Goal: Information Seeking & Learning: Learn about a topic

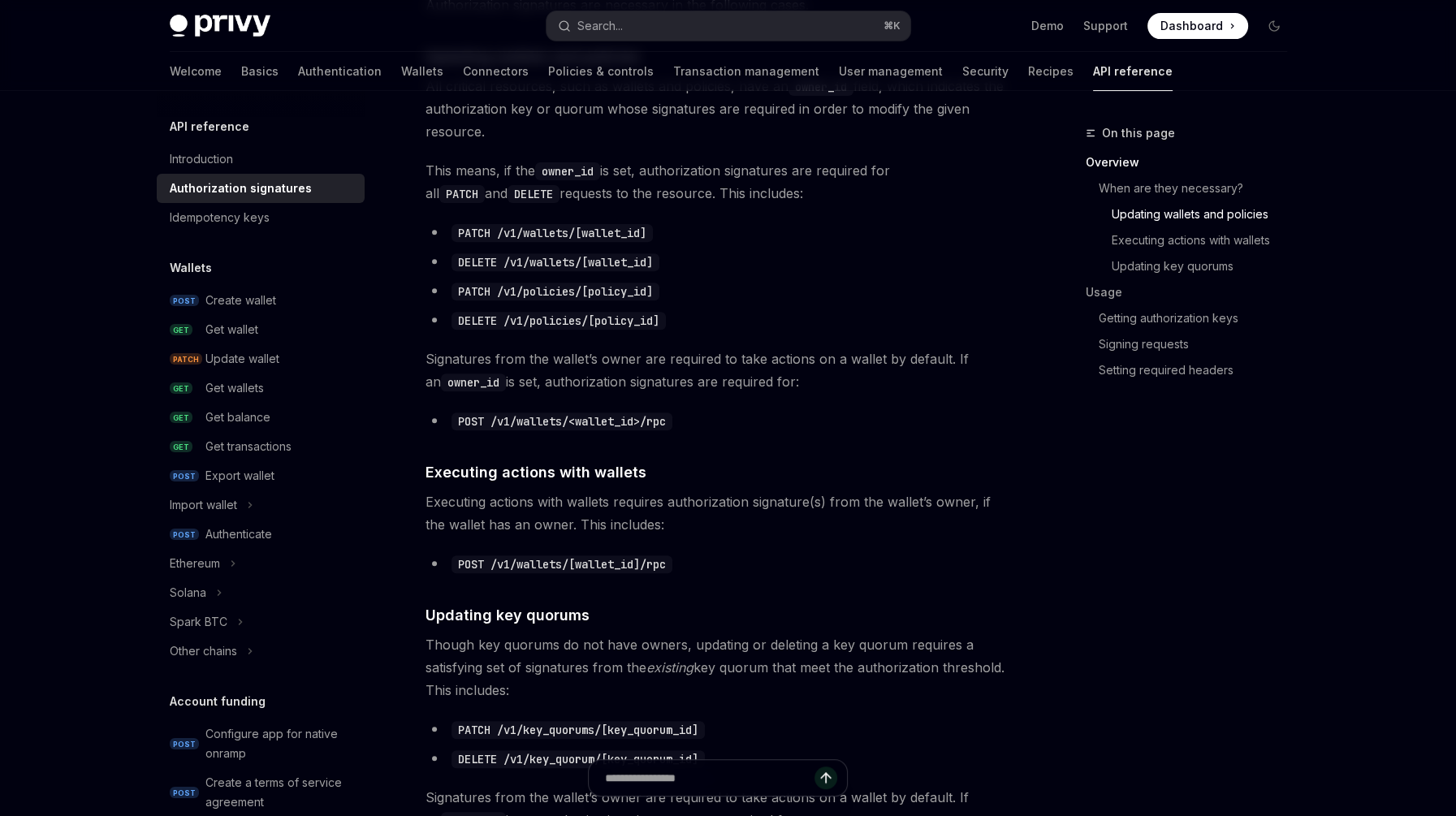
scroll to position [621, 0]
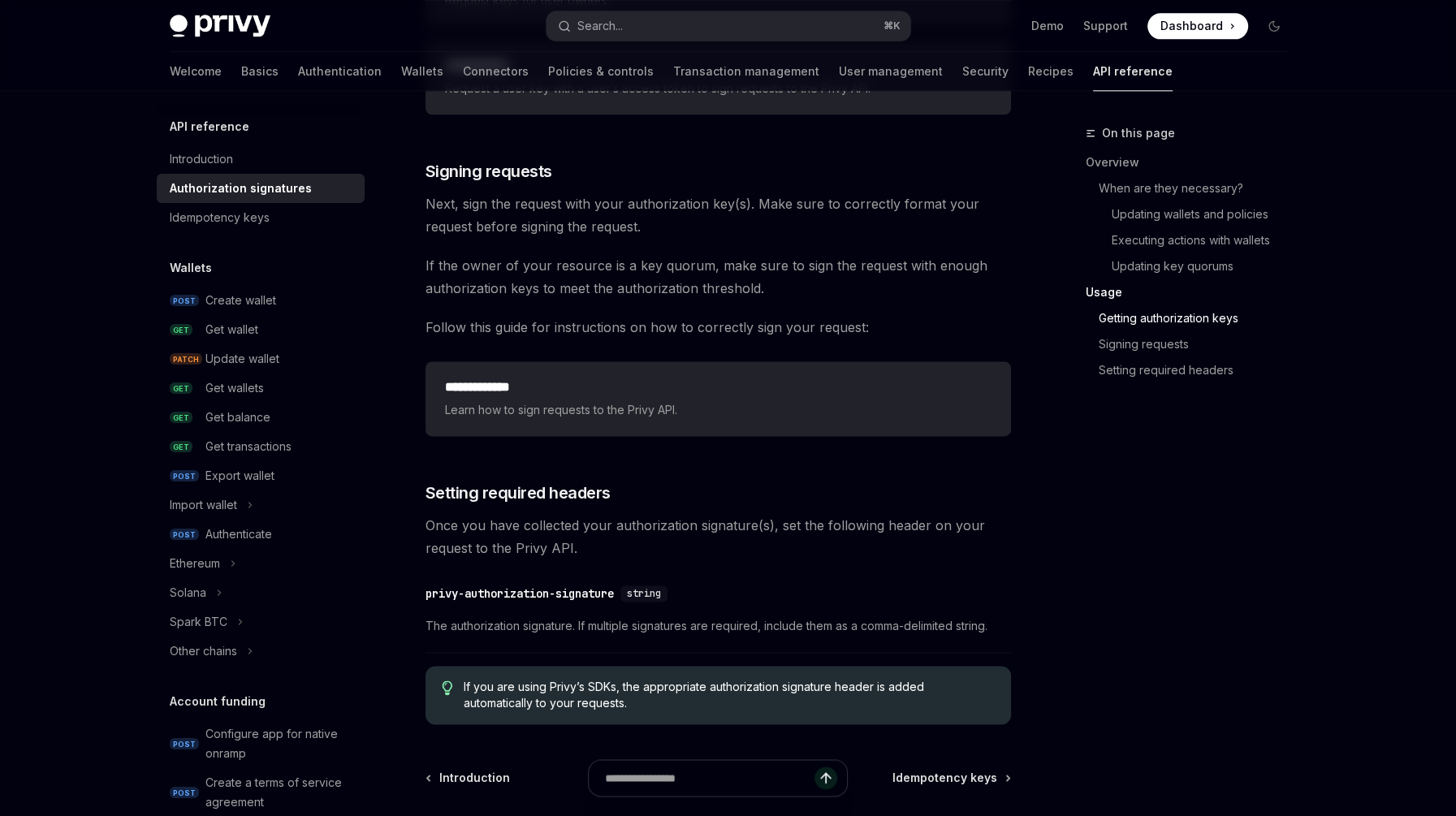
scroll to position [2530, 0]
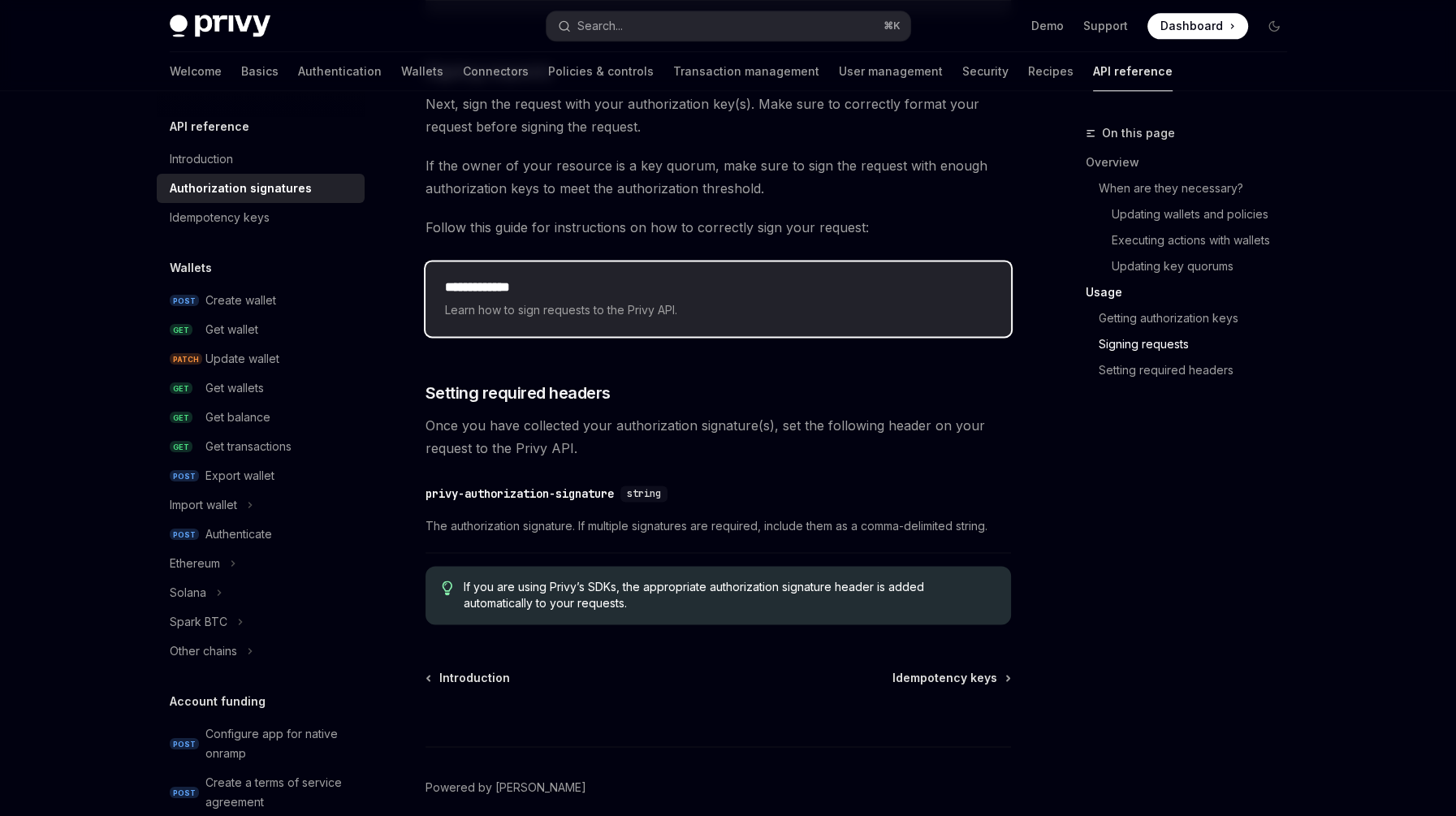
click at [603, 285] on h2 "**********" at bounding box center [718, 287] width 547 height 20
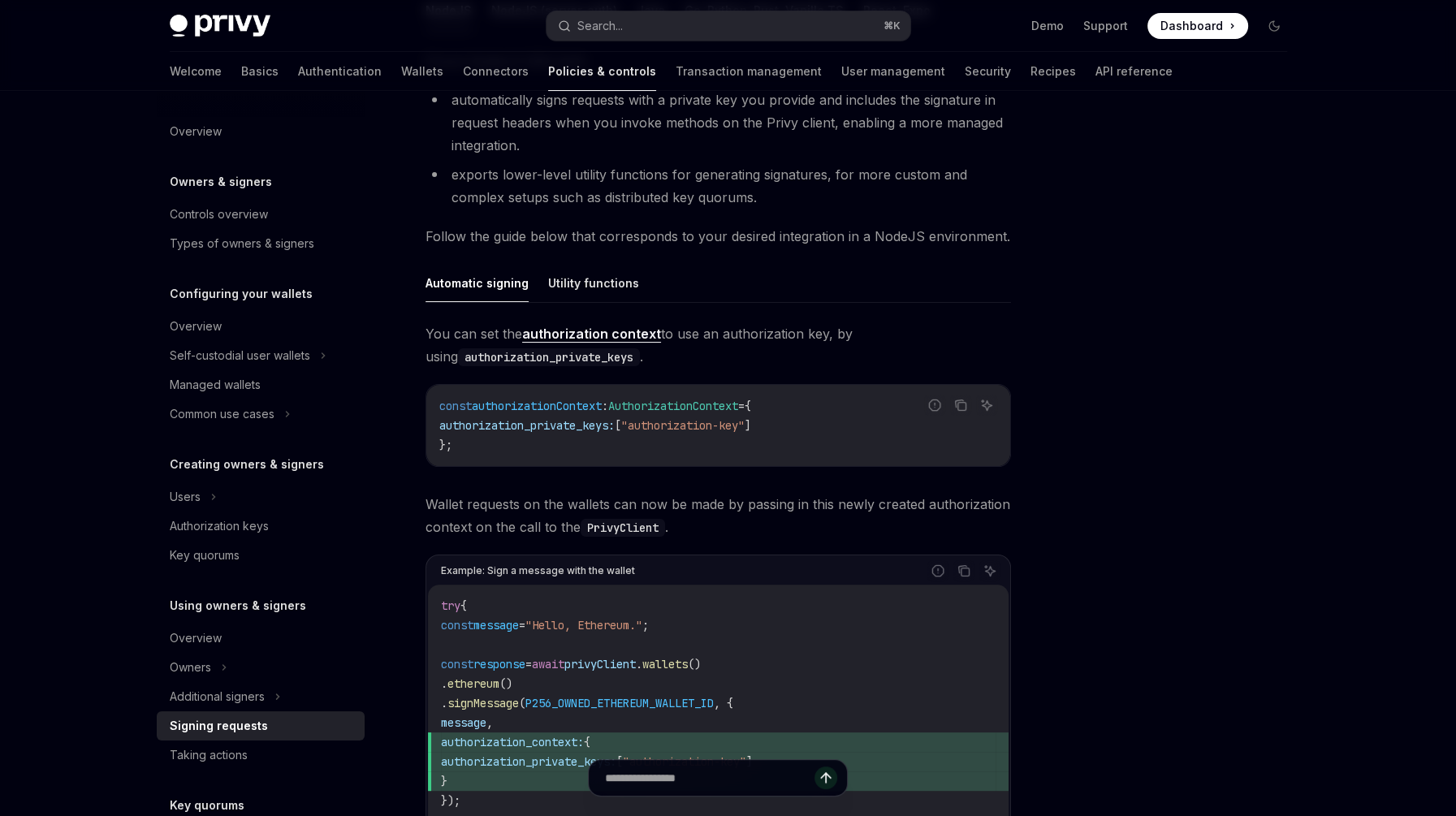
scroll to position [499, 0]
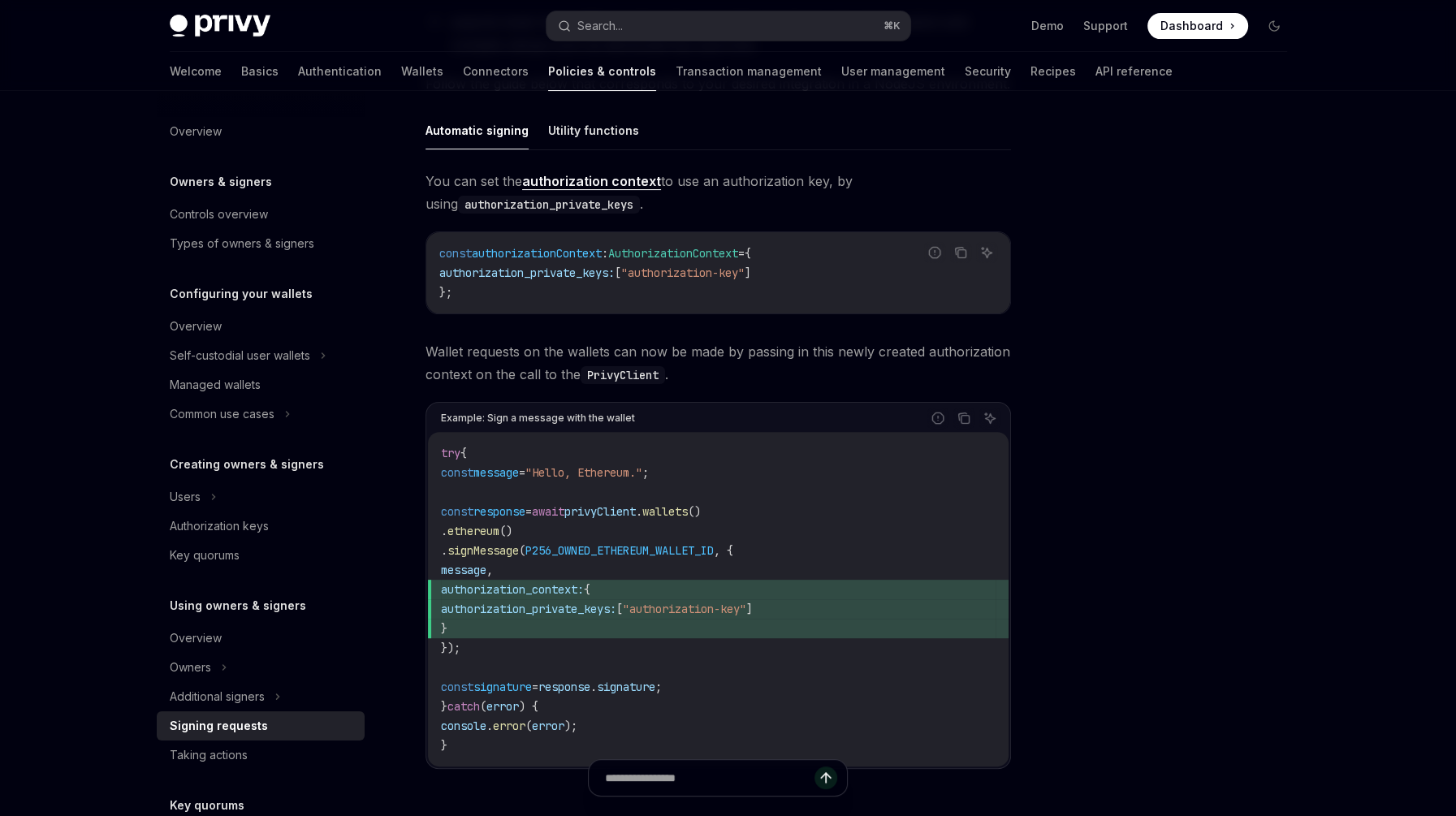
click at [536, 273] on span "authorization_private_keys:" at bounding box center [527, 273] width 176 height 15
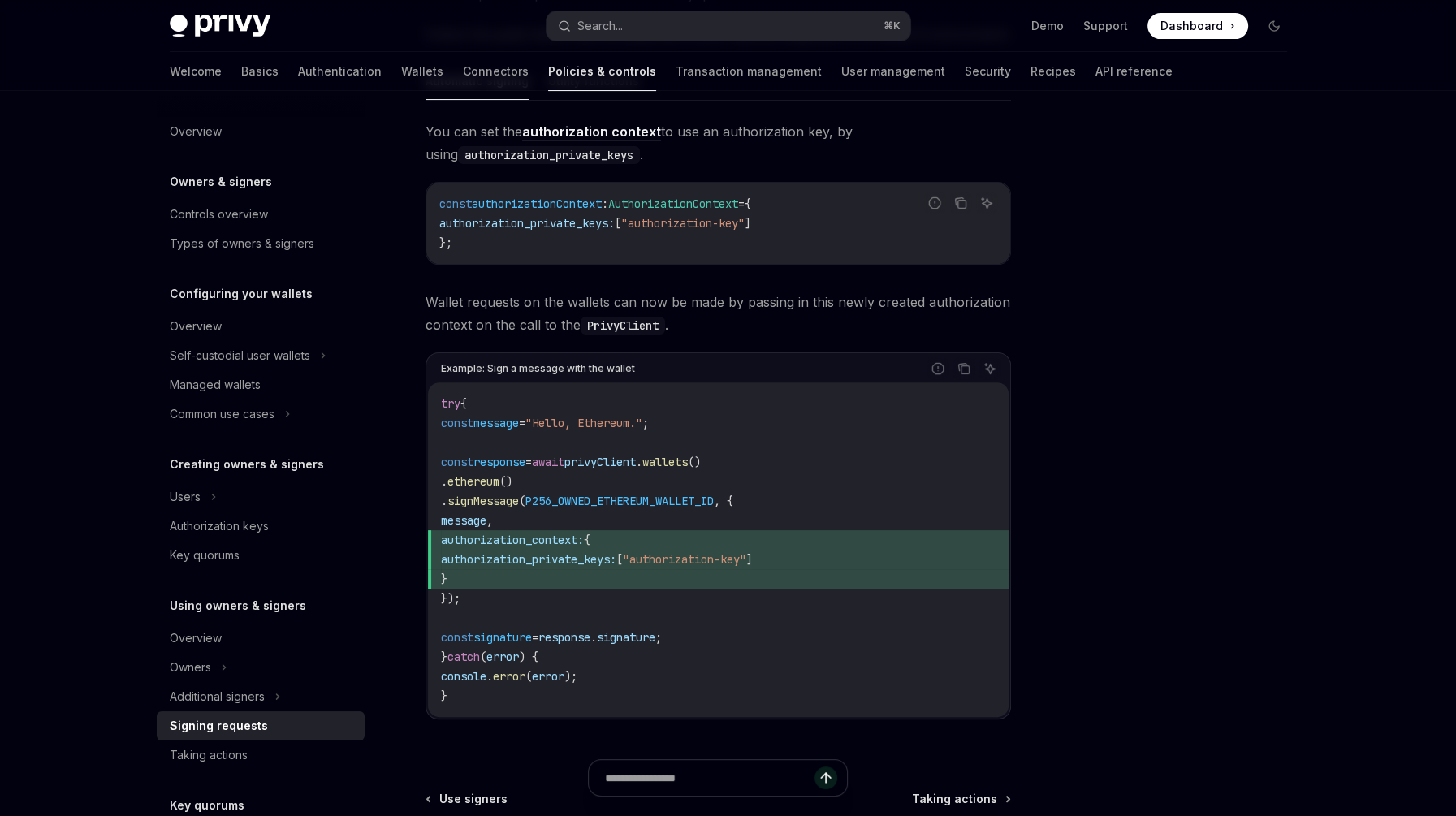
scroll to position [567, 0]
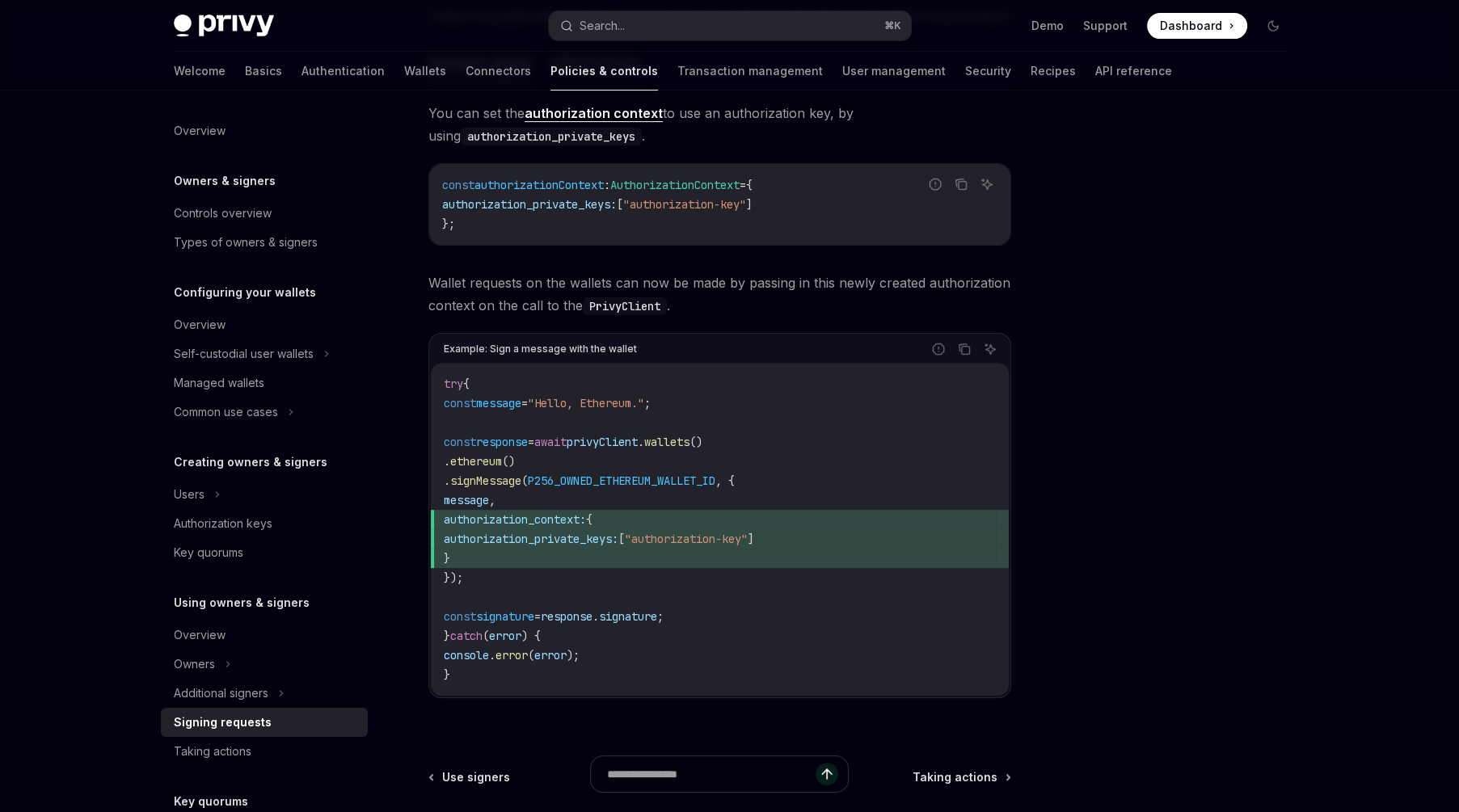
type textarea "*"
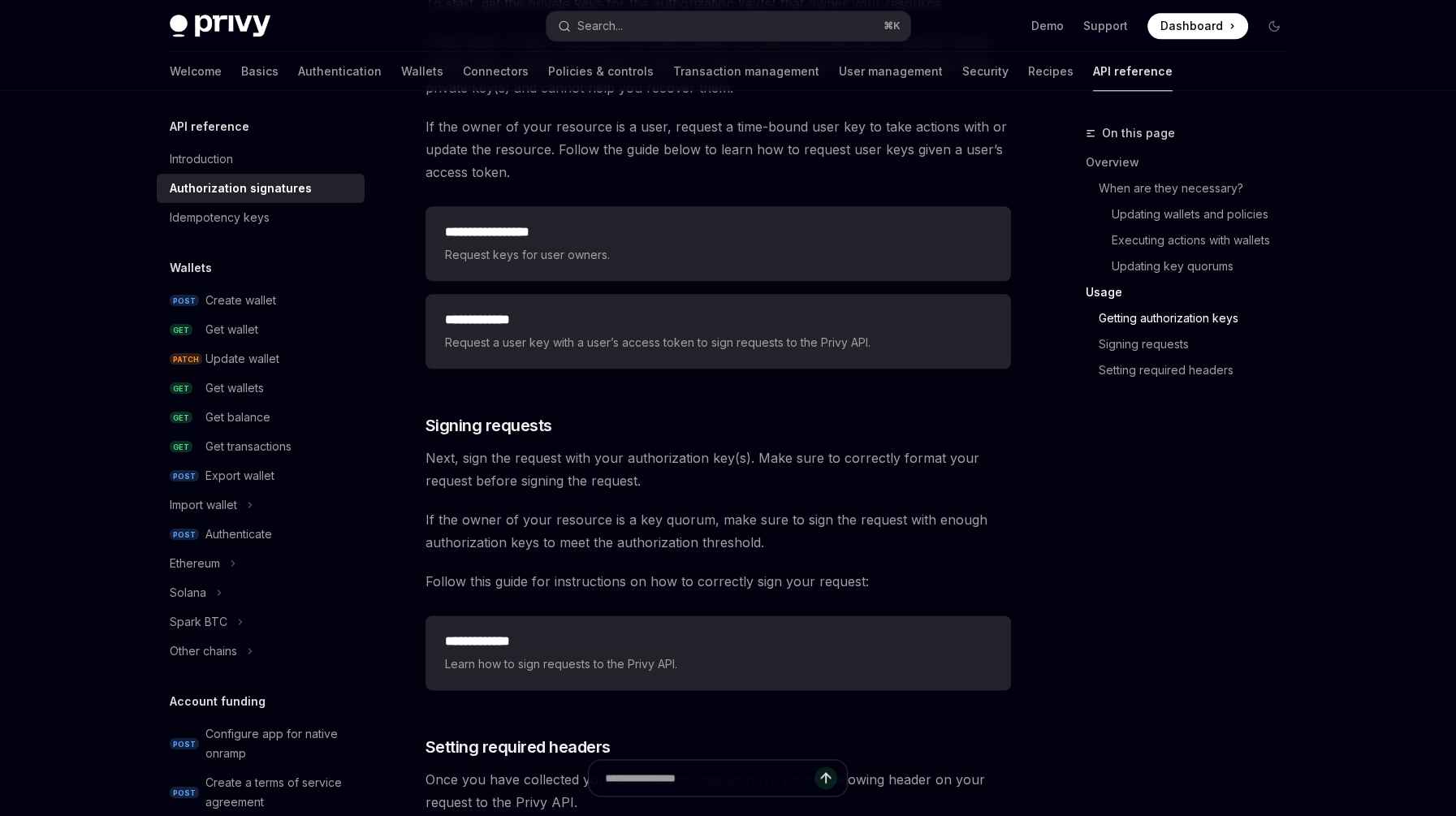
scroll to position [2175, 0]
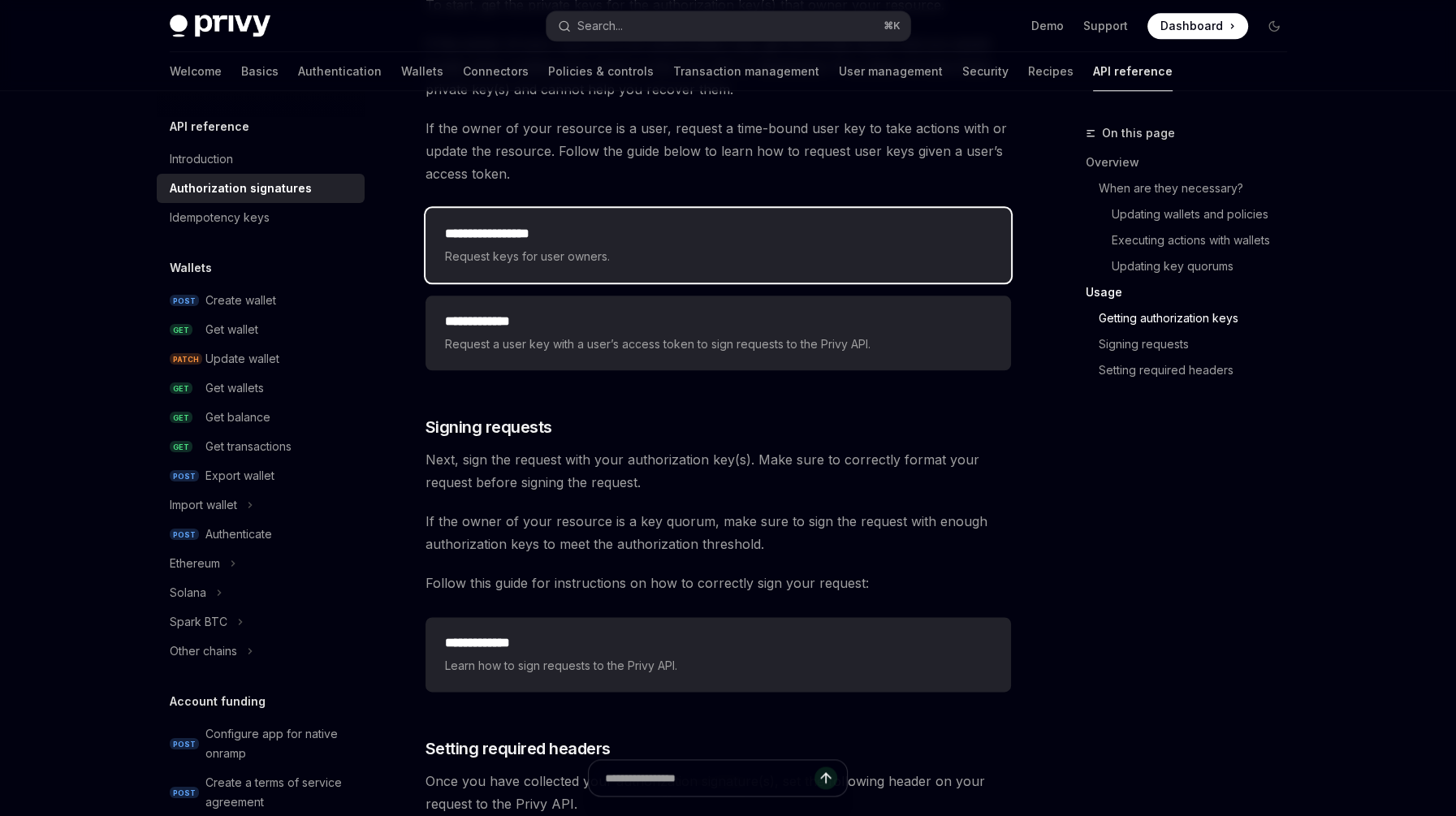
click at [718, 253] on span "Request keys for user owners." at bounding box center [718, 256] width 547 height 20
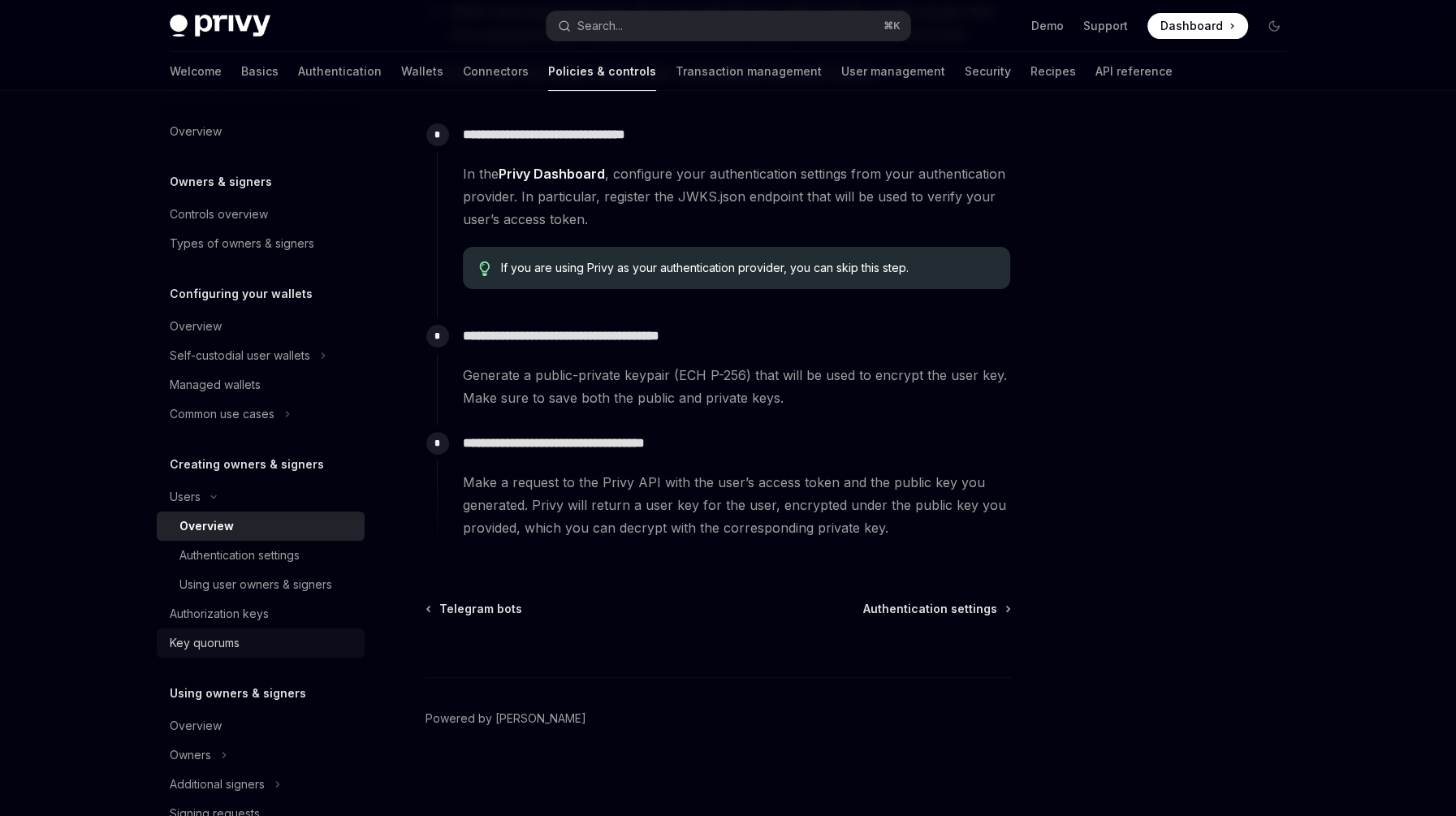
scroll to position [102, 0]
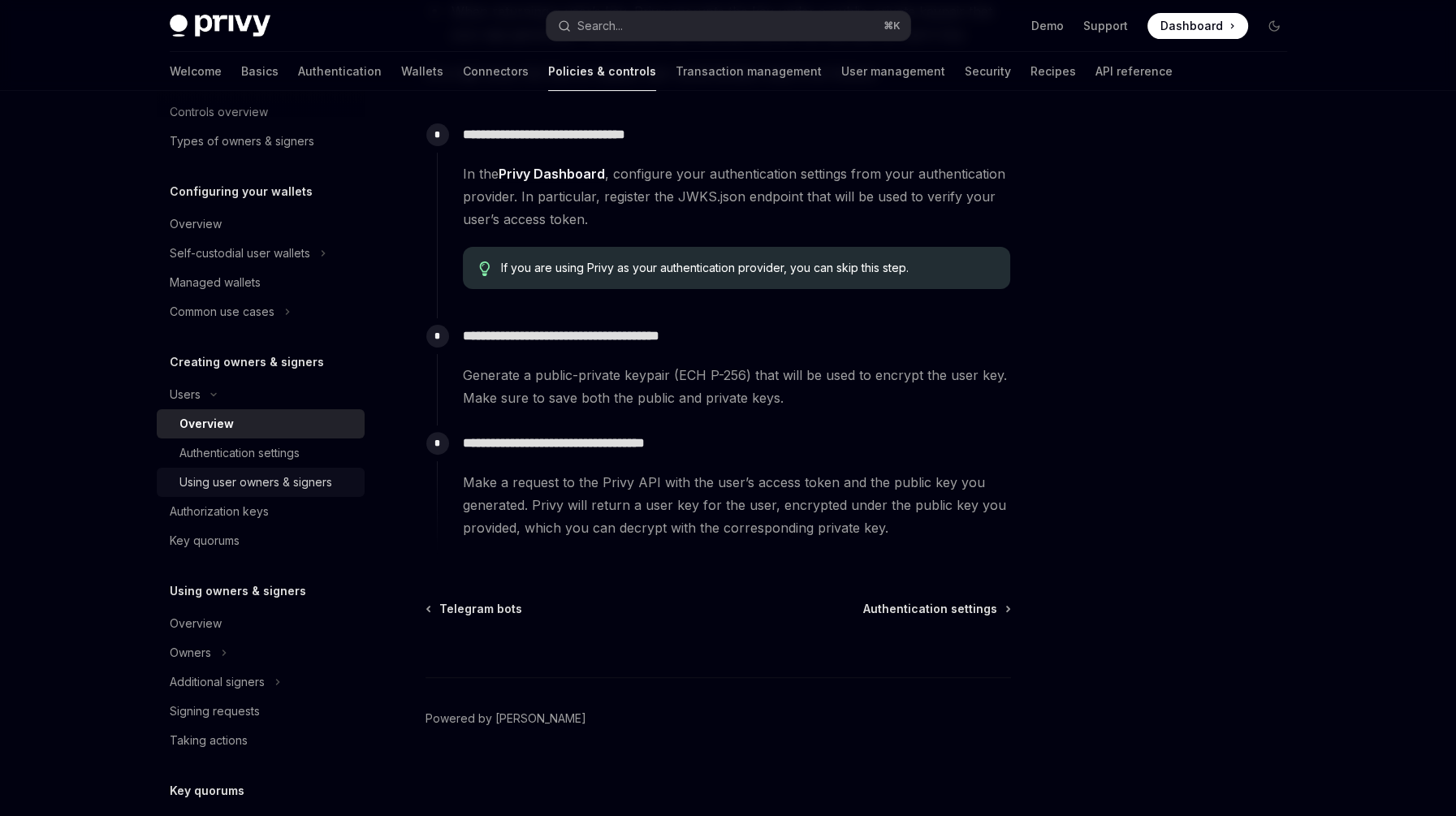
click at [290, 484] on div "Using user owners & signers" at bounding box center [255, 482] width 152 height 20
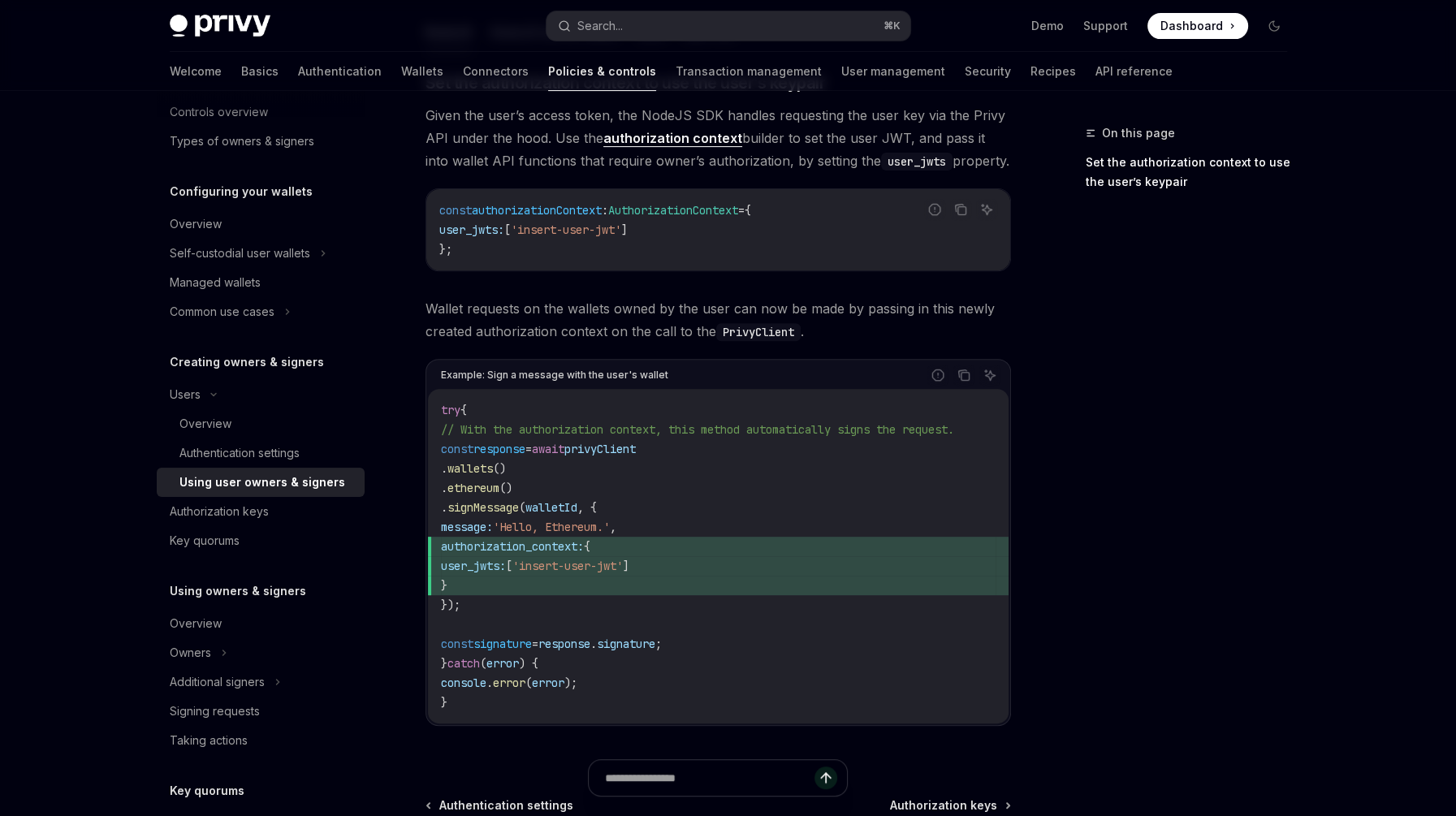
scroll to position [698, 0]
click at [227, 677] on div "Additional signers" at bounding box center [217, 682] width 95 height 20
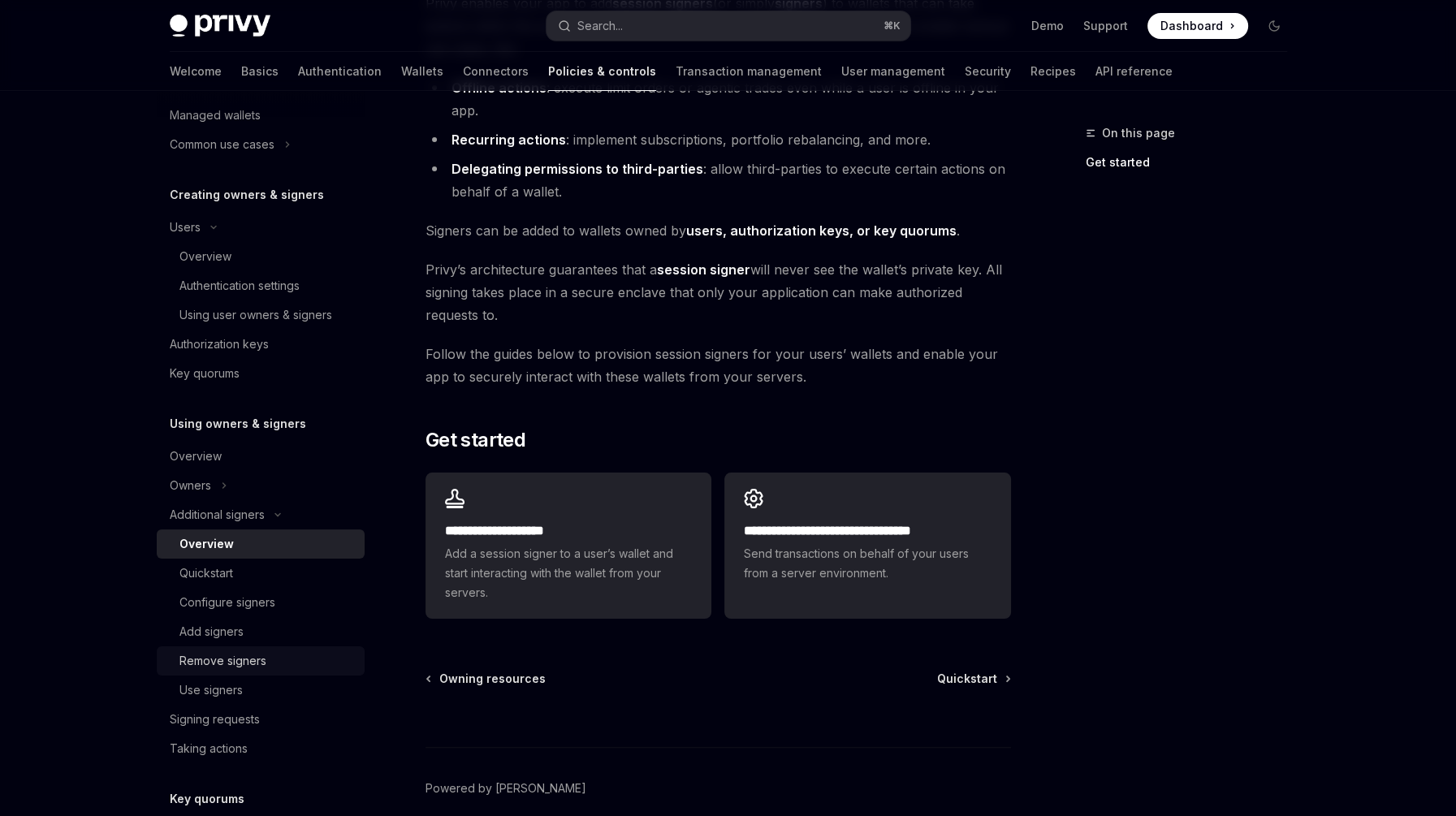
scroll to position [271, 0]
click at [261, 606] on div "Configure signers" at bounding box center [227, 601] width 96 height 20
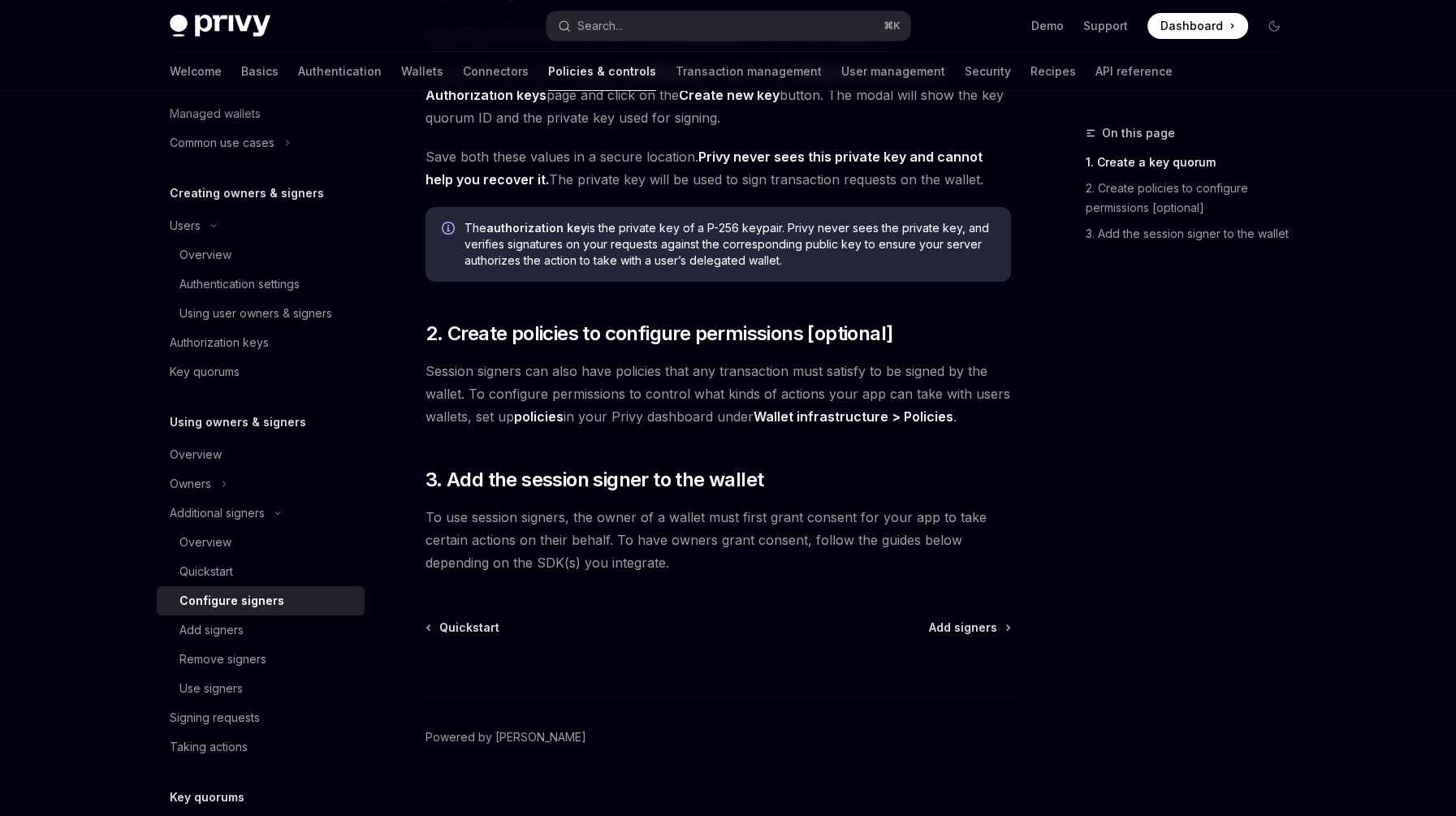
scroll to position [388, 0]
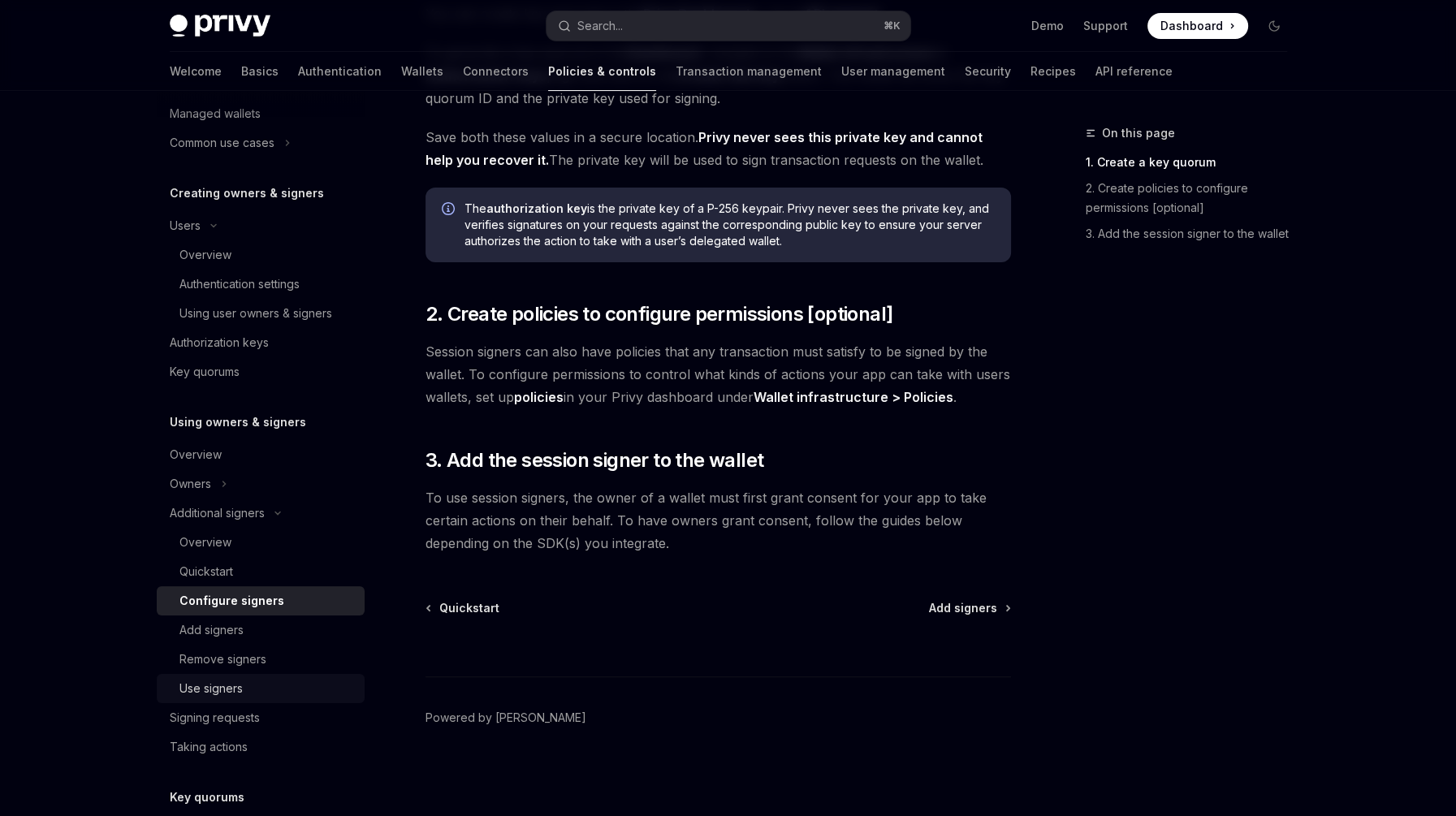
click at [235, 682] on div "Use signers" at bounding box center [210, 688] width 63 height 20
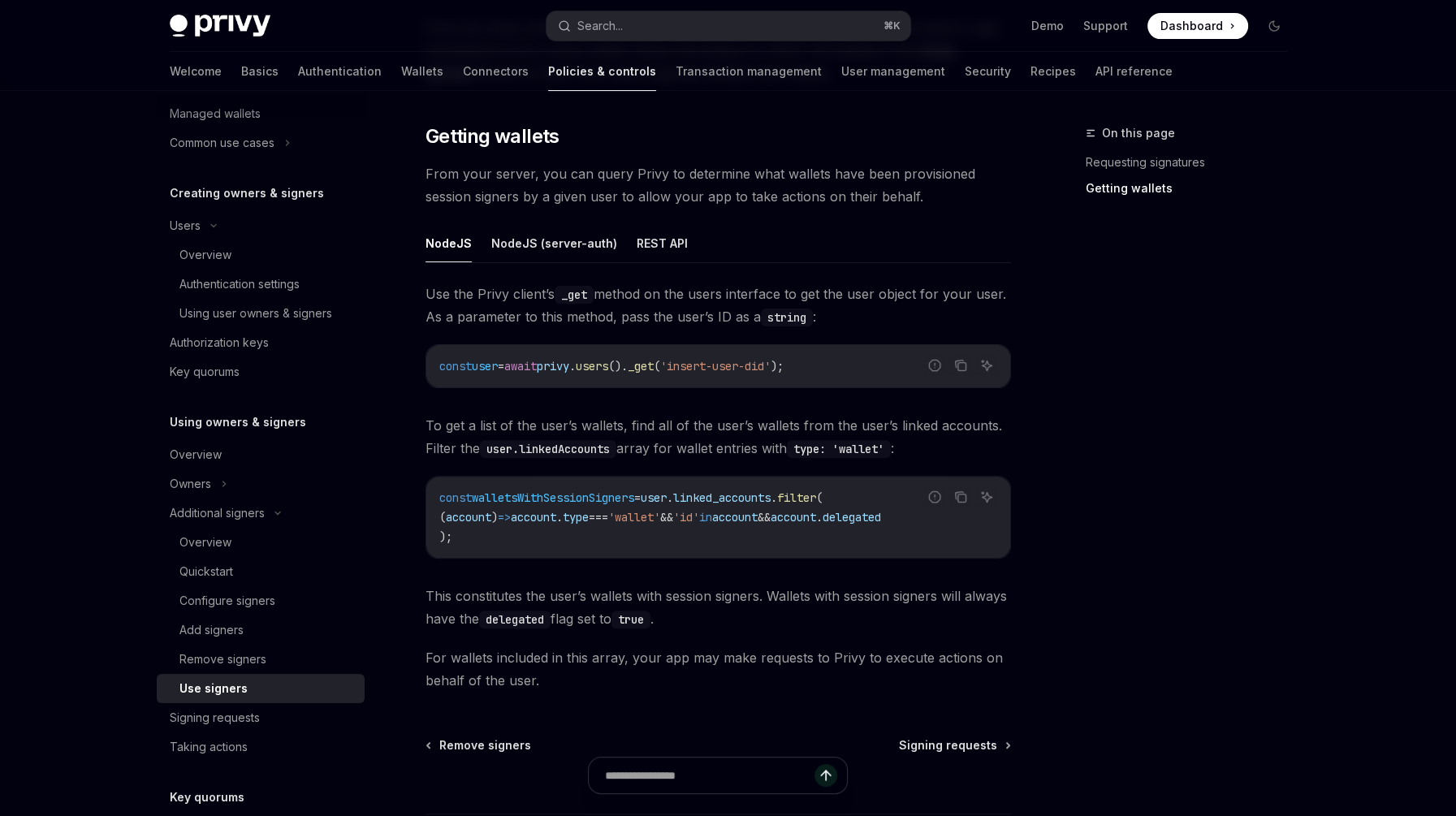
scroll to position [504, 0]
click at [493, 533] on code "const walletsWithSessionSigners = user . linked_accounts . filter ( ( account )…" at bounding box center [718, 517] width 558 height 59
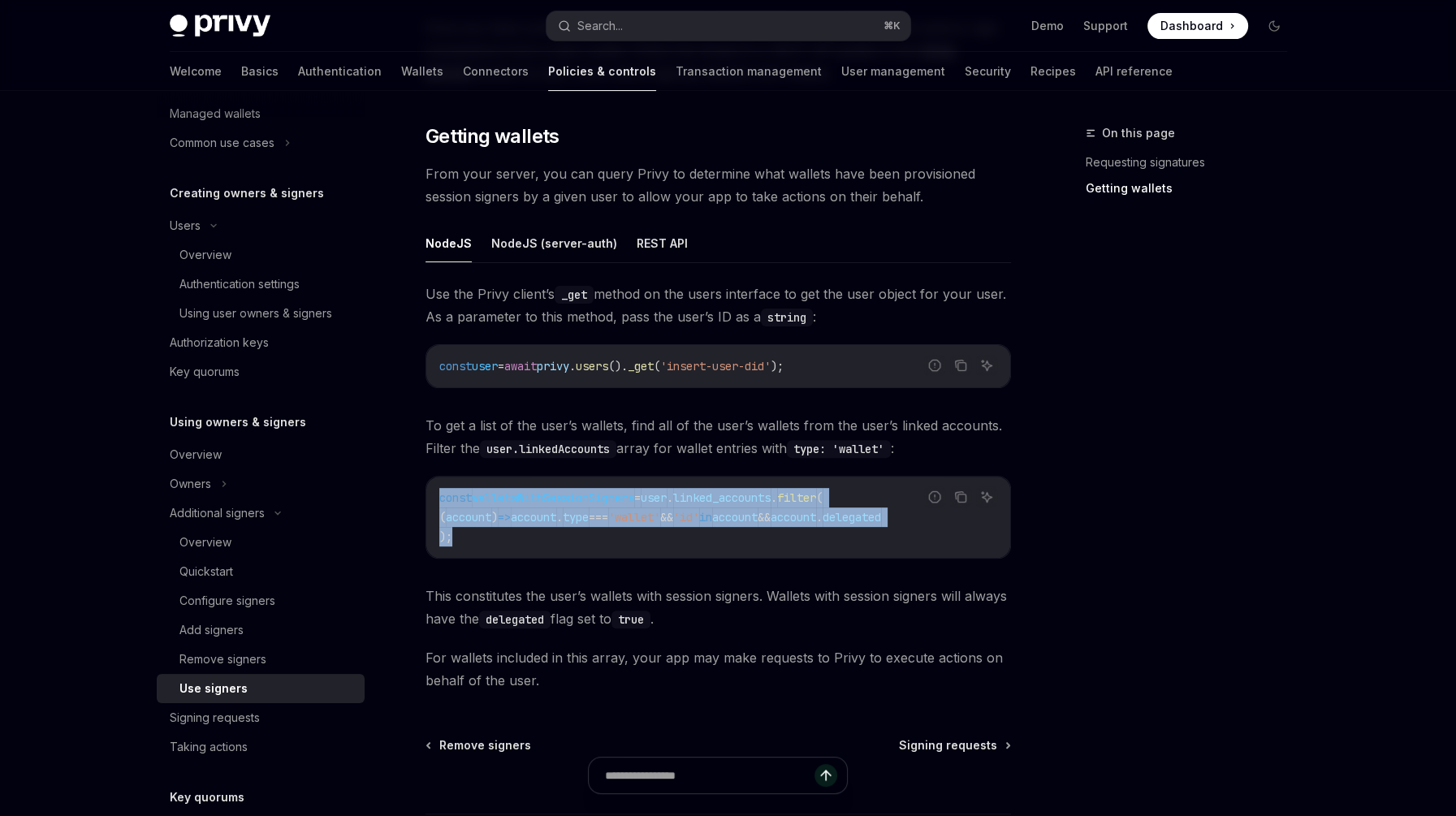
drag, startPoint x: 474, startPoint y: 536, endPoint x: 440, endPoint y: 490, distance: 57.2
click at [440, 490] on code "const walletsWithSessionSigners = user . linked_accounts . filter ( ( account )…" at bounding box center [718, 517] width 558 height 59
copy code "const walletsWithSessionSigners = user . linked_accounts . filter ( ( account )…"
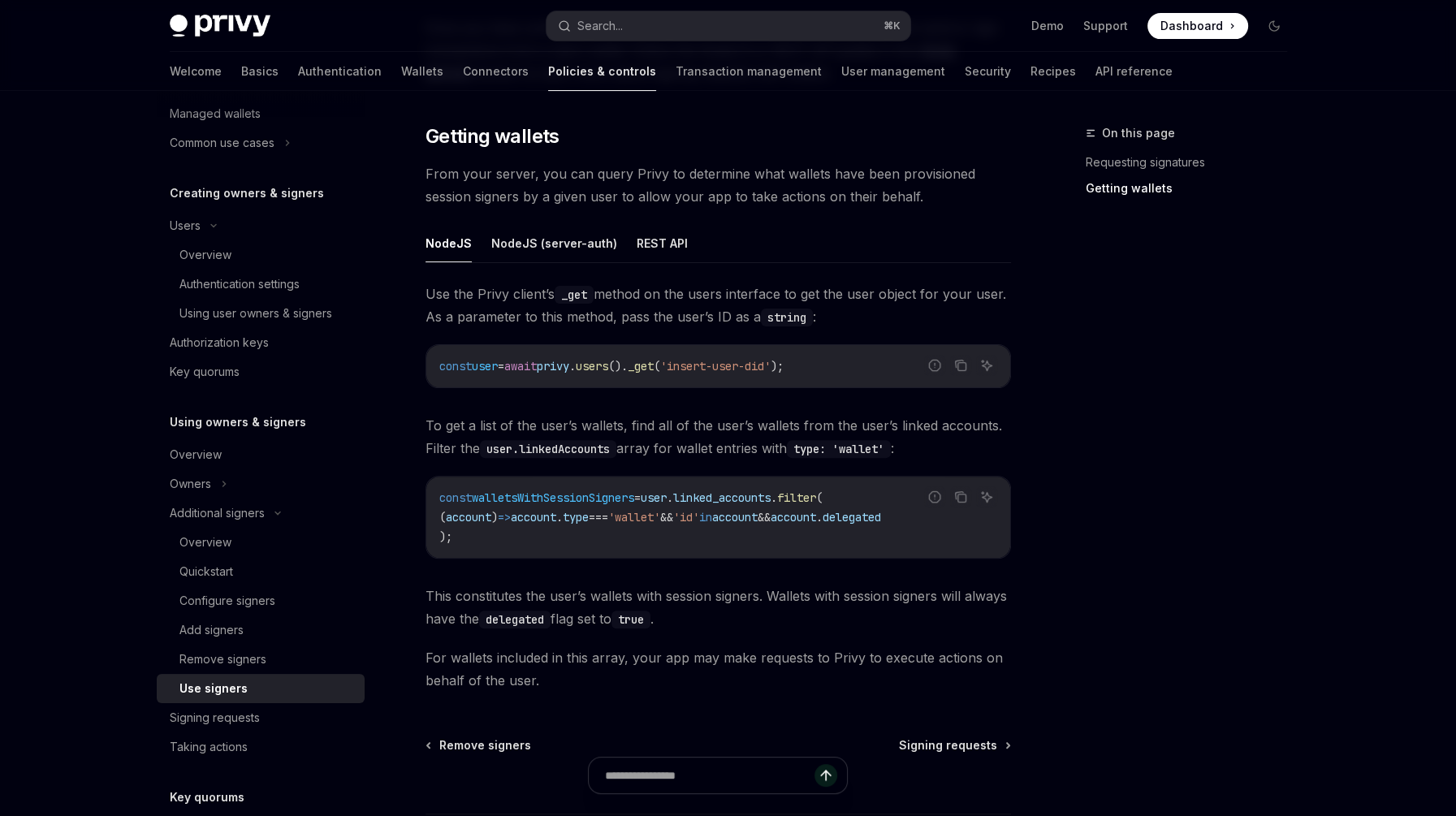
click at [837, 639] on div "Use the Privy client’s _get method on the users interface to get the user objec…" at bounding box center [718, 487] width 586 height 409
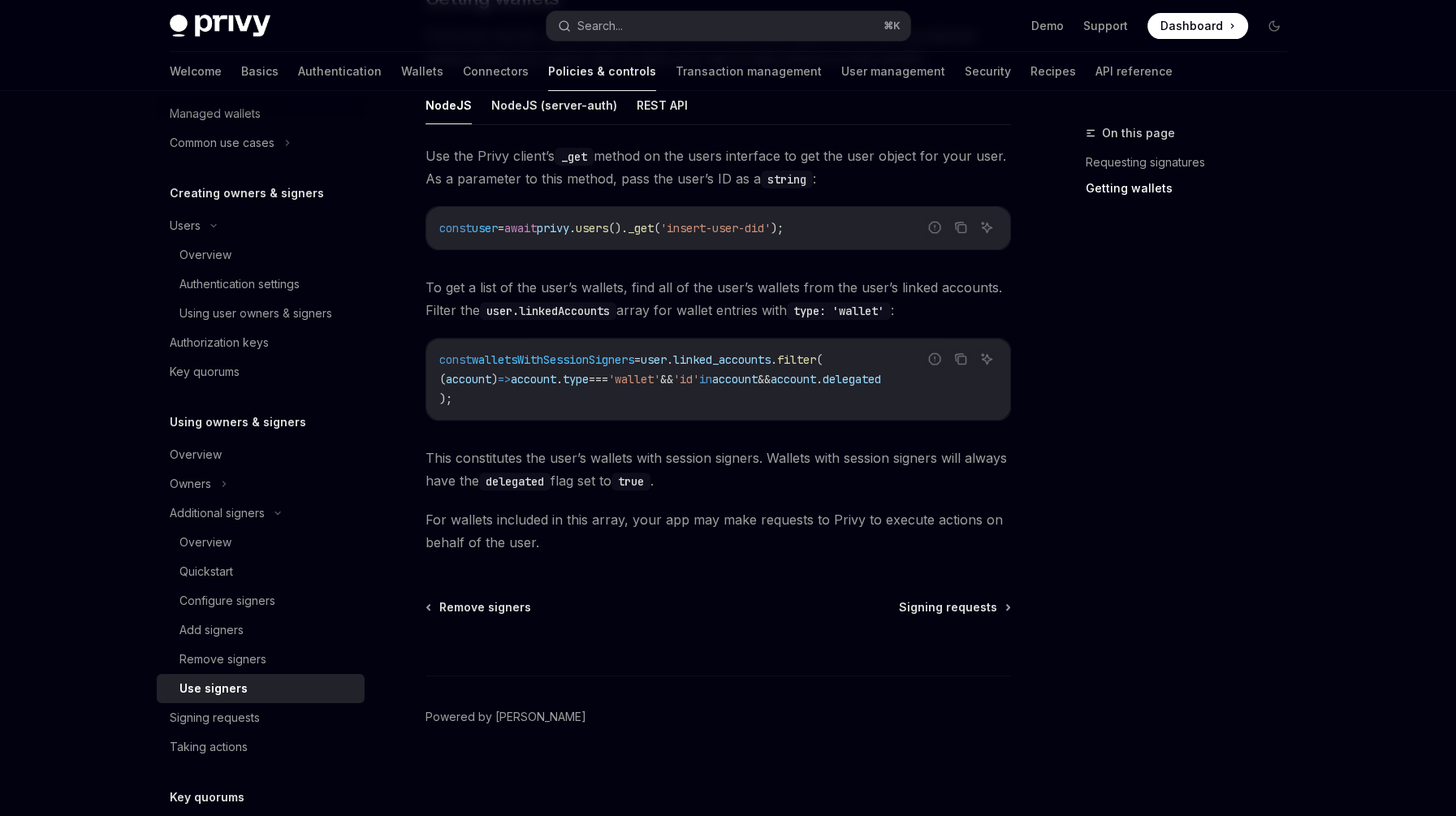
scroll to position [646, 0]
click at [931, 617] on div at bounding box center [718, 645] width 586 height 60
click at [945, 611] on span "Signing requests" at bounding box center [949, 607] width 99 height 16
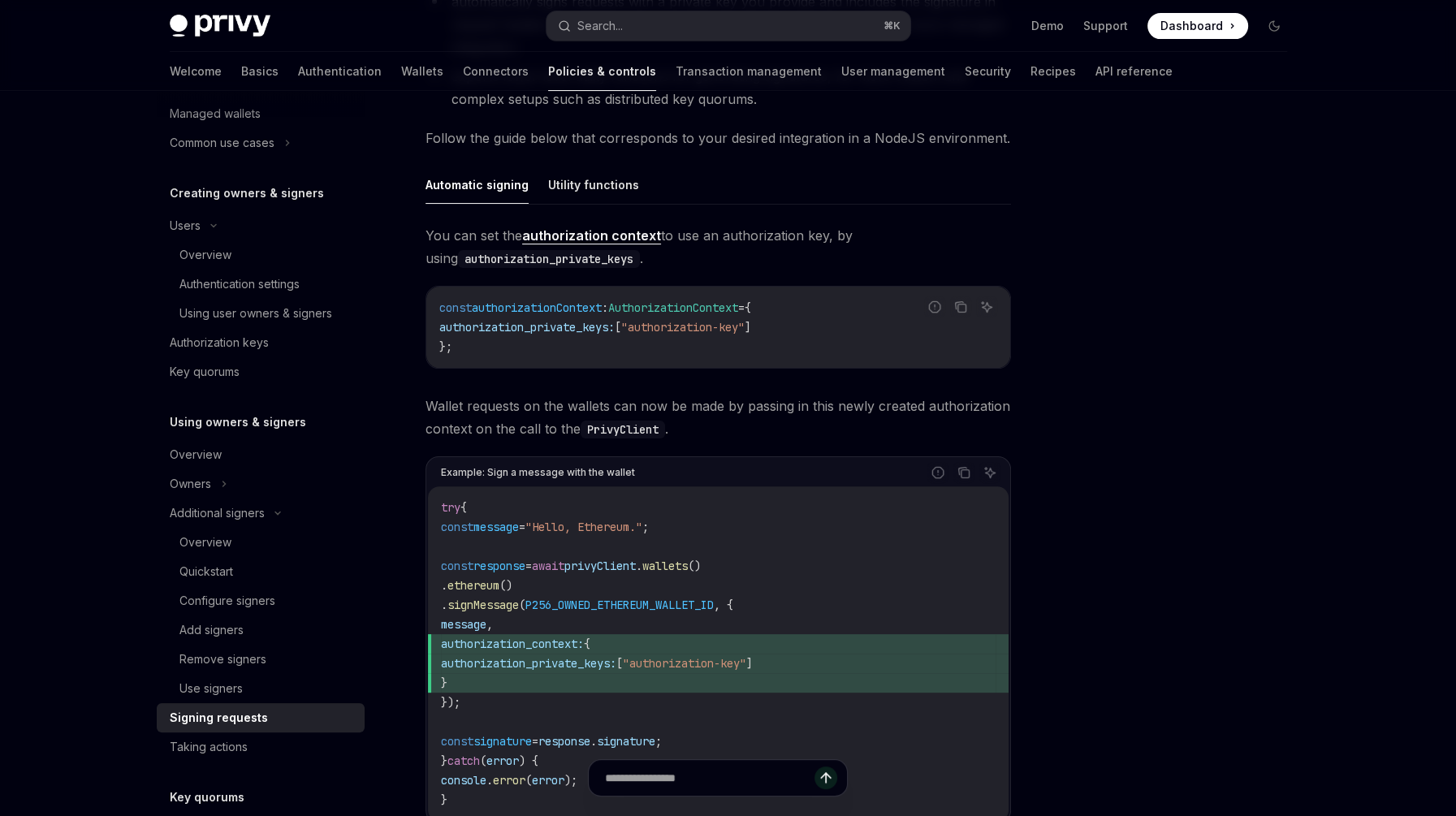
scroll to position [454, 0]
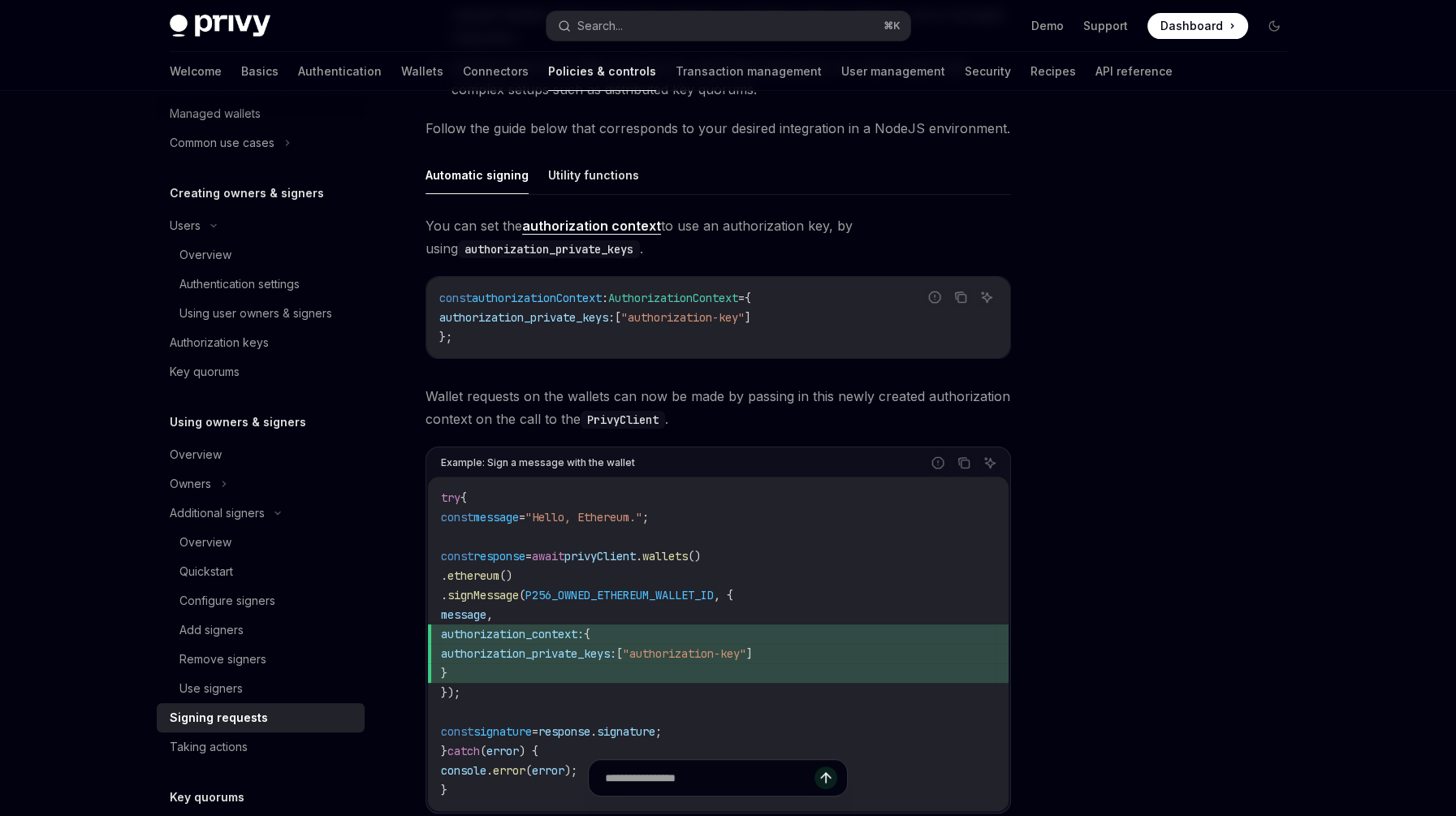
click at [515, 341] on code "const authorizationContext : AuthorizationContext = { authorization_private_key…" at bounding box center [718, 318] width 558 height 59
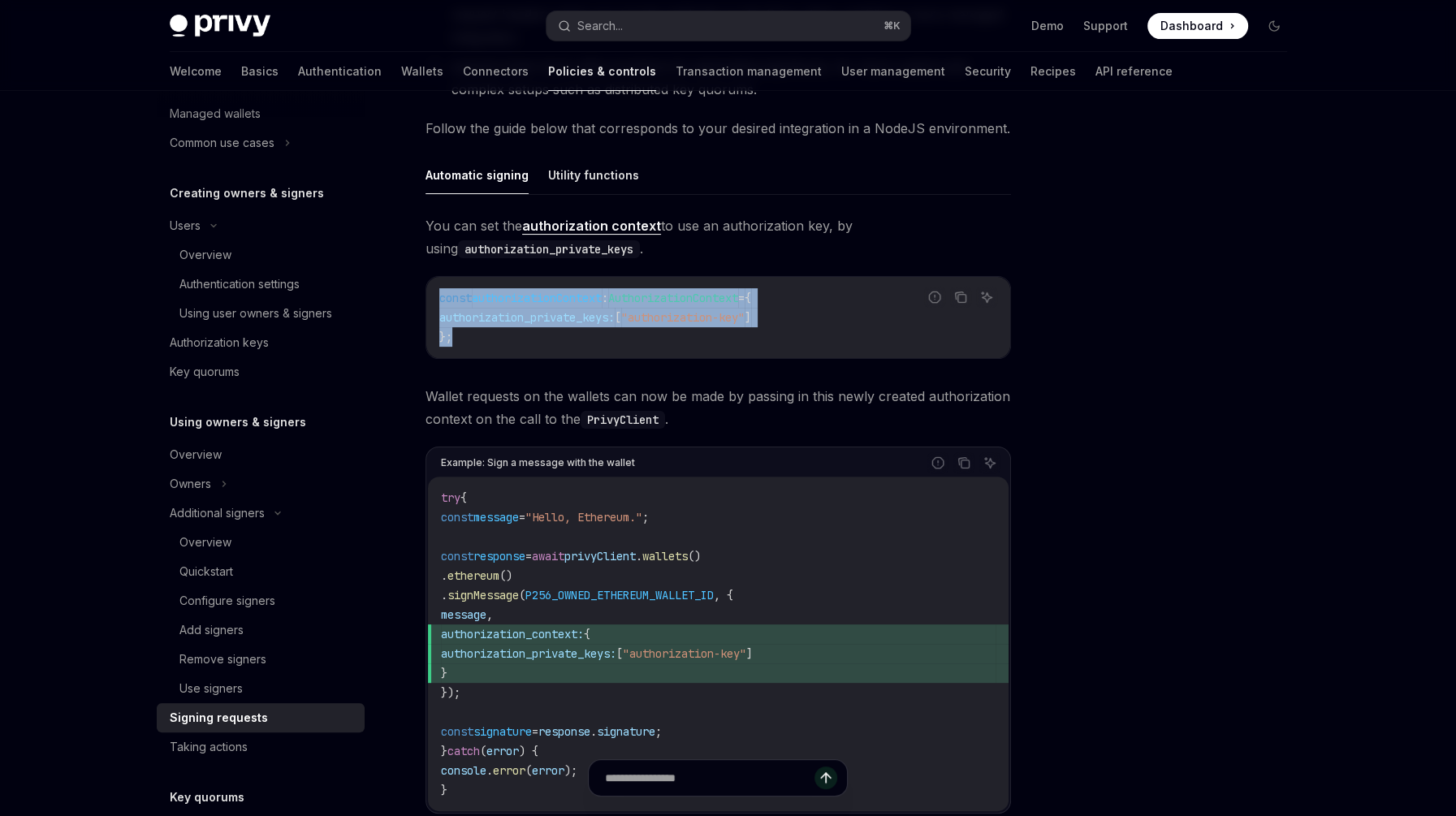
drag, startPoint x: 467, startPoint y: 337, endPoint x: 427, endPoint y: 299, distance: 55.2
click at [427, 299] on div "const authorizationContext : AuthorizationContext = { authorization_private_key…" at bounding box center [718, 318] width 584 height 81
copy code "const authorizationContext : AuthorizationContext = { authorization_private_key…"
click at [594, 177] on button "Utility functions" at bounding box center [593, 175] width 91 height 38
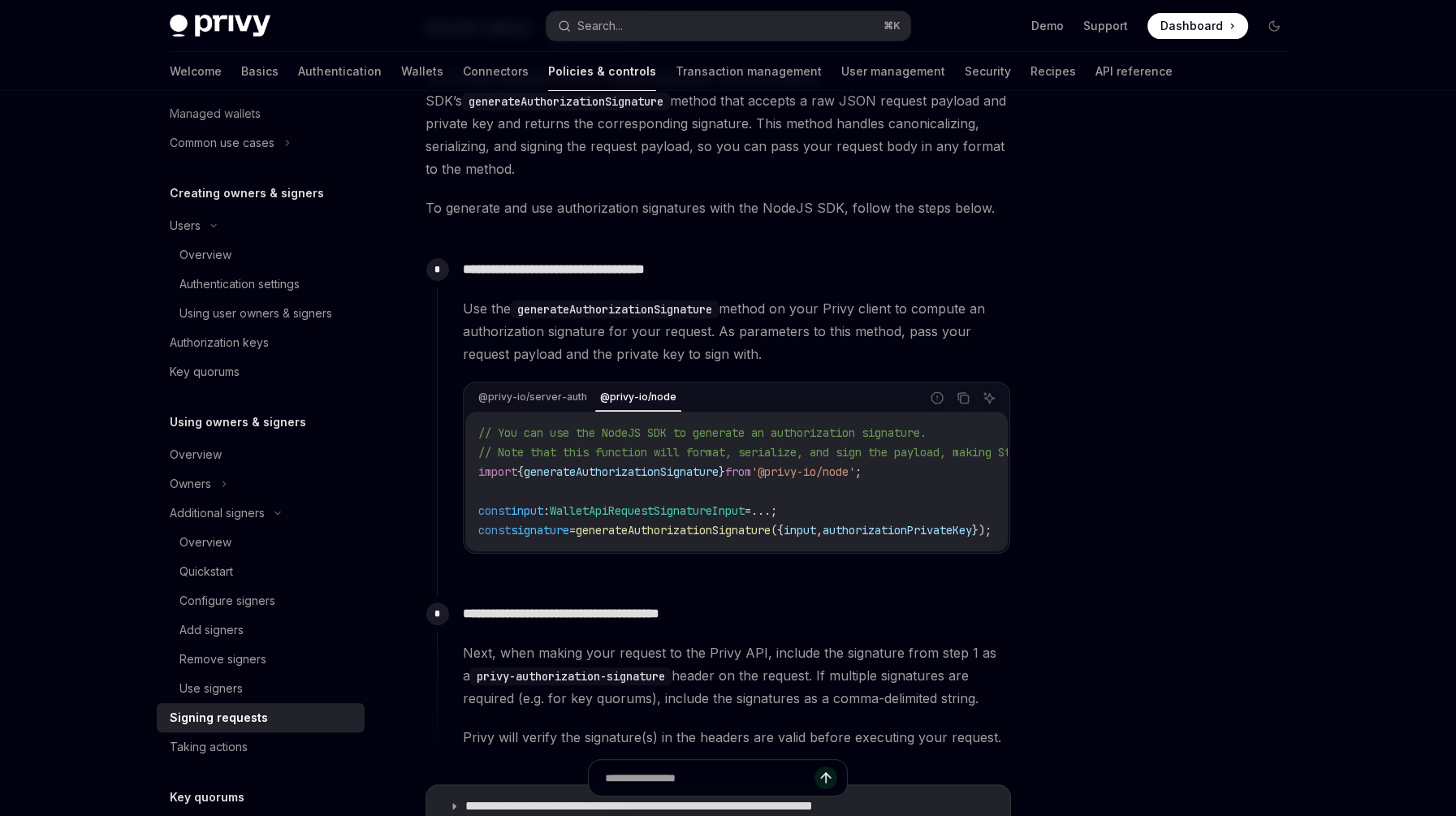
scroll to position [481, 0]
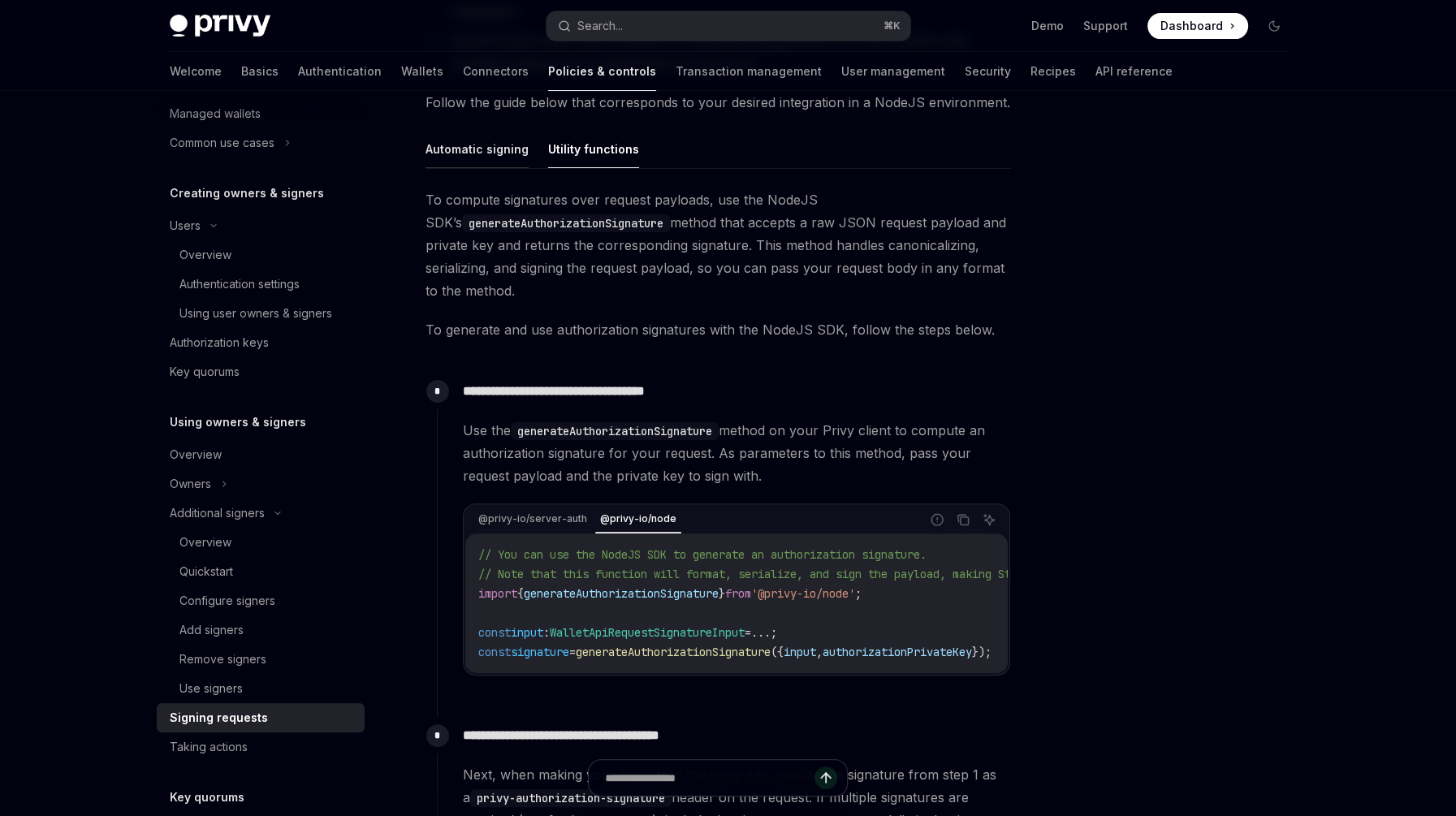
click at [488, 157] on button "Automatic signing" at bounding box center [477, 149] width 103 height 38
type textarea "*"
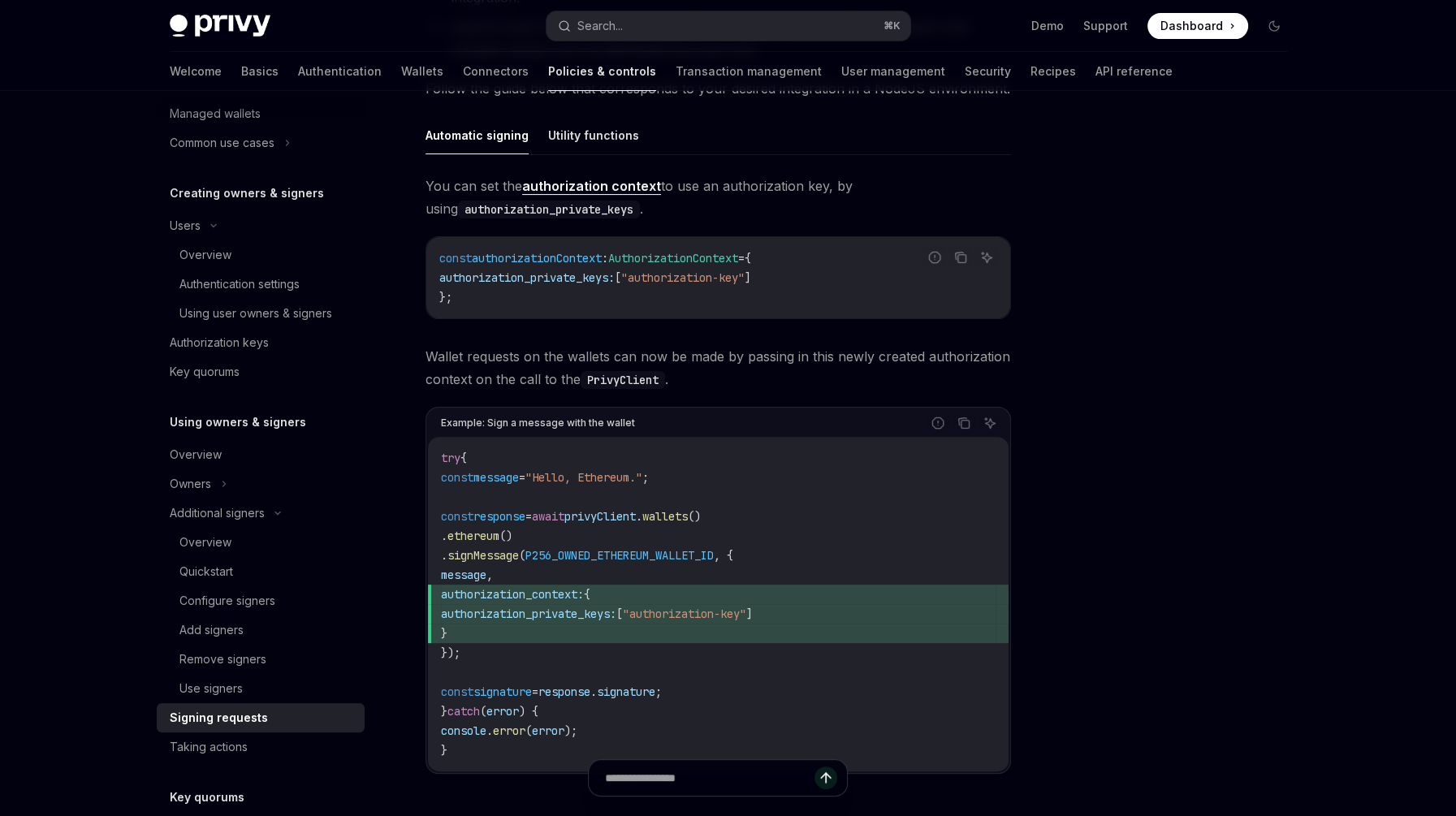
scroll to position [507, 0]
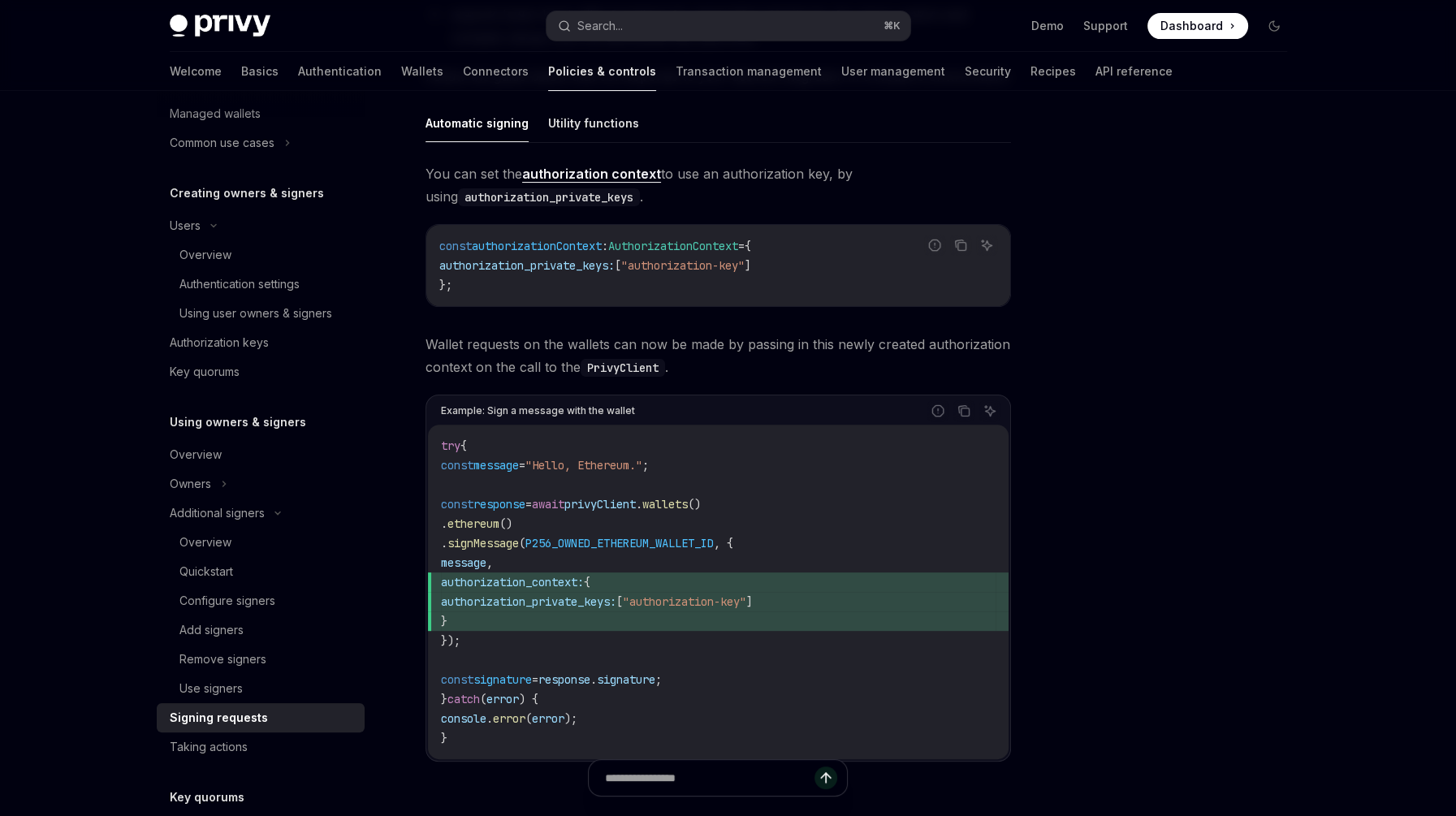
click at [738, 244] on span "AuthorizationContext" at bounding box center [673, 246] width 130 height 15
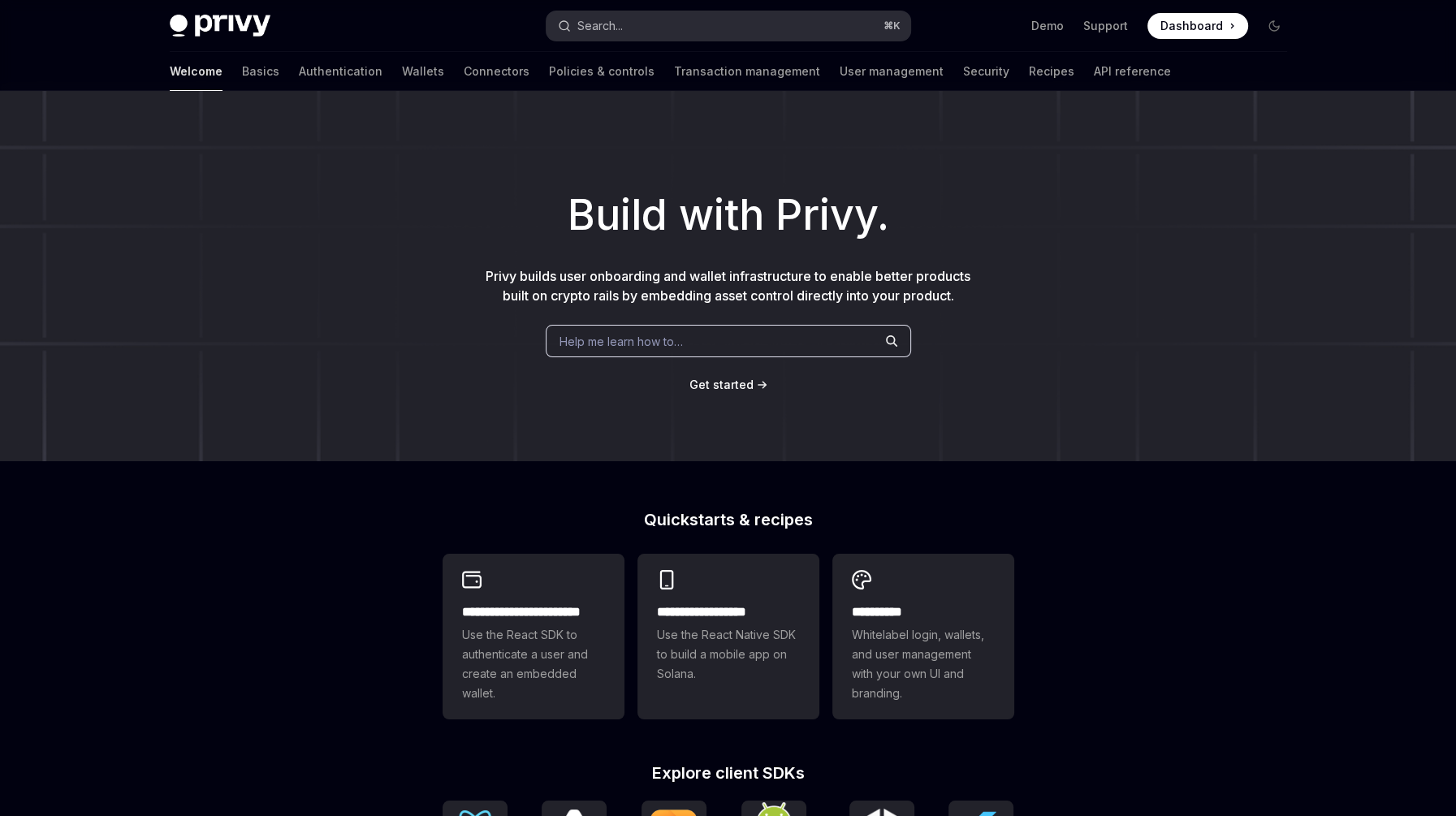
click at [664, 22] on button "Search... ⌘ K" at bounding box center [729, 26] width 364 height 29
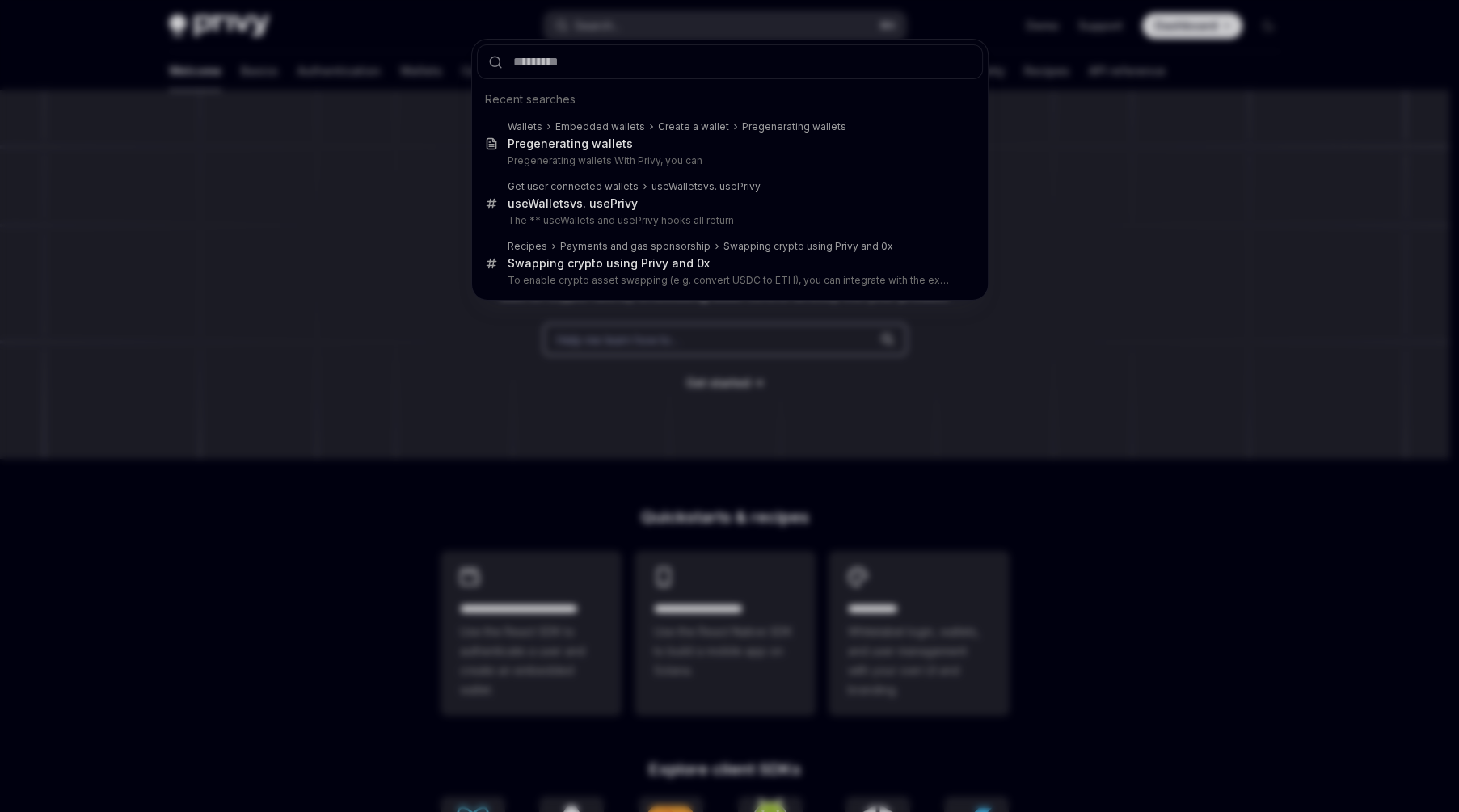
type input "**********"
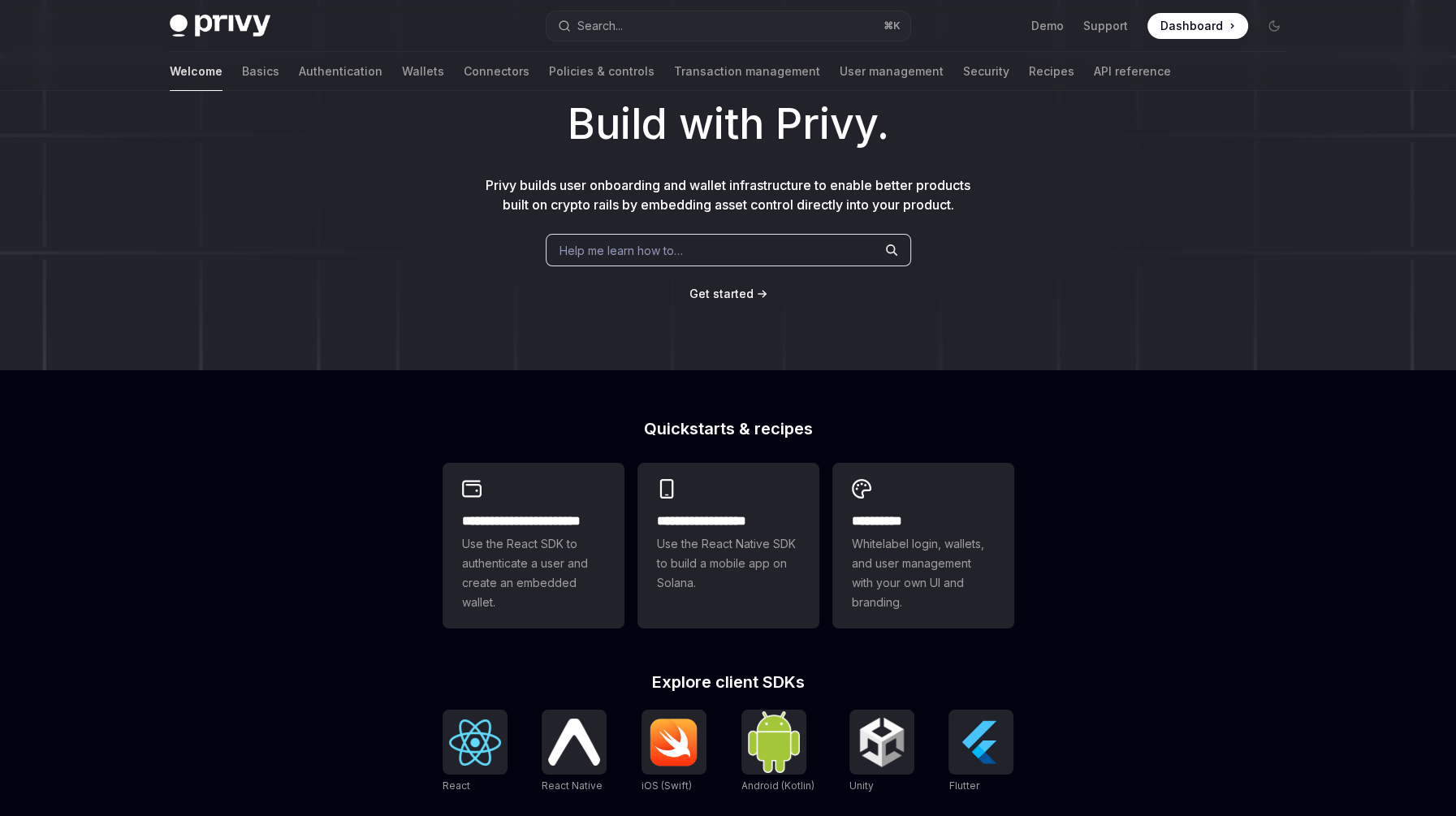
scroll to position [327, 0]
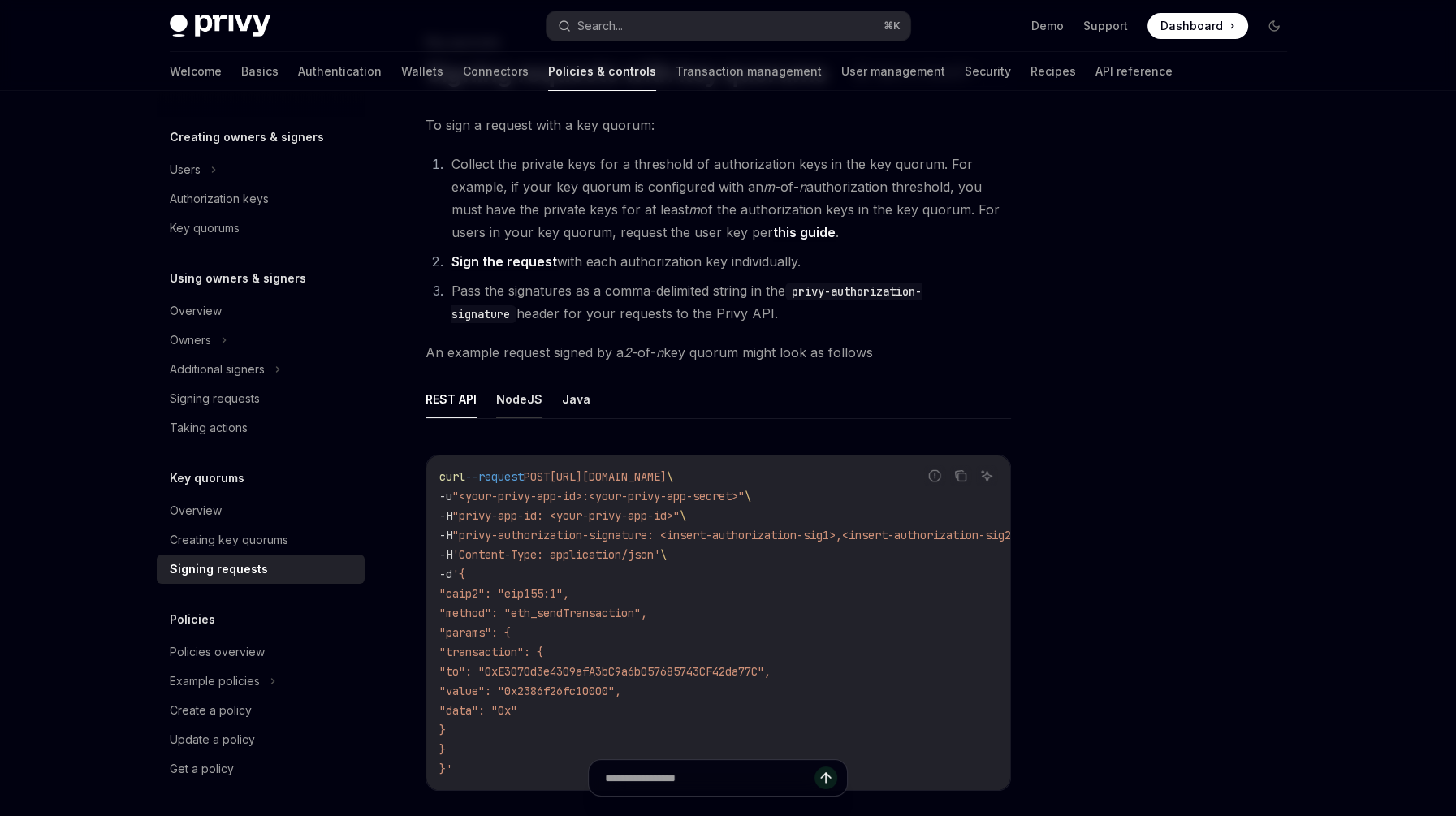
click at [512, 399] on button "NodeJS" at bounding box center [519, 399] width 46 height 38
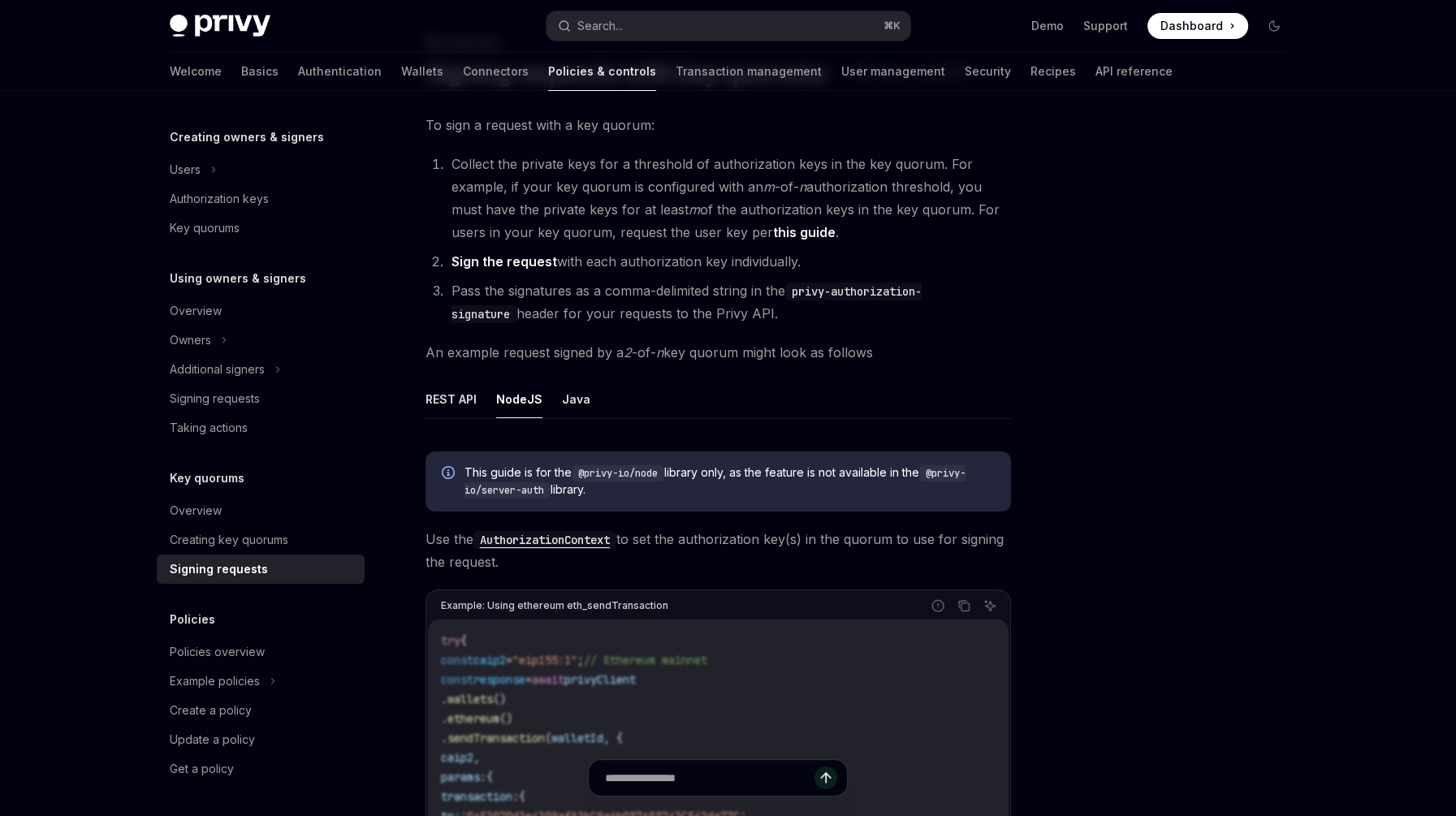
scroll to position [212, 0]
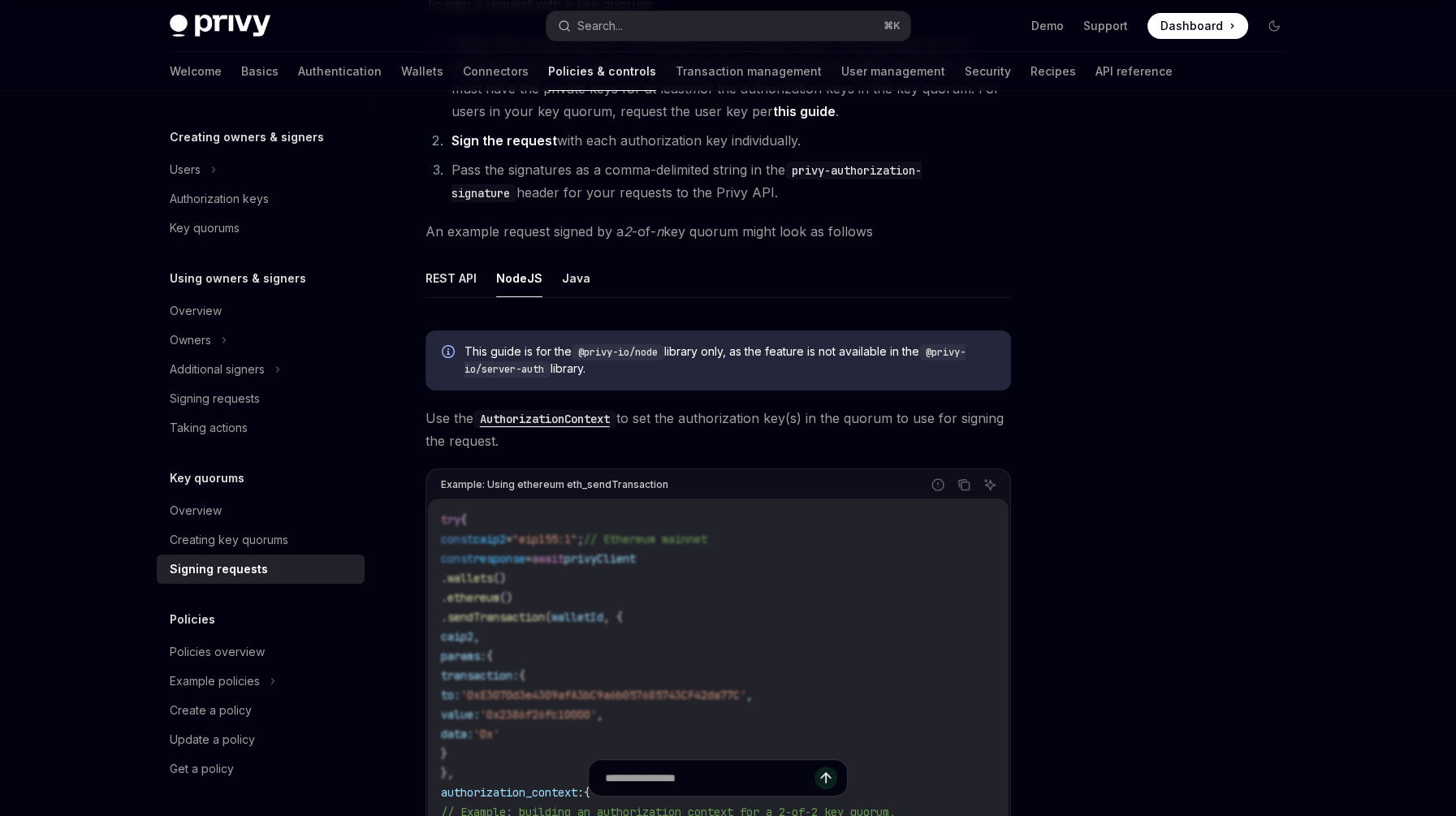
click at [1174, 301] on div at bounding box center [1176, 470] width 247 height 692
click at [573, 283] on button "Java" at bounding box center [576, 278] width 29 height 38
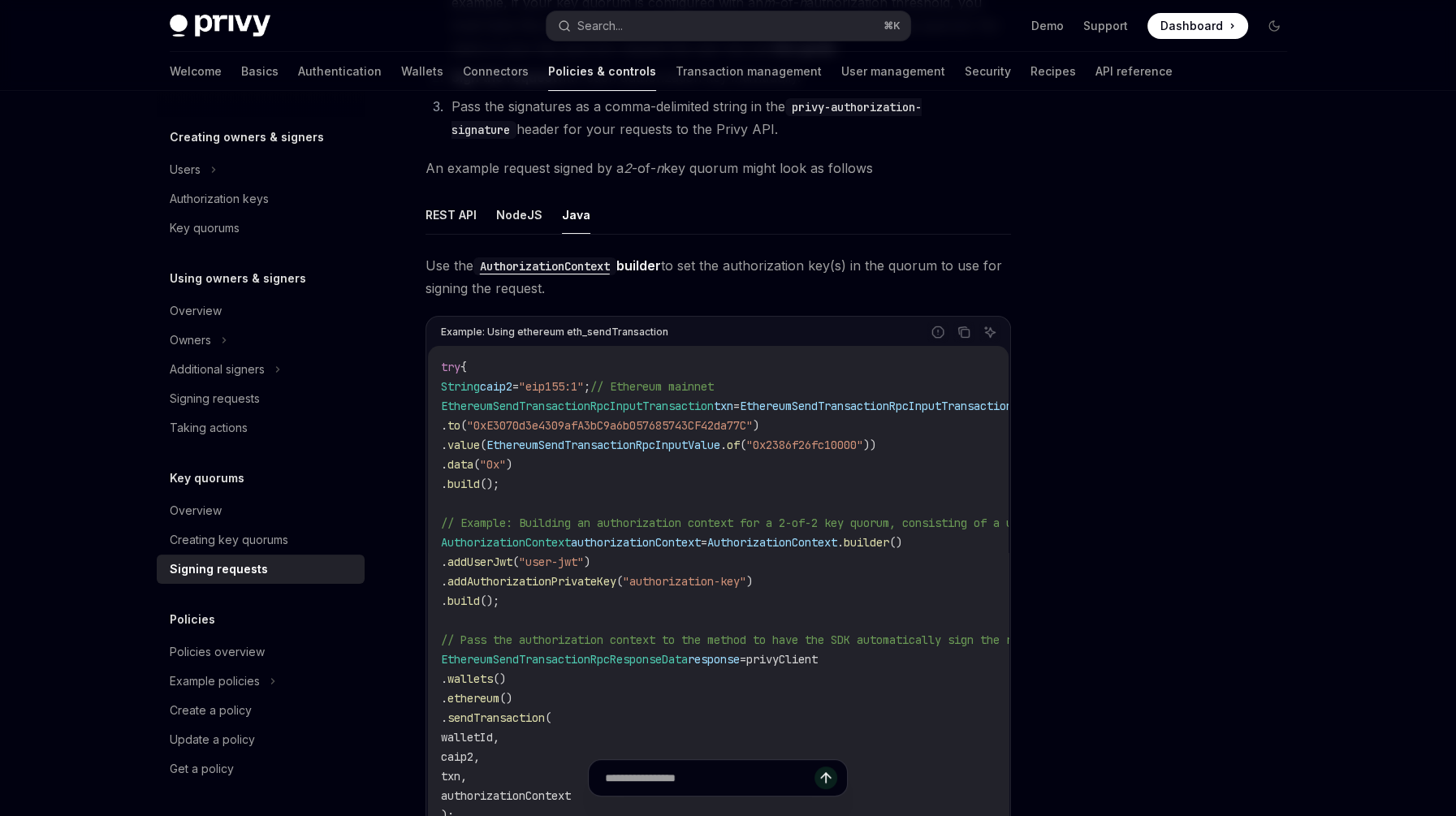
scroll to position [280, 0]
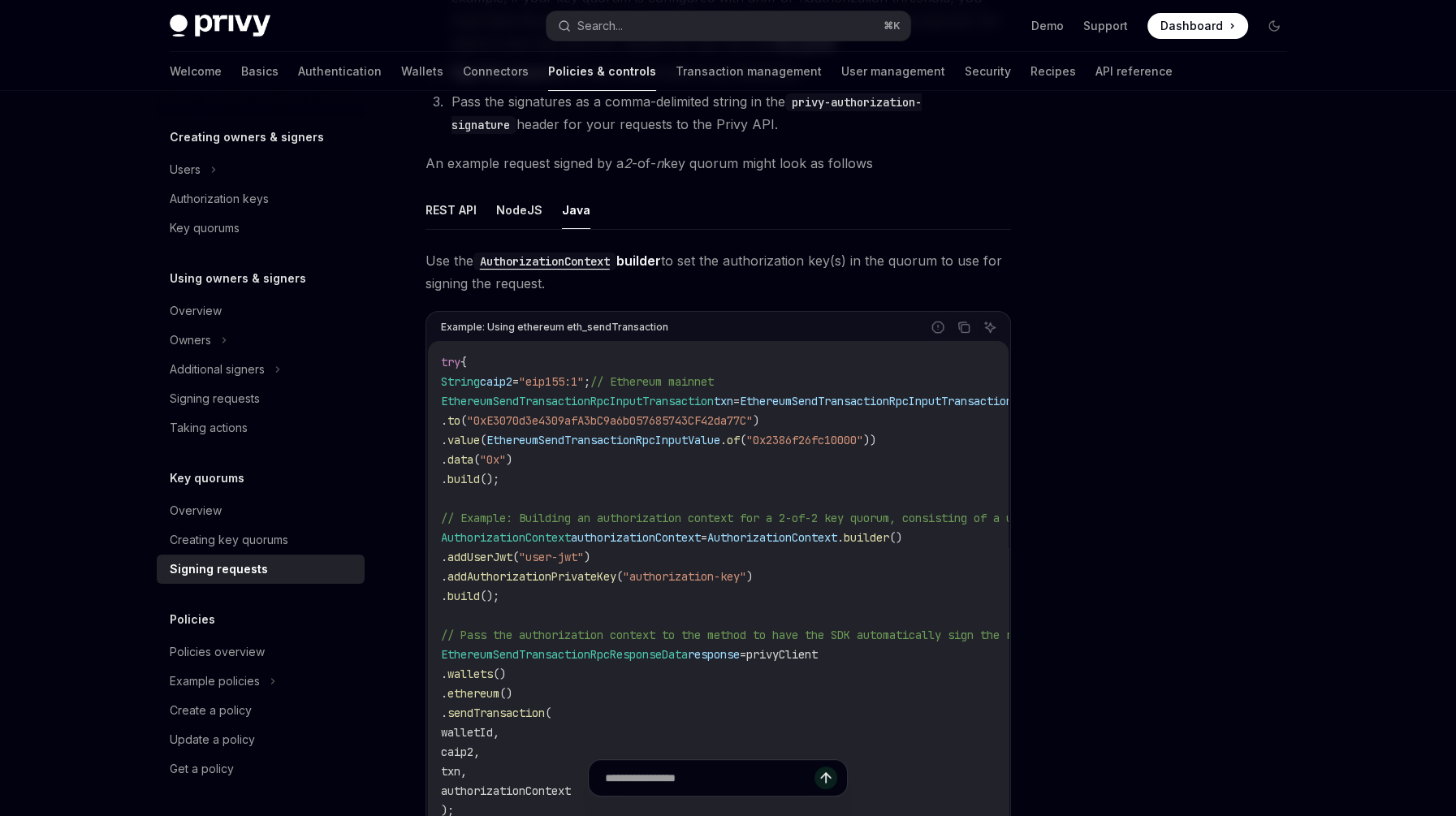
click at [583, 389] on code "try { String caip2 = "eip155:1" ; // Ethereum mainnet EthereumSendTransactionRp…" at bounding box center [828, 664] width 773 height 624
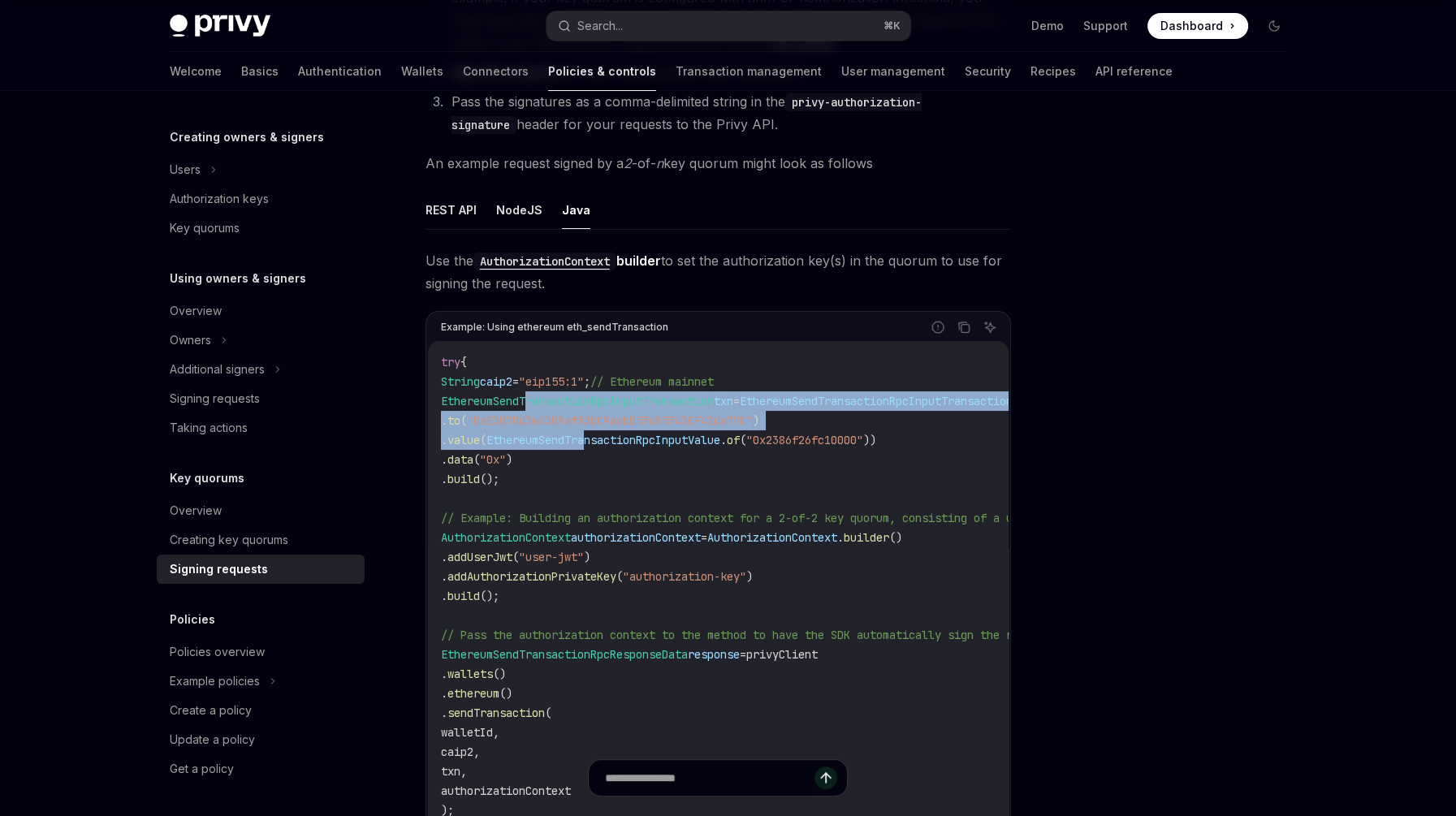
drag, startPoint x: 526, startPoint y: 395, endPoint x: 646, endPoint y: 447, distance: 130.8
click at [646, 446] on code "try { String caip2 = "eip155:1" ; // Ethereum mainnet EthereumSendTransactionRp…" at bounding box center [828, 664] width 773 height 624
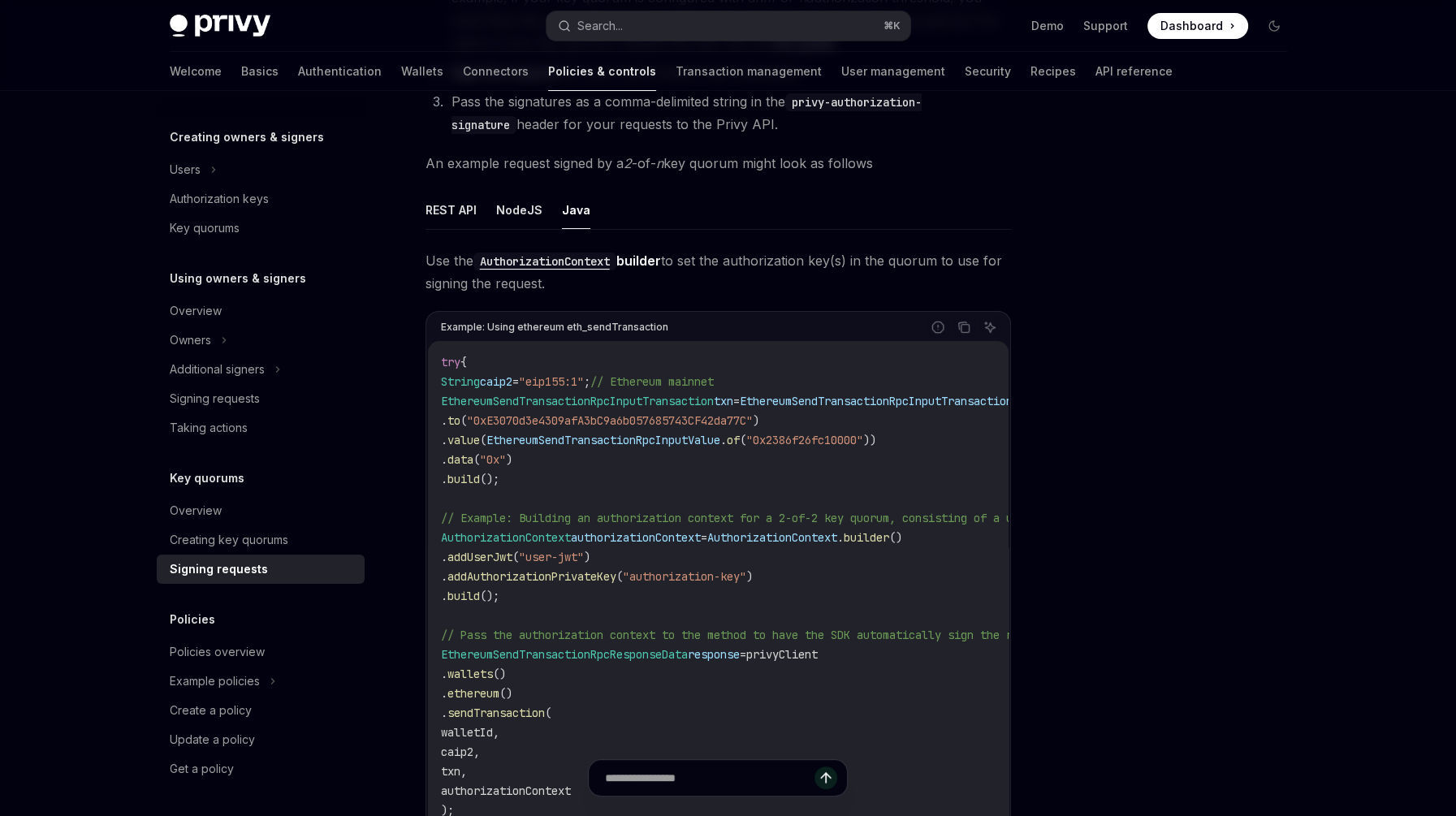
click at [645, 473] on code "try { String caip2 = "eip155:1" ; // Ethereum mainnet EthereumSendTransactionRp…" at bounding box center [828, 664] width 773 height 624
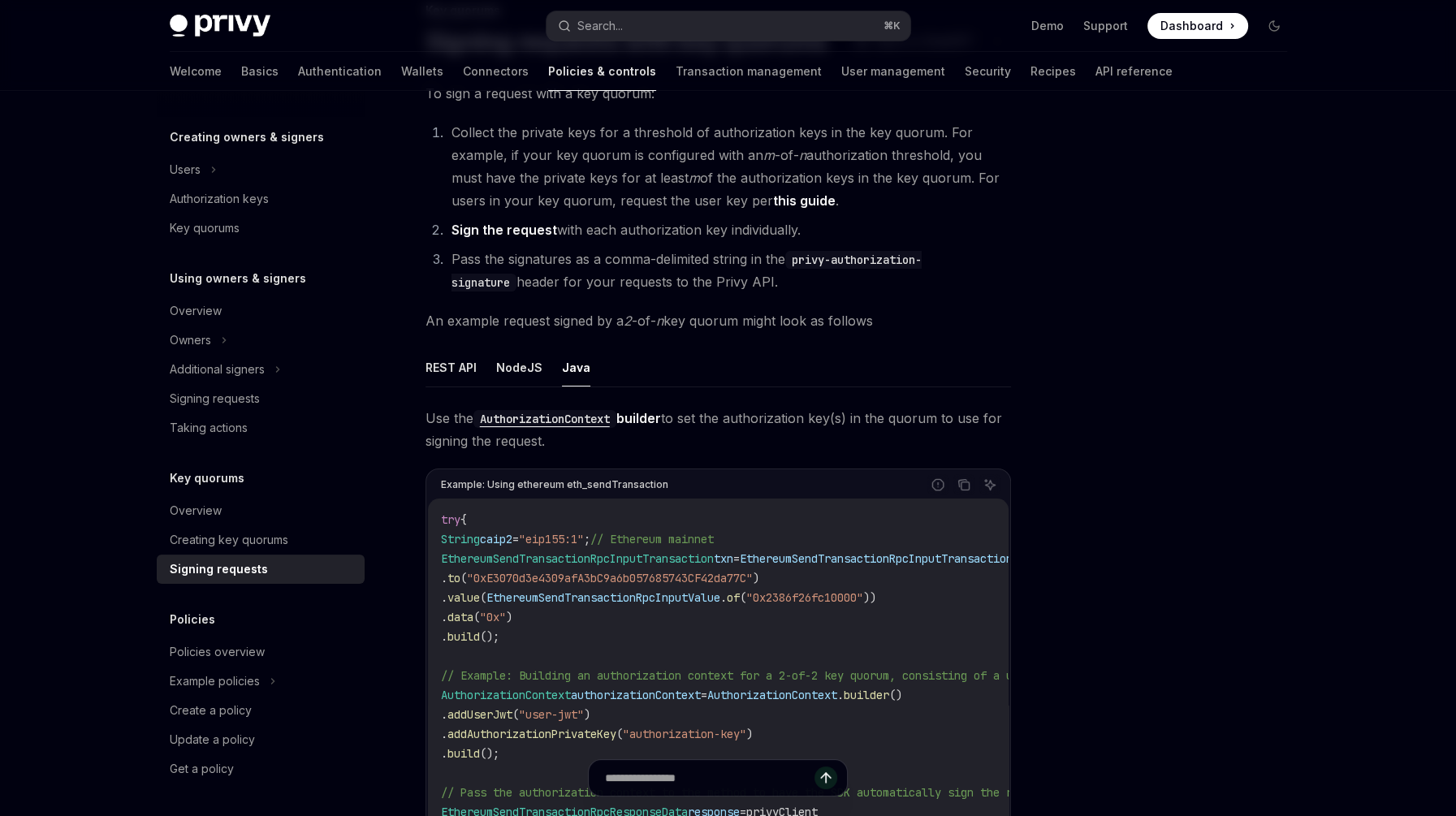
scroll to position [137, 0]
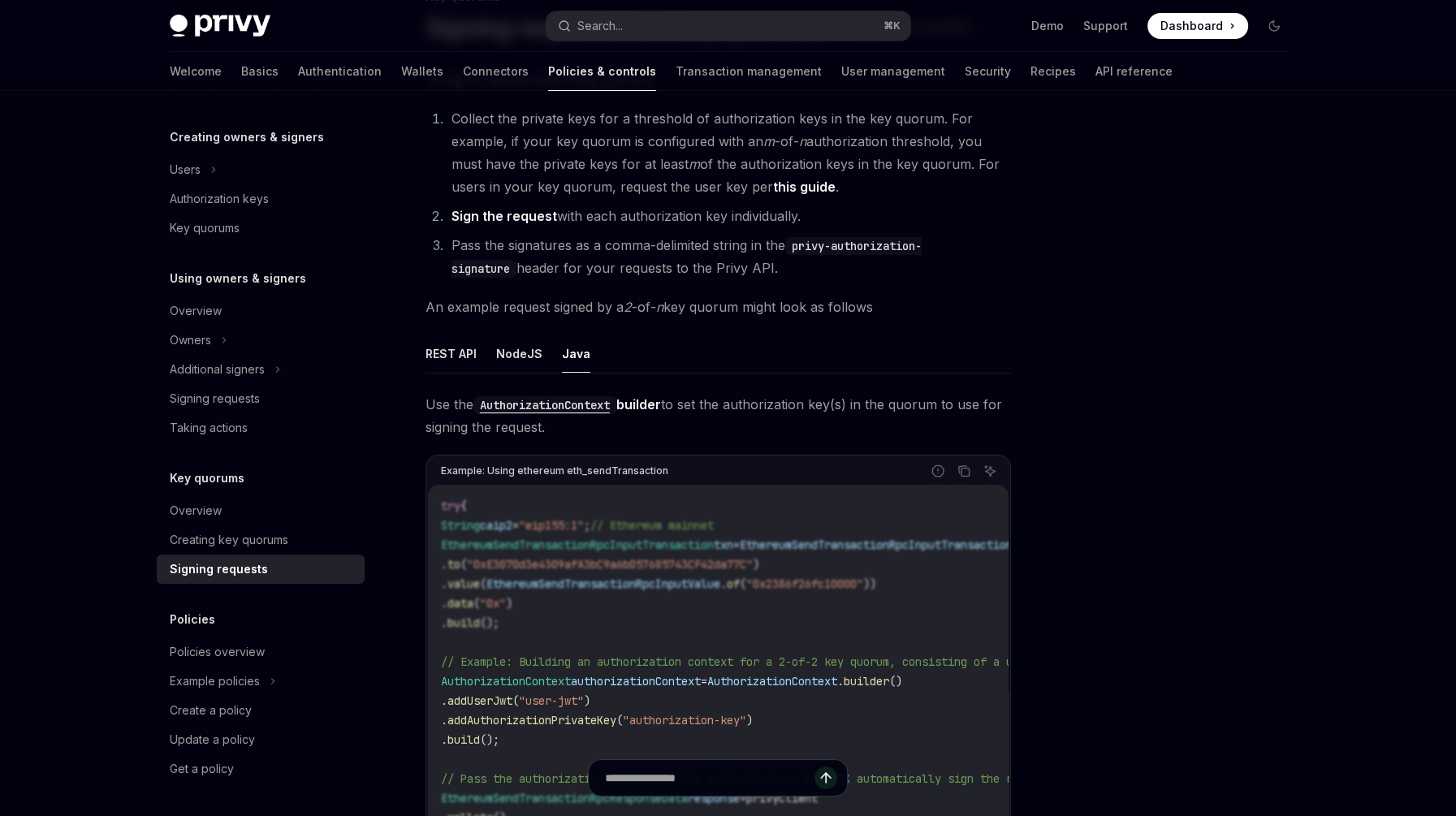
click at [480, 362] on ul "REST API NodeJS Java" at bounding box center [718, 354] width 586 height 39
click at [458, 369] on button "REST API" at bounding box center [451, 354] width 51 height 38
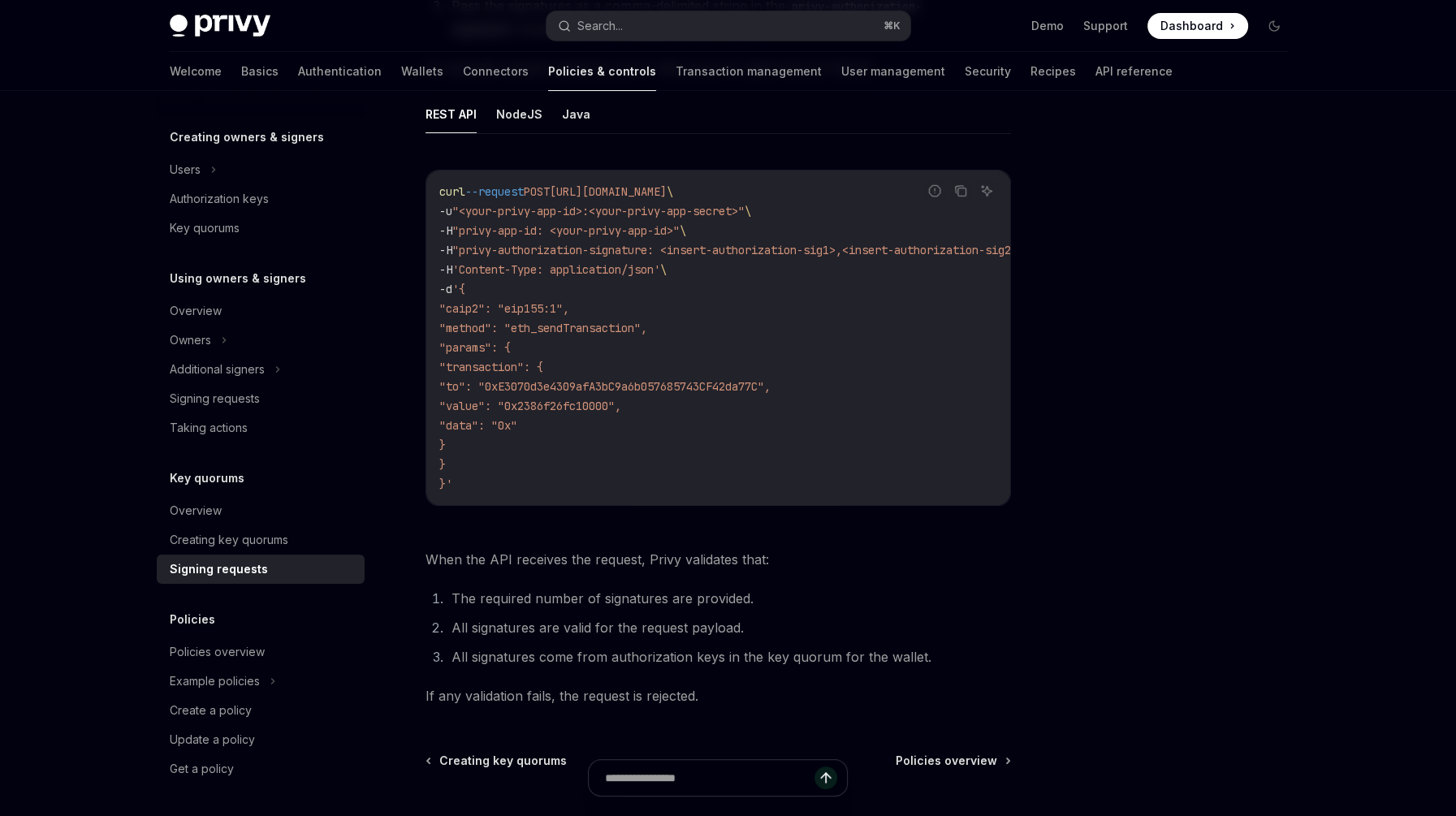
scroll to position [365, 0]
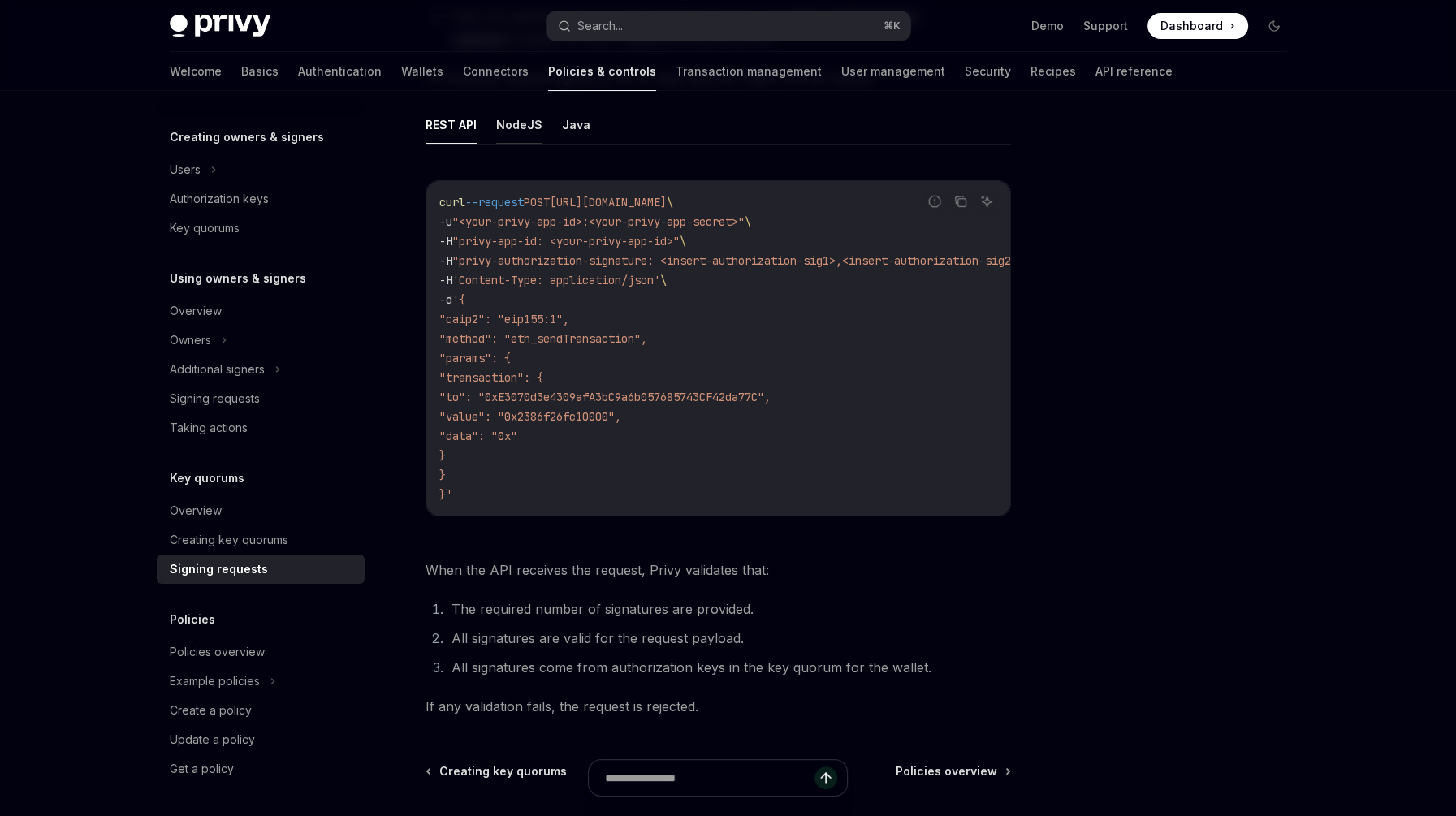
click at [519, 127] on button "NodeJS" at bounding box center [519, 125] width 46 height 38
type textarea "*"
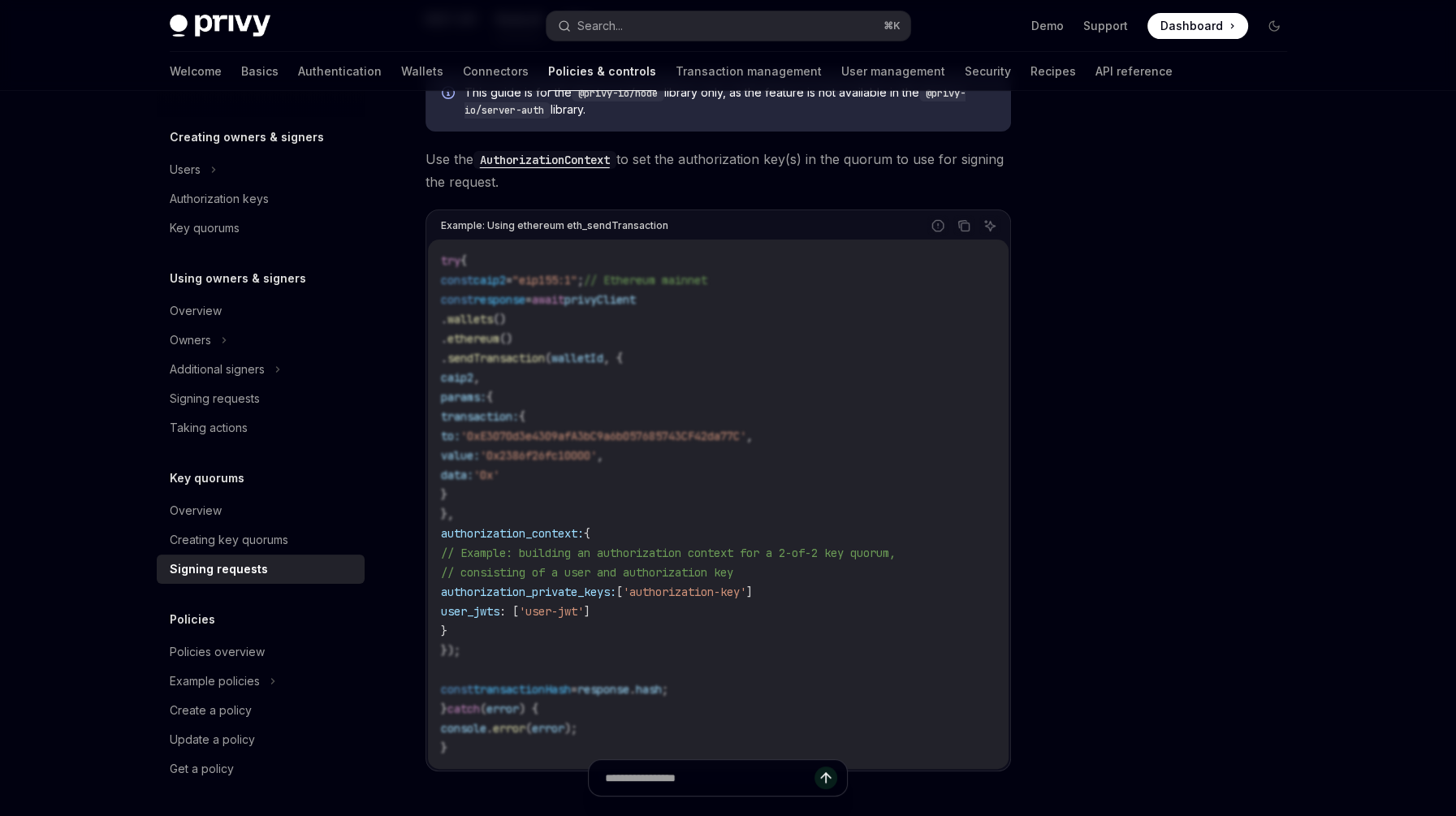
scroll to position [594, 0]
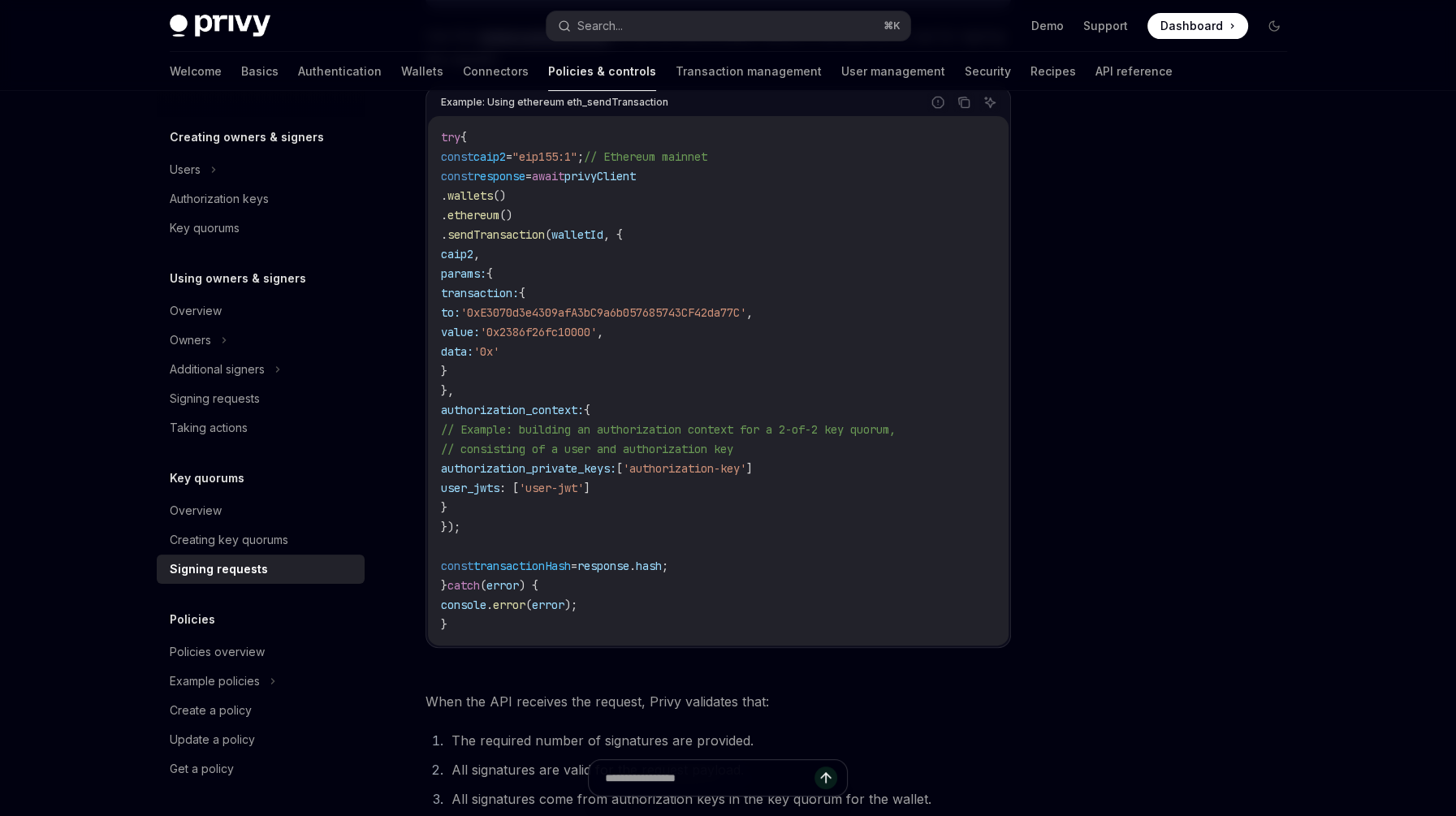
click at [493, 191] on span "wallets" at bounding box center [470, 196] width 46 height 15
drag, startPoint x: 472, startPoint y: 191, endPoint x: 548, endPoint y: 190, distance: 76.0
click at [548, 190] on code "try { const caip2 = "eip155:1" ; // Ethereum mainnet const response = await pri…" at bounding box center [718, 381] width 555 height 507
click at [563, 204] on code "try { const caip2 = "eip155:1" ; // Ethereum mainnet const response = await pri…" at bounding box center [718, 381] width 555 height 507
click at [524, 409] on span "authorization_context:" at bounding box center [512, 409] width 143 height 15
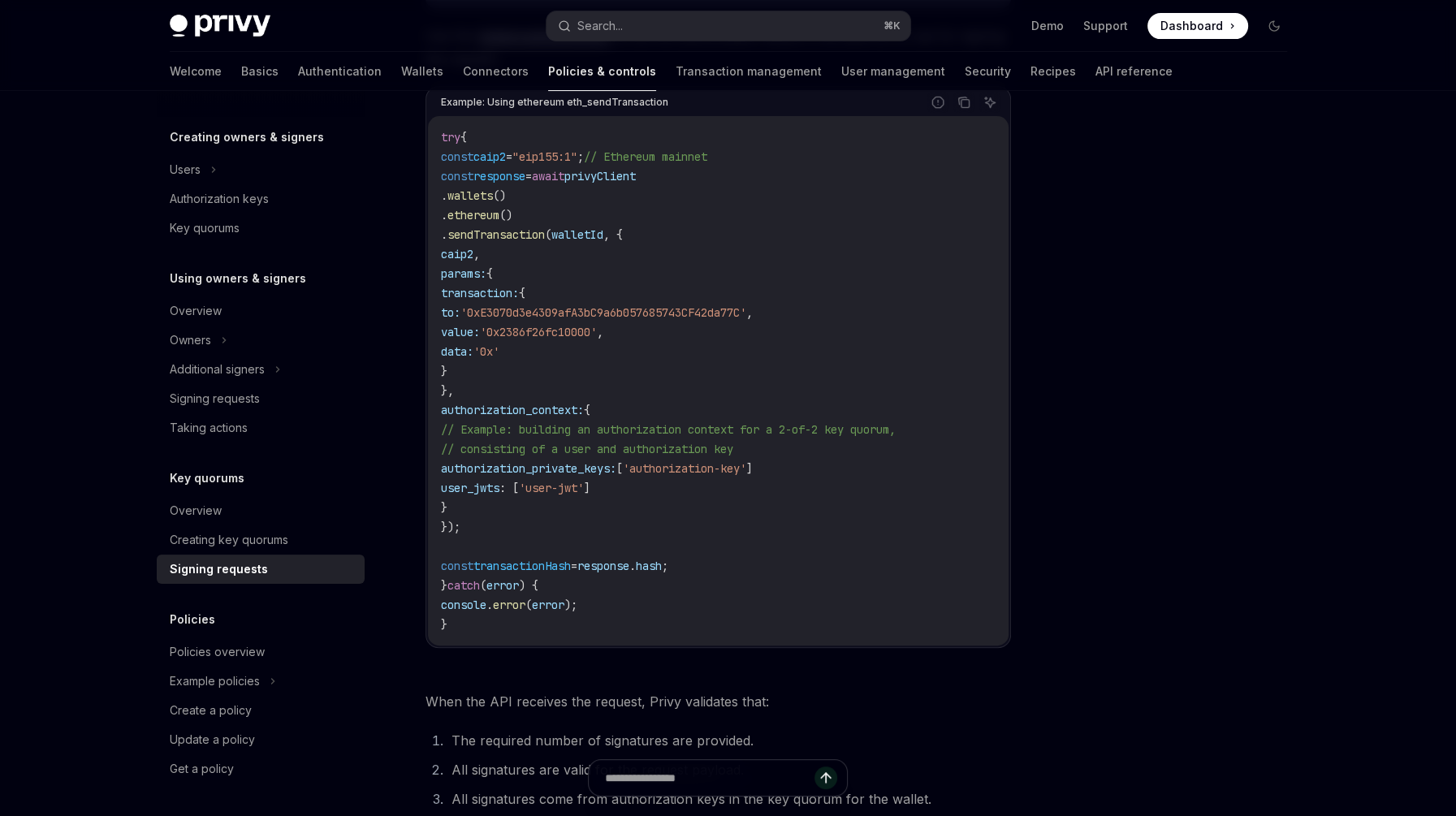
click at [524, 409] on span "authorization_context:" at bounding box center [512, 409] width 143 height 15
copy span "authorization_context"
click at [649, 29] on button "Search... ⌘ K" at bounding box center [729, 26] width 364 height 29
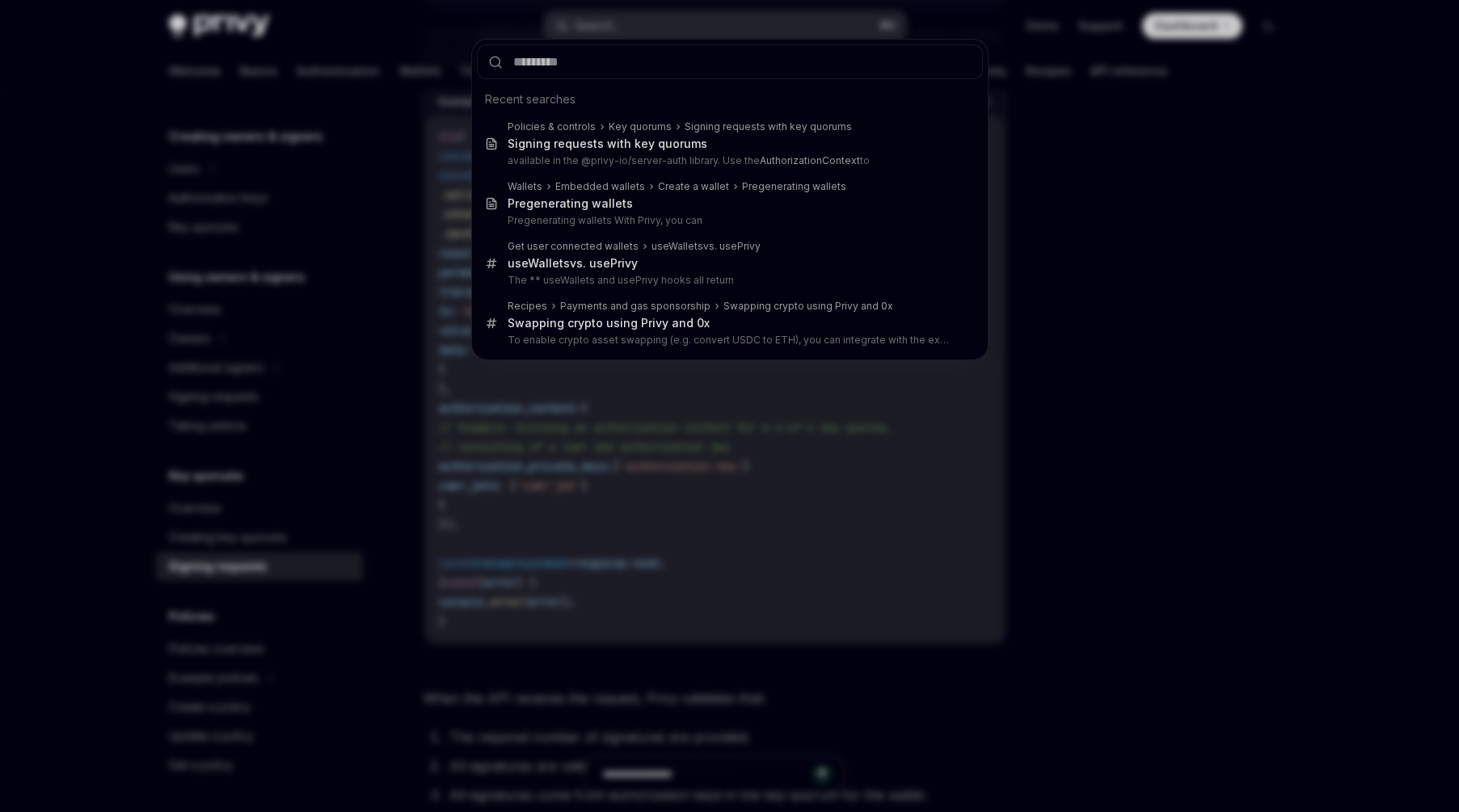
type input "**********"
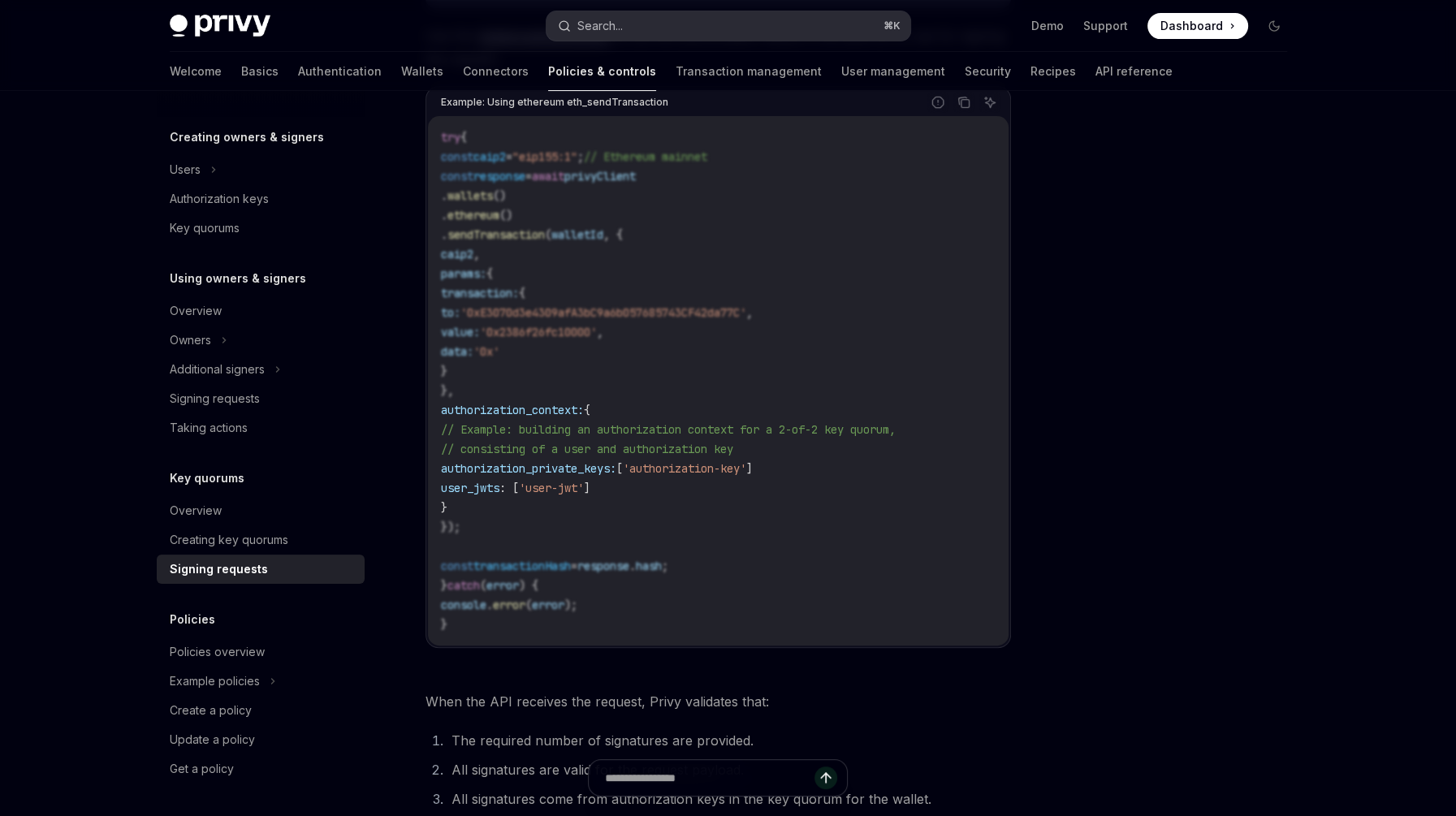
type textarea "*"
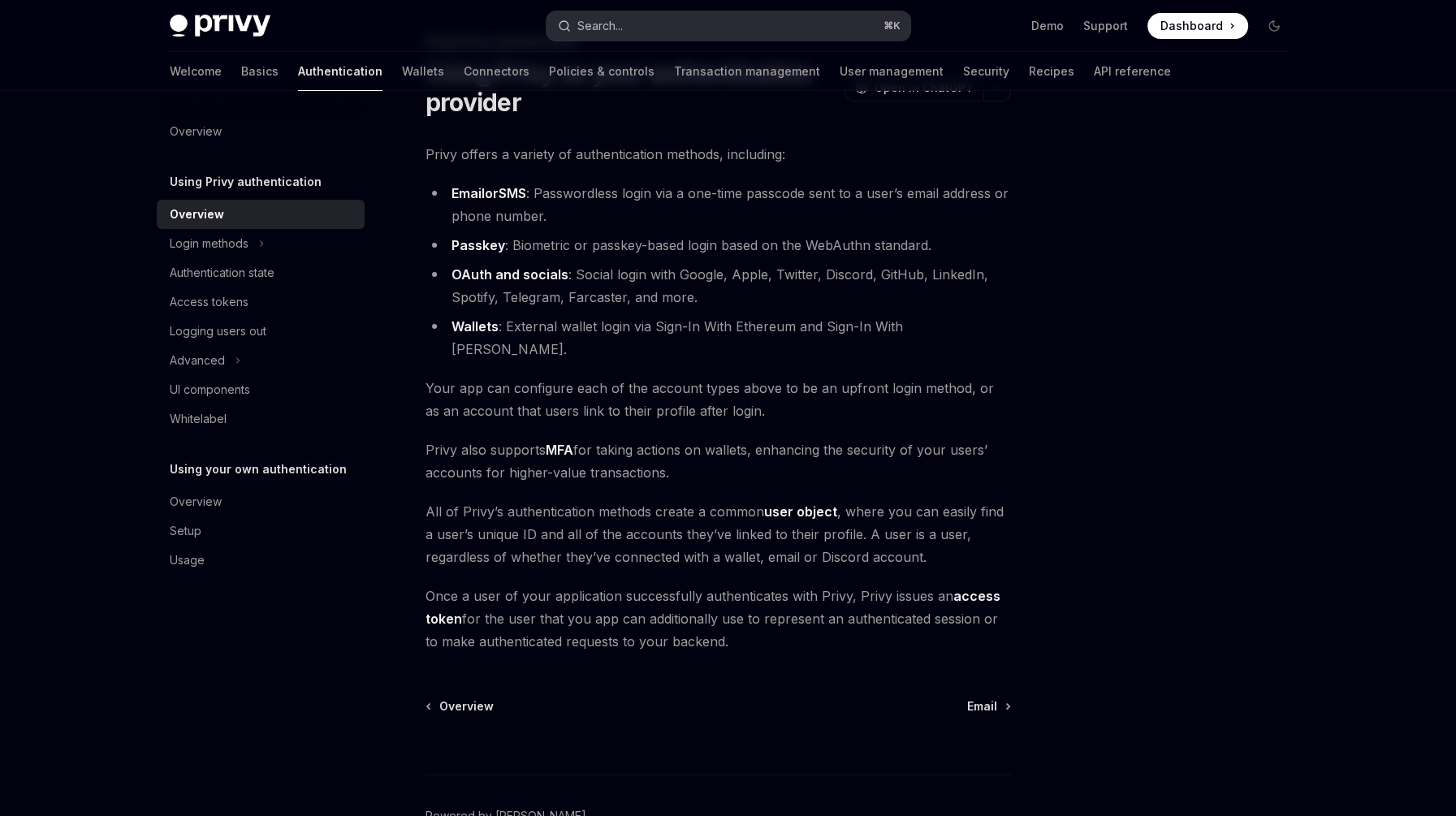
click at [636, 29] on button "Search... ⌘ K" at bounding box center [729, 26] width 364 height 29
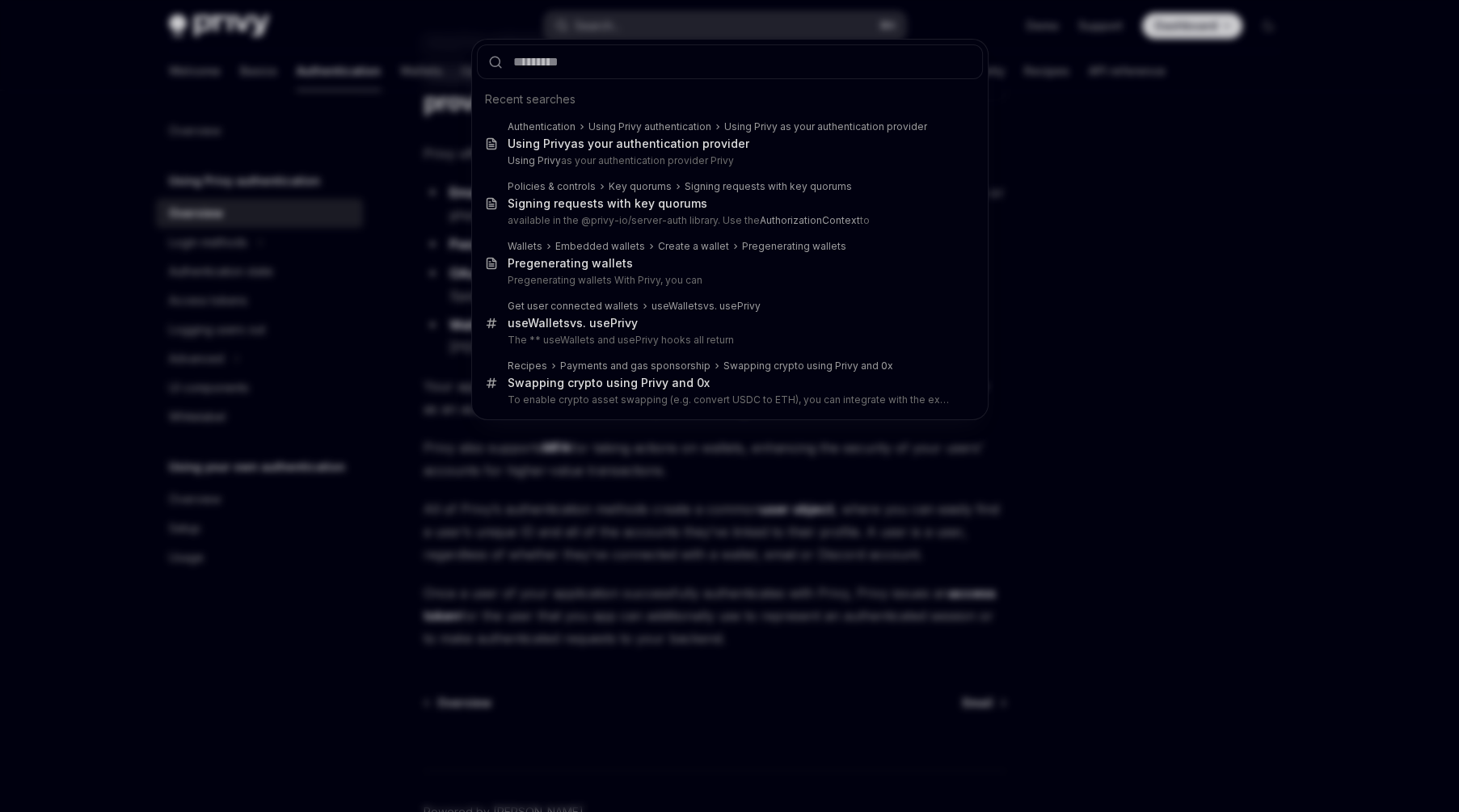
type input "**********"
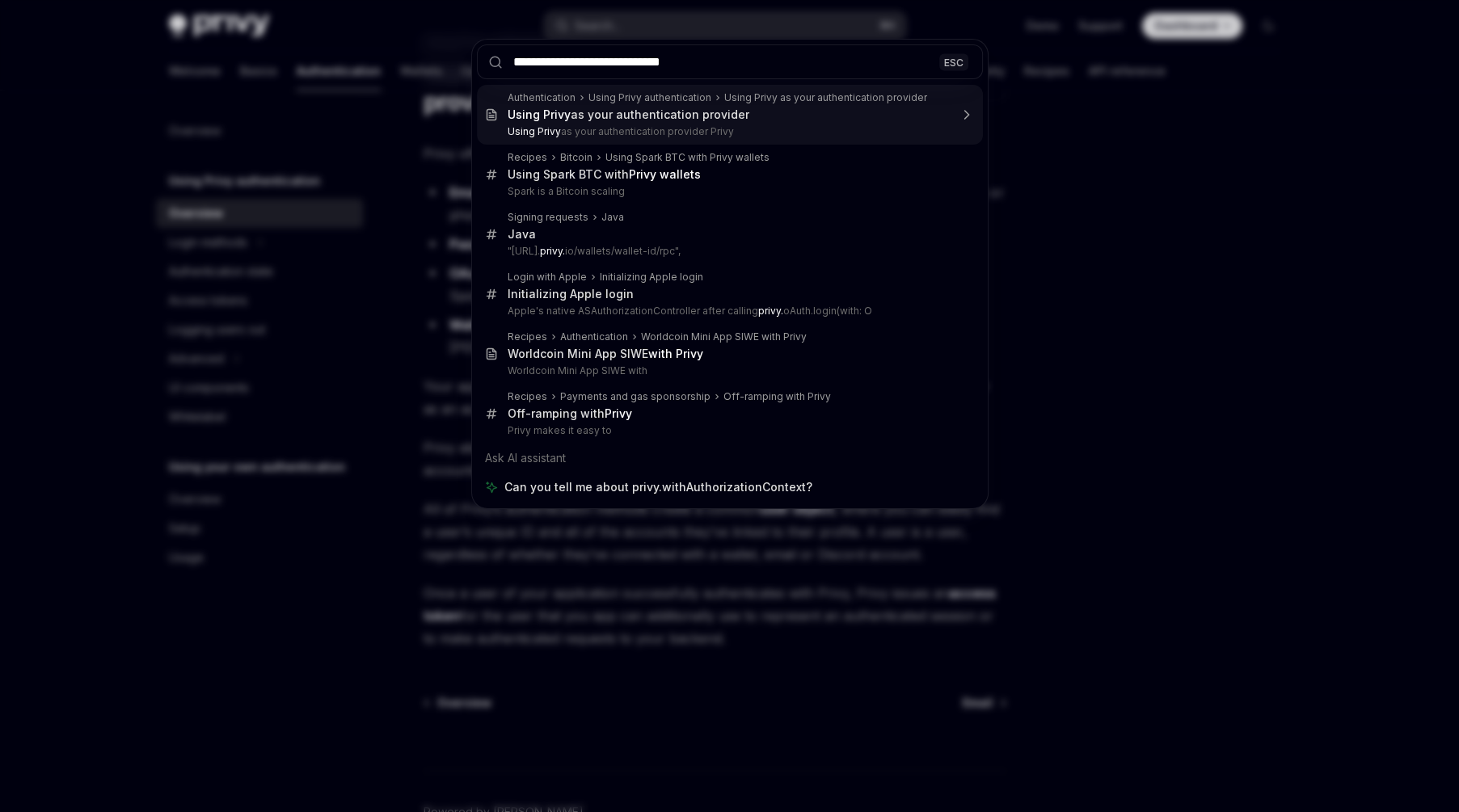
drag, startPoint x: 545, startPoint y: 63, endPoint x: 441, endPoint y: 62, distance: 104.0
click at [441, 62] on div "**********" at bounding box center [730, 406] width 1459 height 812
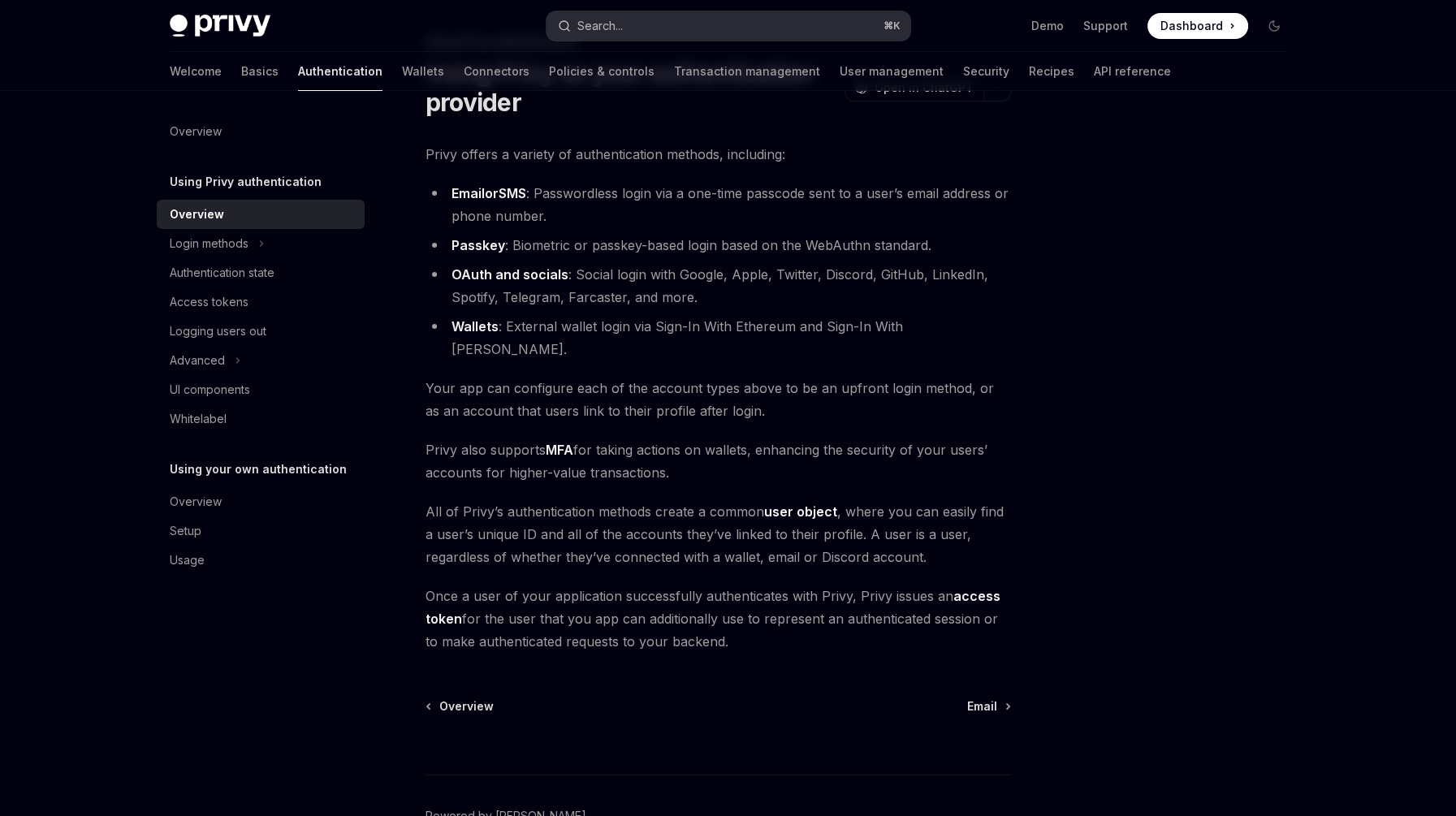
click at [661, 27] on button "Search... ⌘ K" at bounding box center [729, 26] width 364 height 29
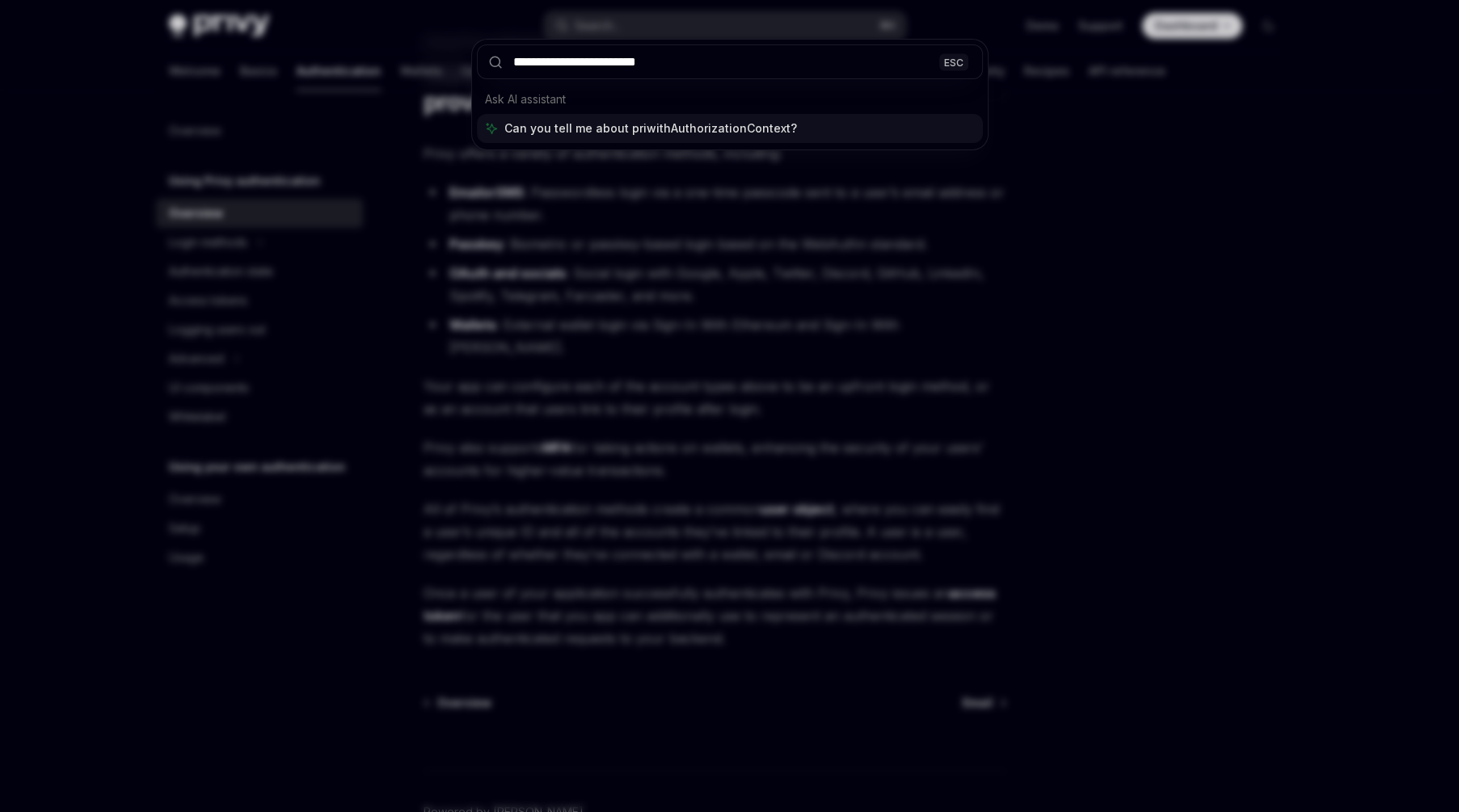
type input "**********"
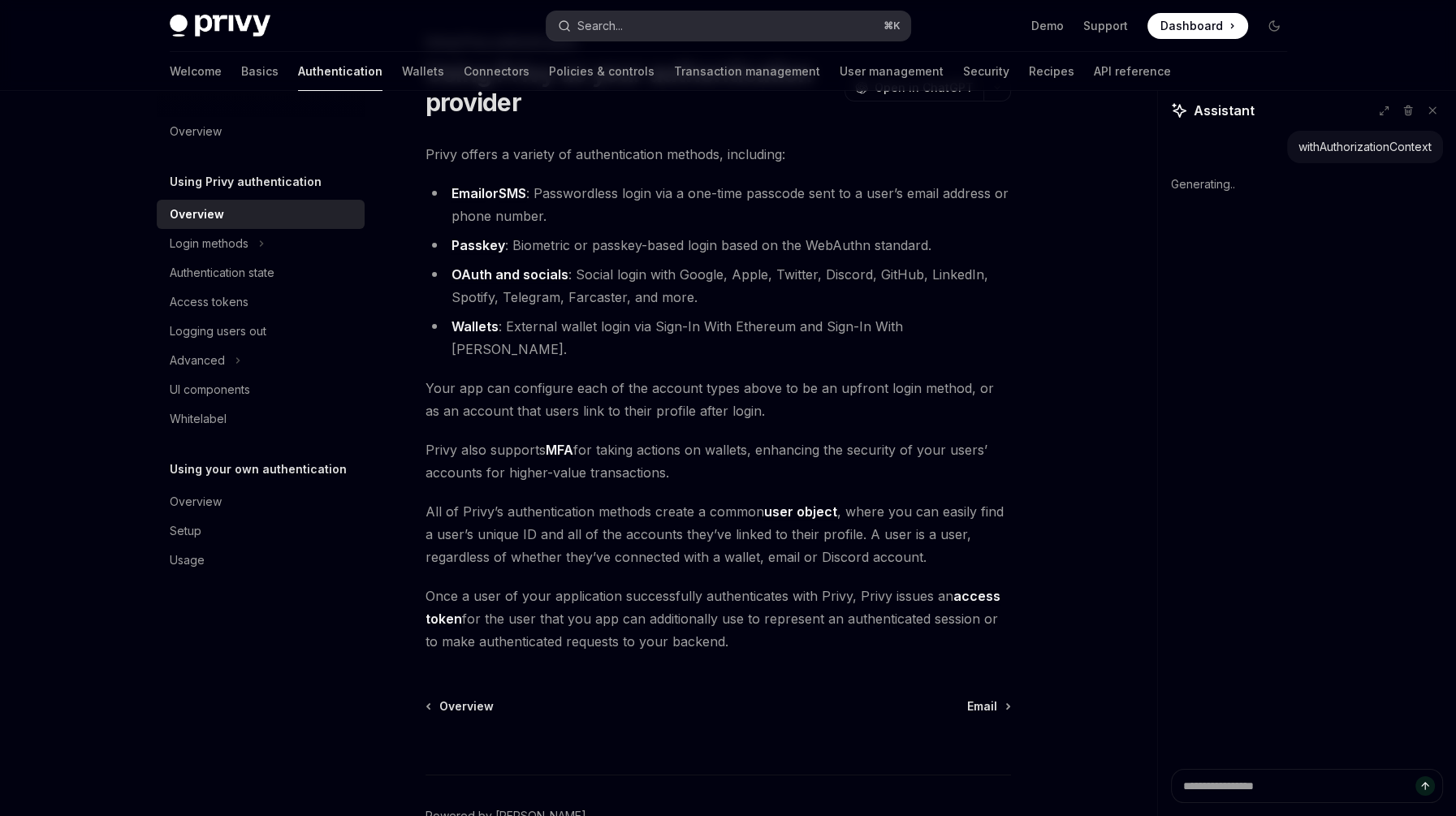
type textarea "*"
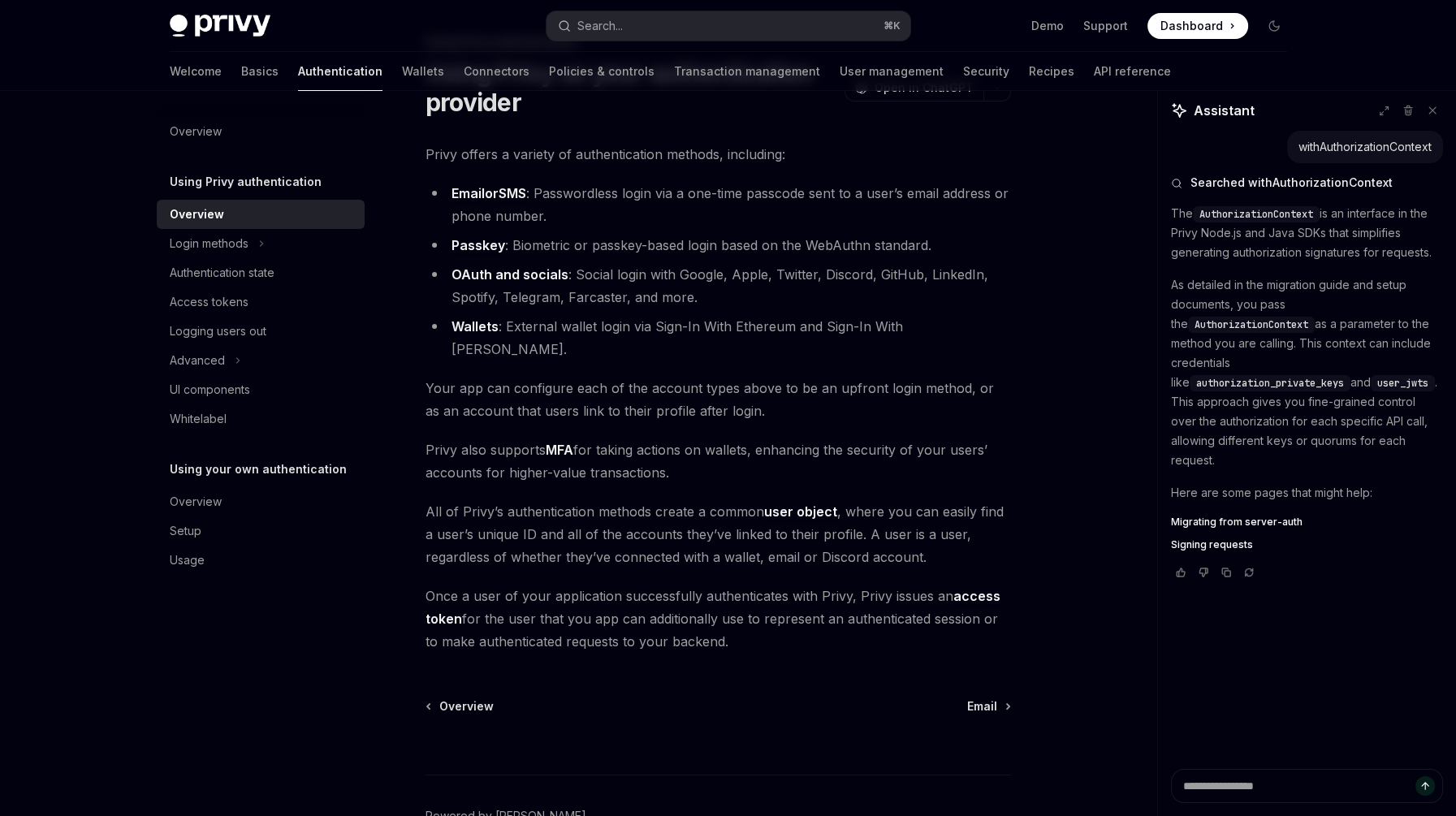
type textarea "*"
click at [685, 20] on button "Search... ⌘ K" at bounding box center [729, 26] width 364 height 29
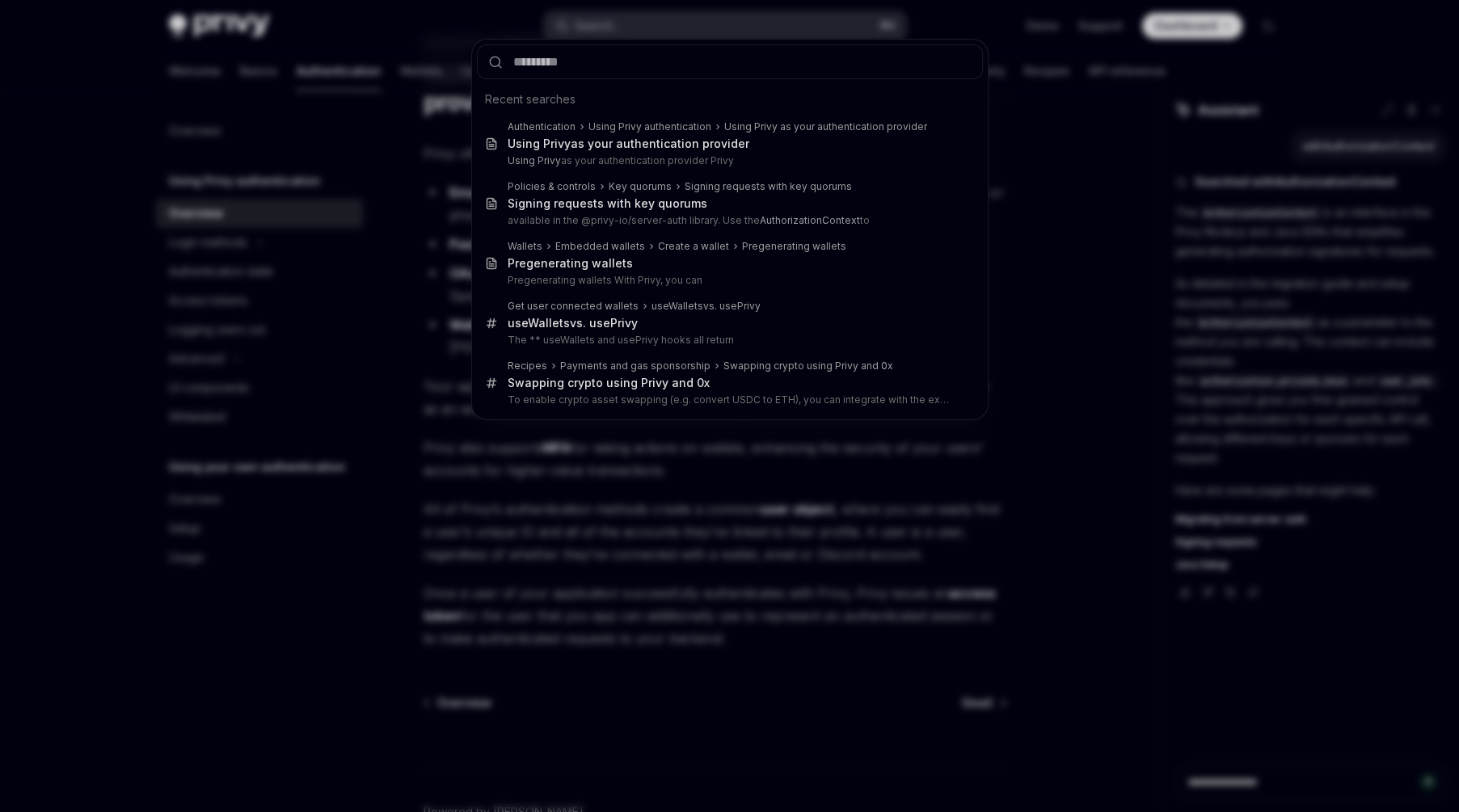
type input "**********"
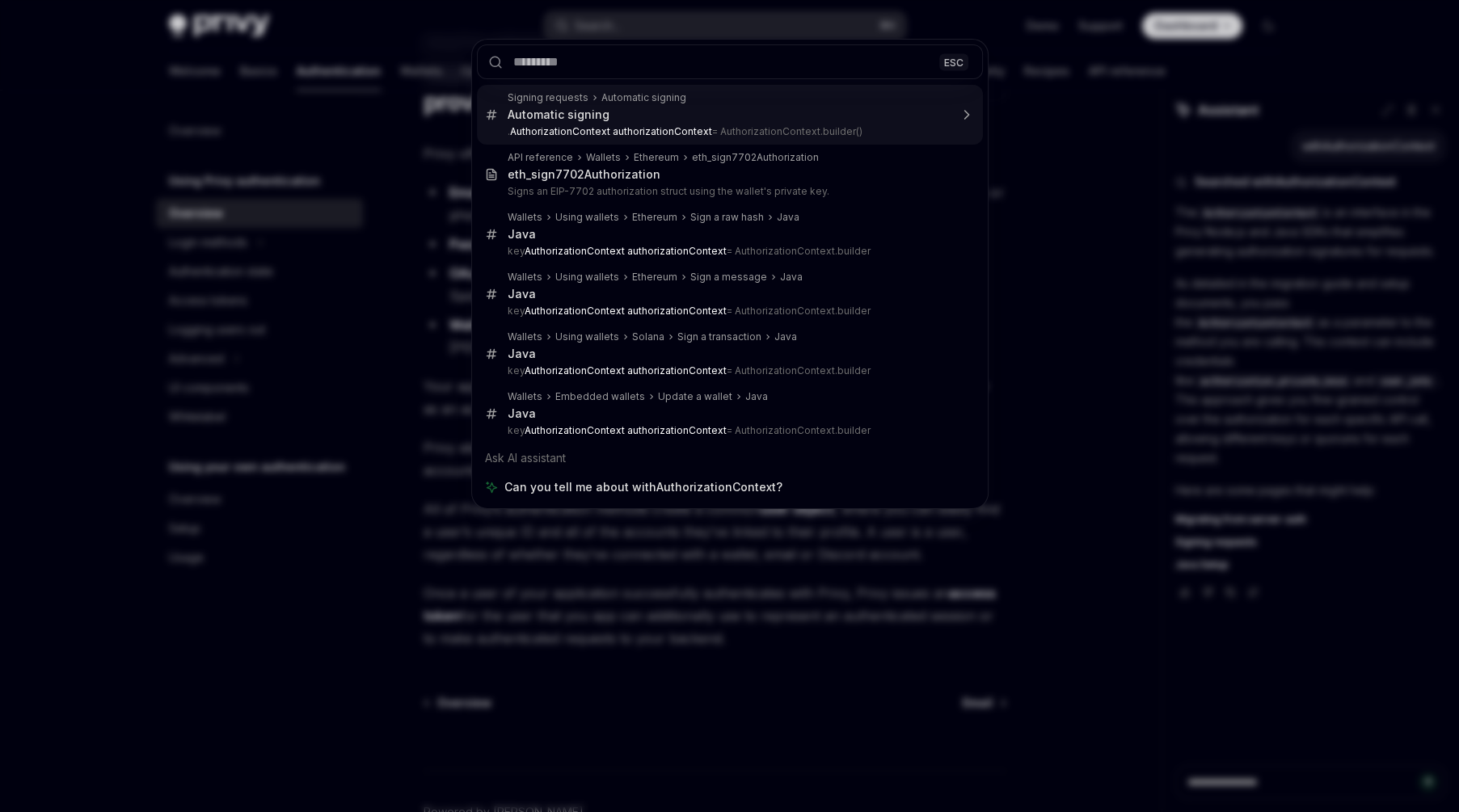
type textarea "*"
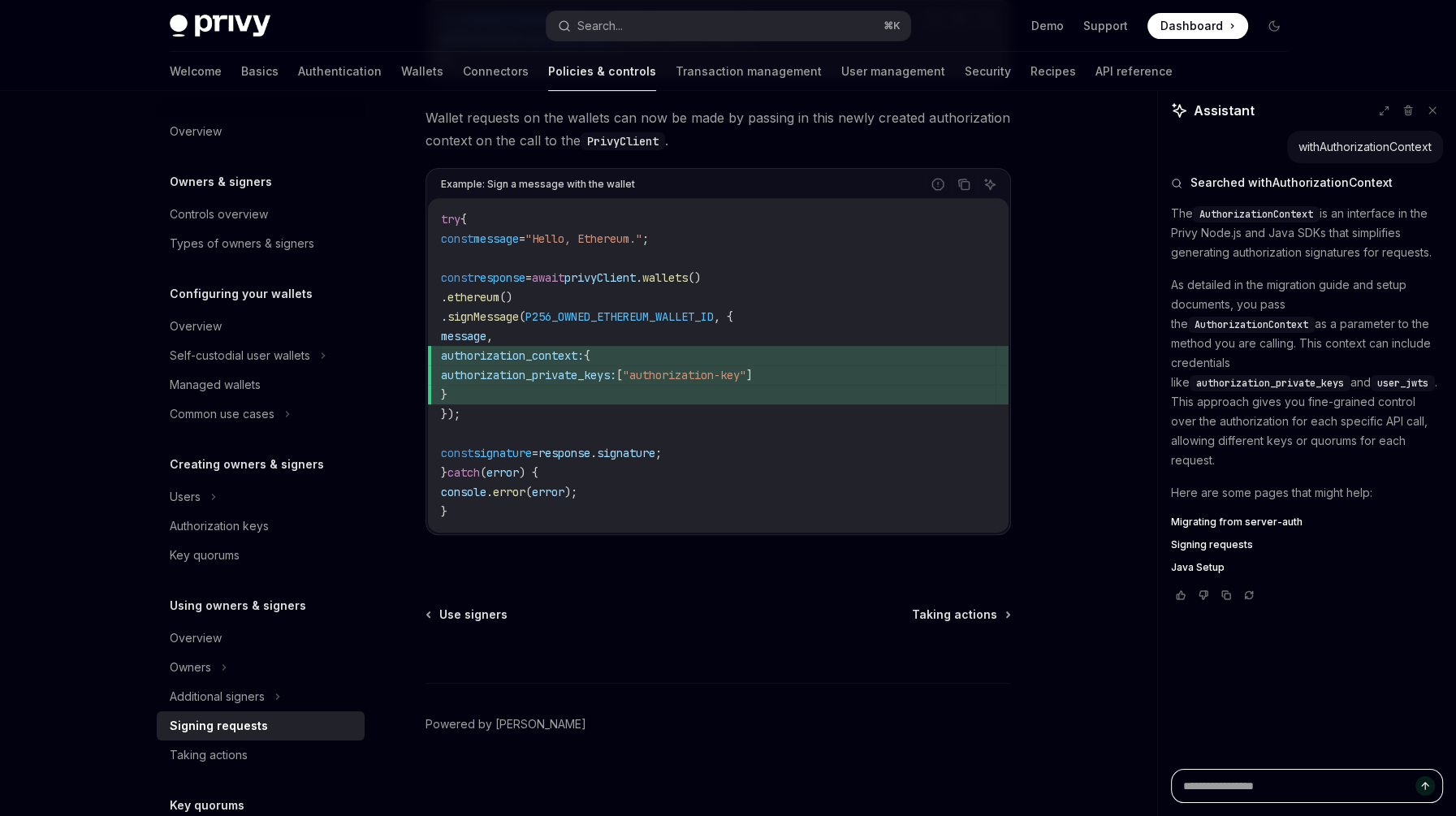
scroll to position [731, 0]
click at [288, 605] on h5 "Using owners & signers" at bounding box center [238, 606] width 137 height 20
click at [751, 593] on div "Using owners & signers Signing requests OpenAI Open in ChatGPT OpenAI Open in C…" at bounding box center [566, 109] width 897 height 1433
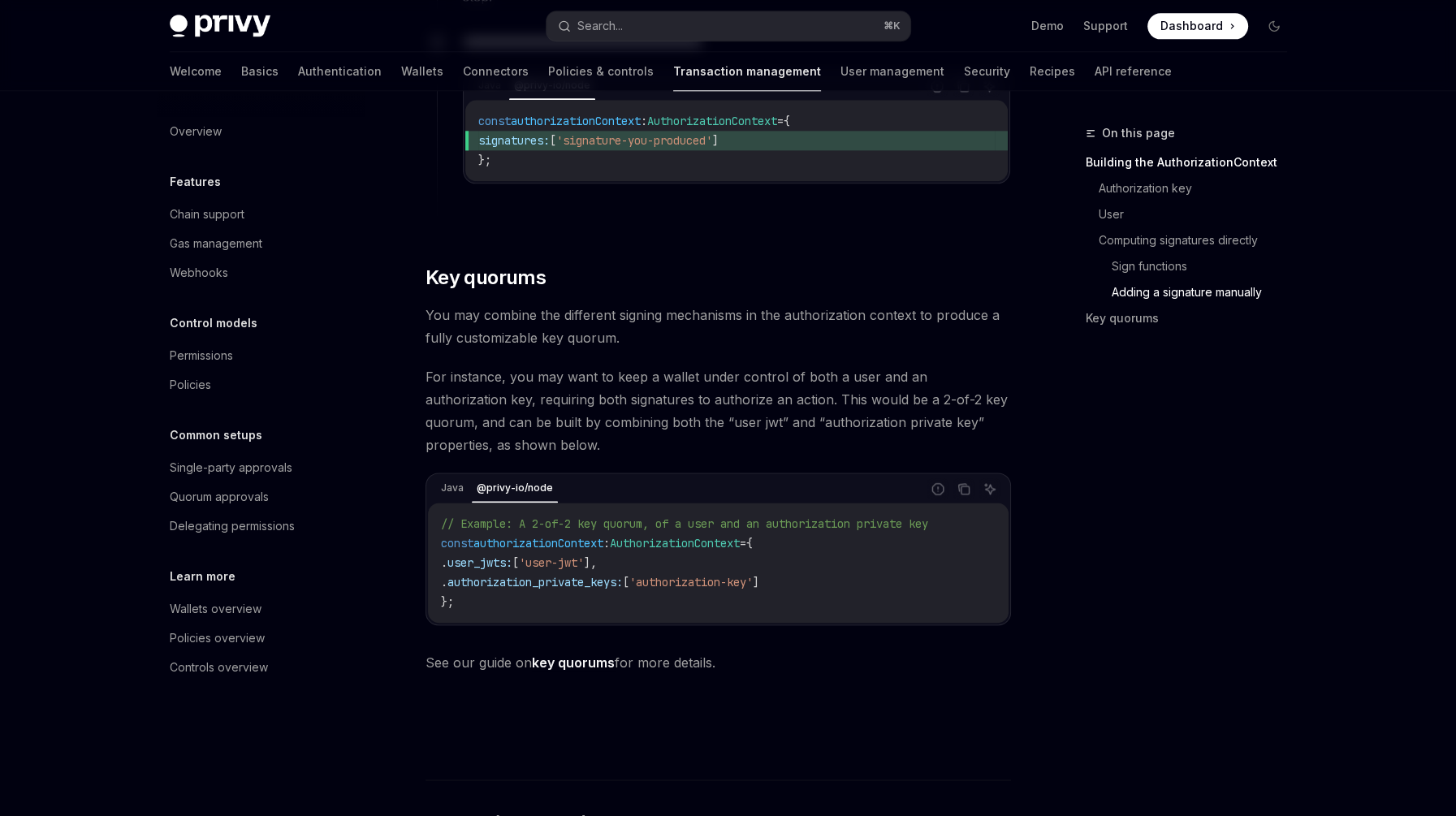
scroll to position [2501, 0]
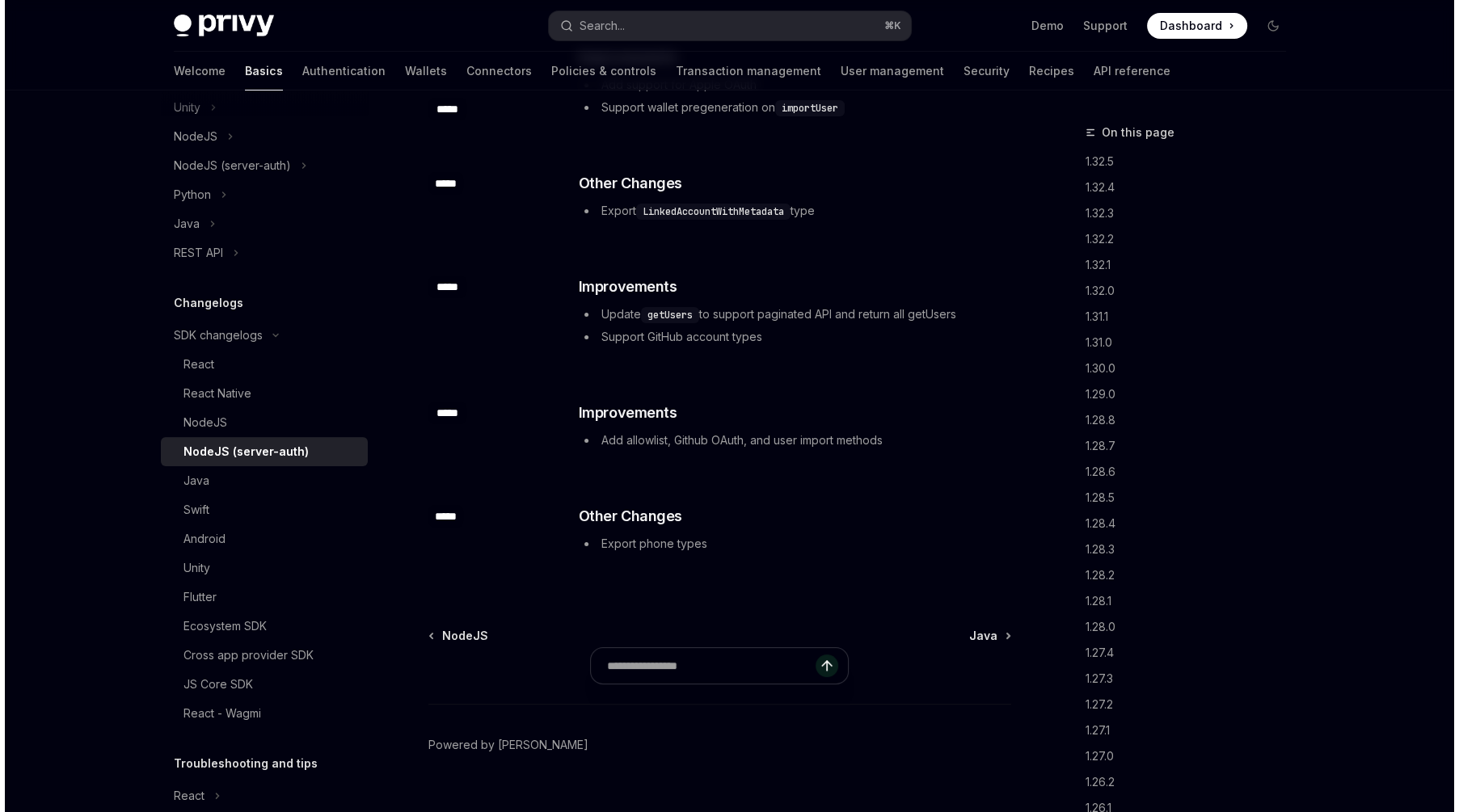
scroll to position [14770, 0]
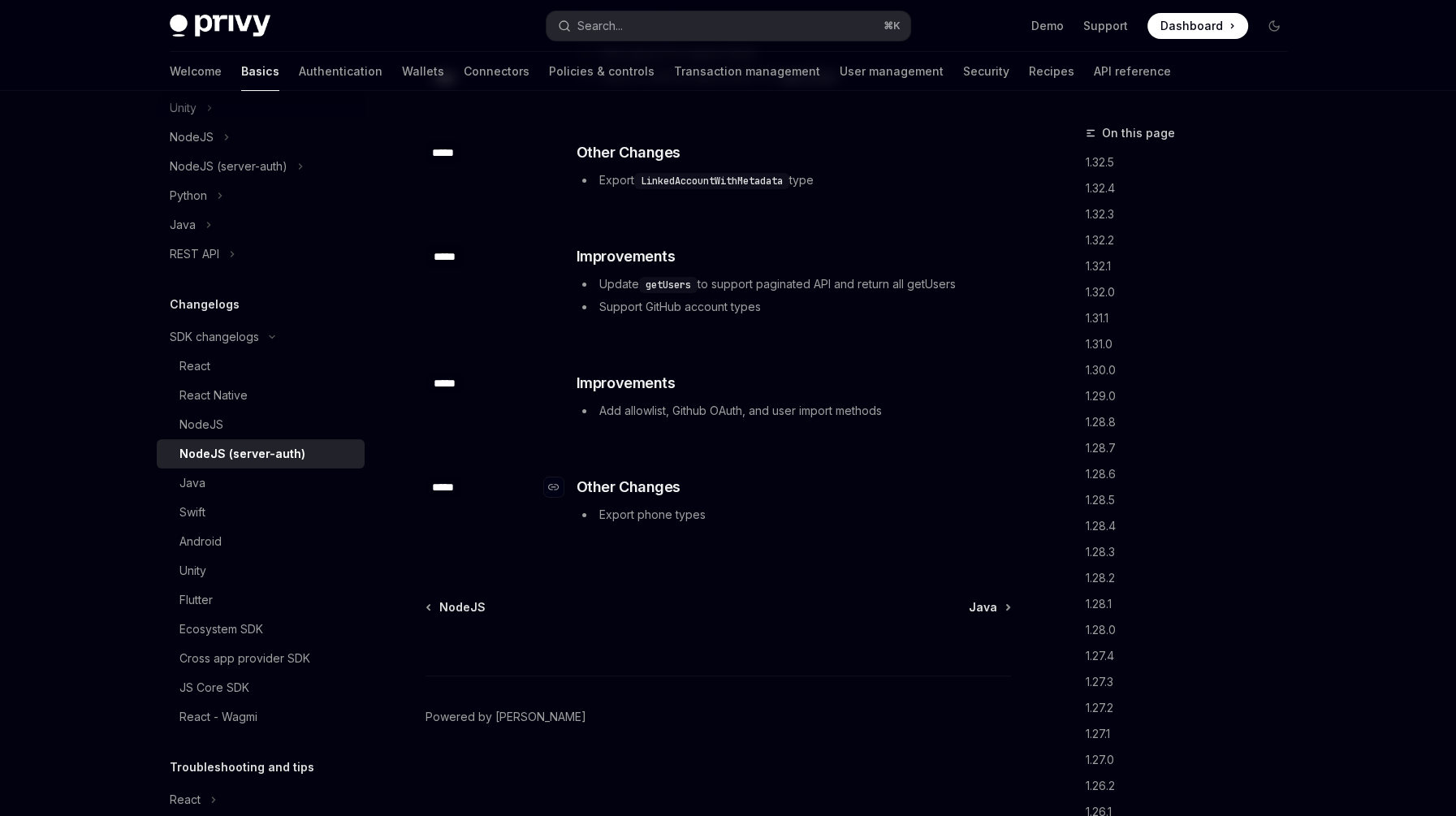
click at [873, 481] on h3 "​ Other Changes" at bounding box center [793, 487] width 433 height 22
click at [705, 11] on button "Search... ⌘ K" at bounding box center [729, 26] width 364 height 29
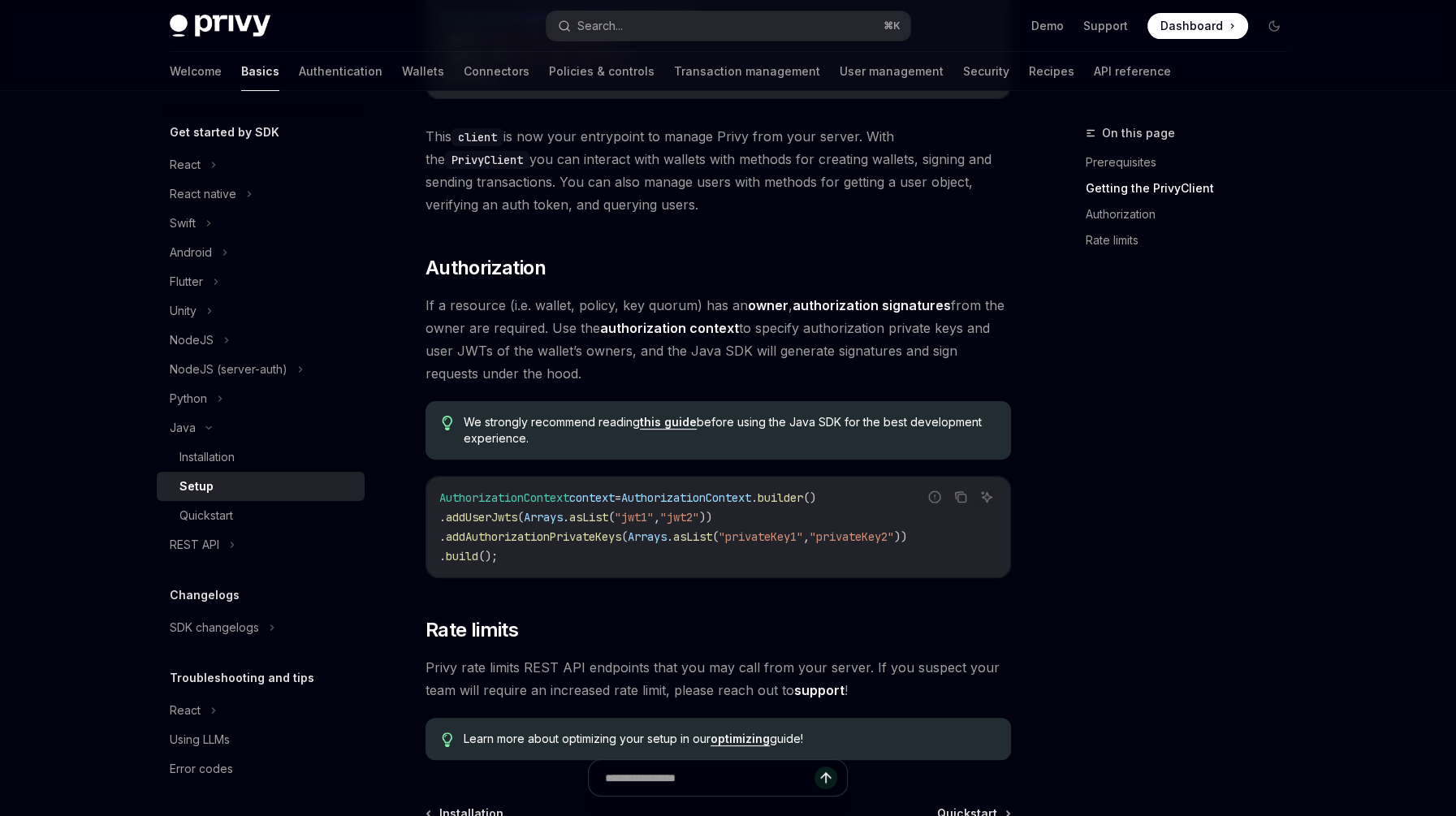
scroll to position [614, 0]
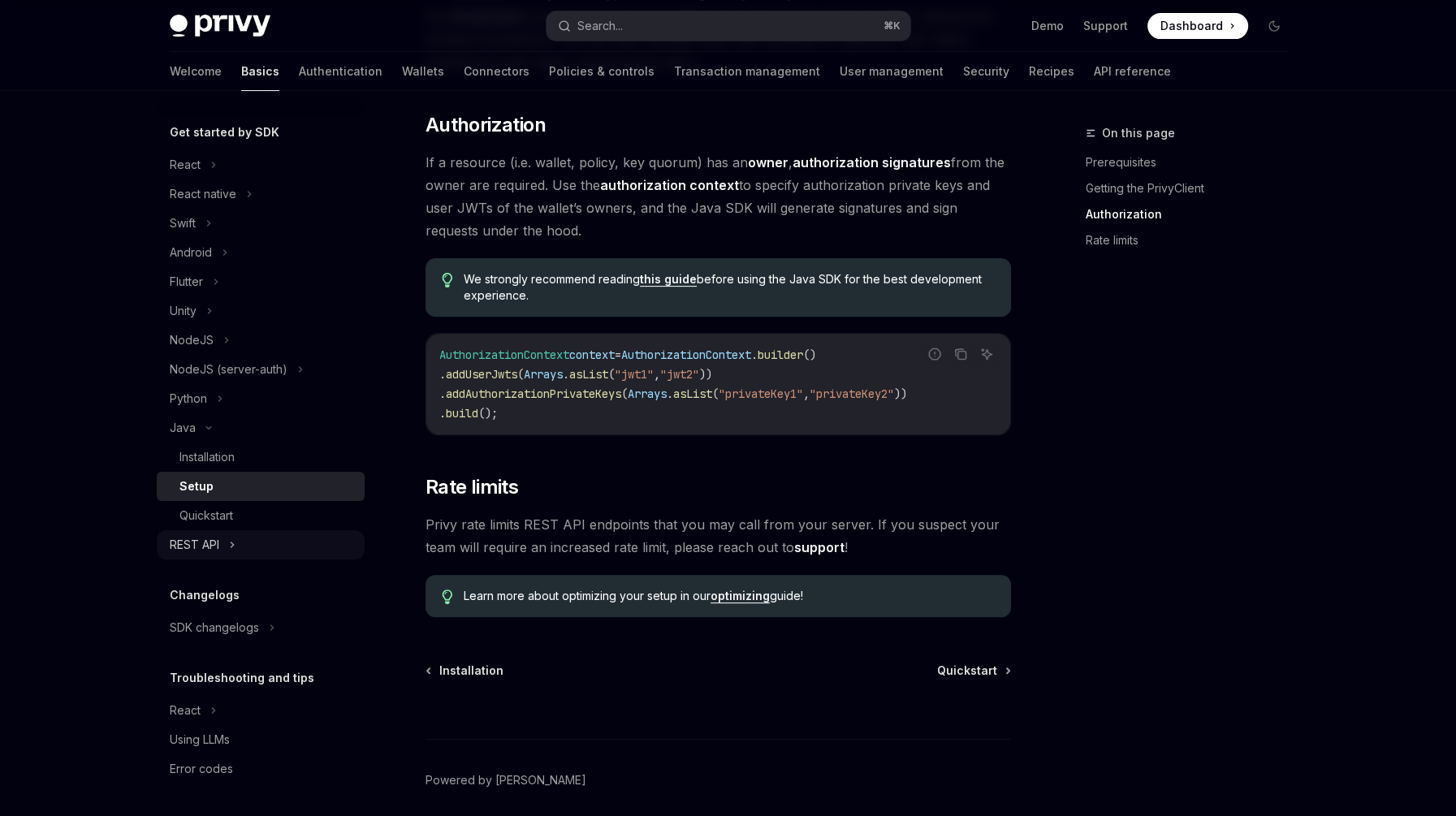
click at [228, 537] on div "REST API" at bounding box center [261, 545] width 208 height 29
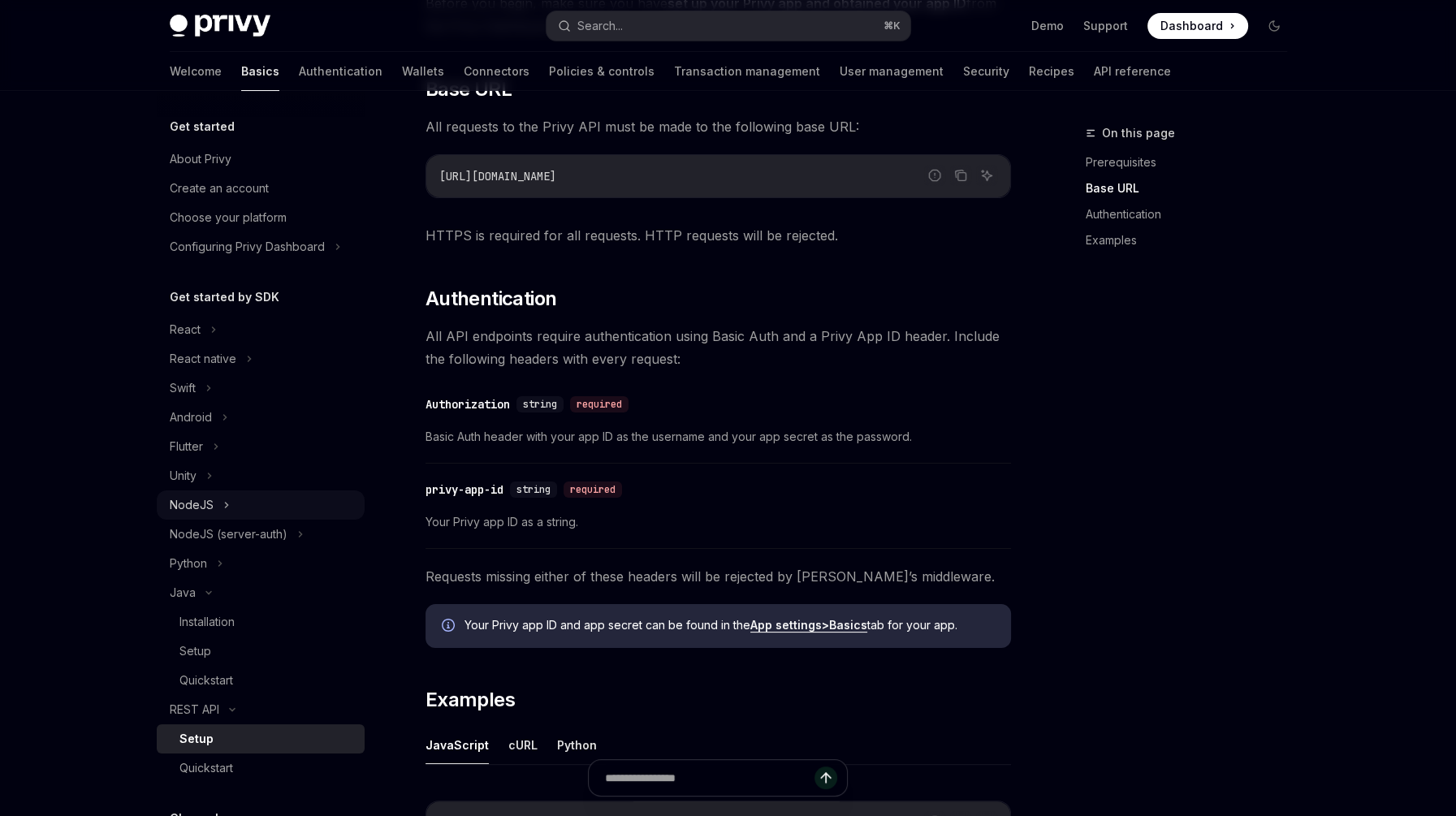
click at [230, 499] on div "NodeJS" at bounding box center [261, 505] width 208 height 29
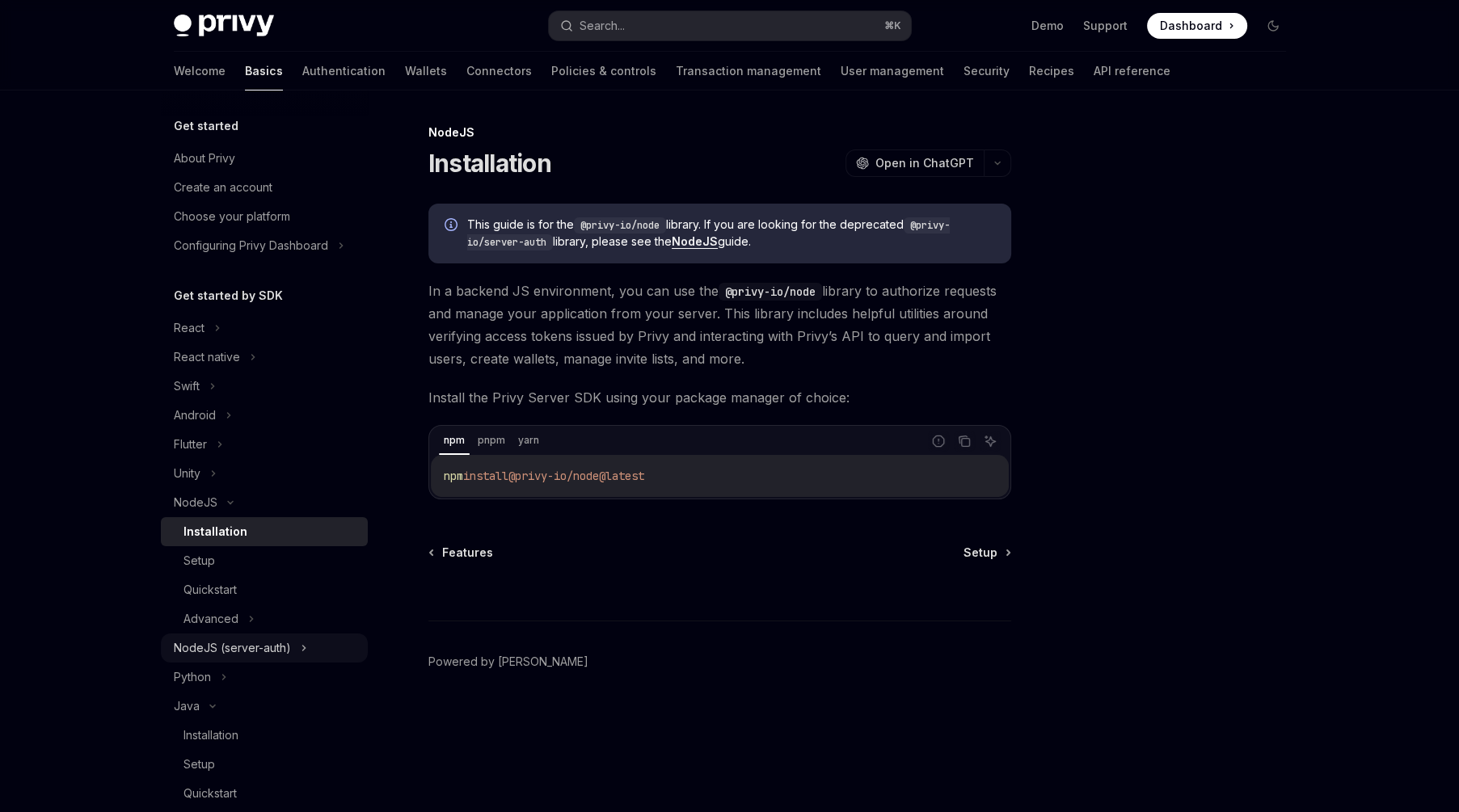
click at [282, 638] on div "NodeJS (server-auth)" at bounding box center [233, 648] width 117 height 20
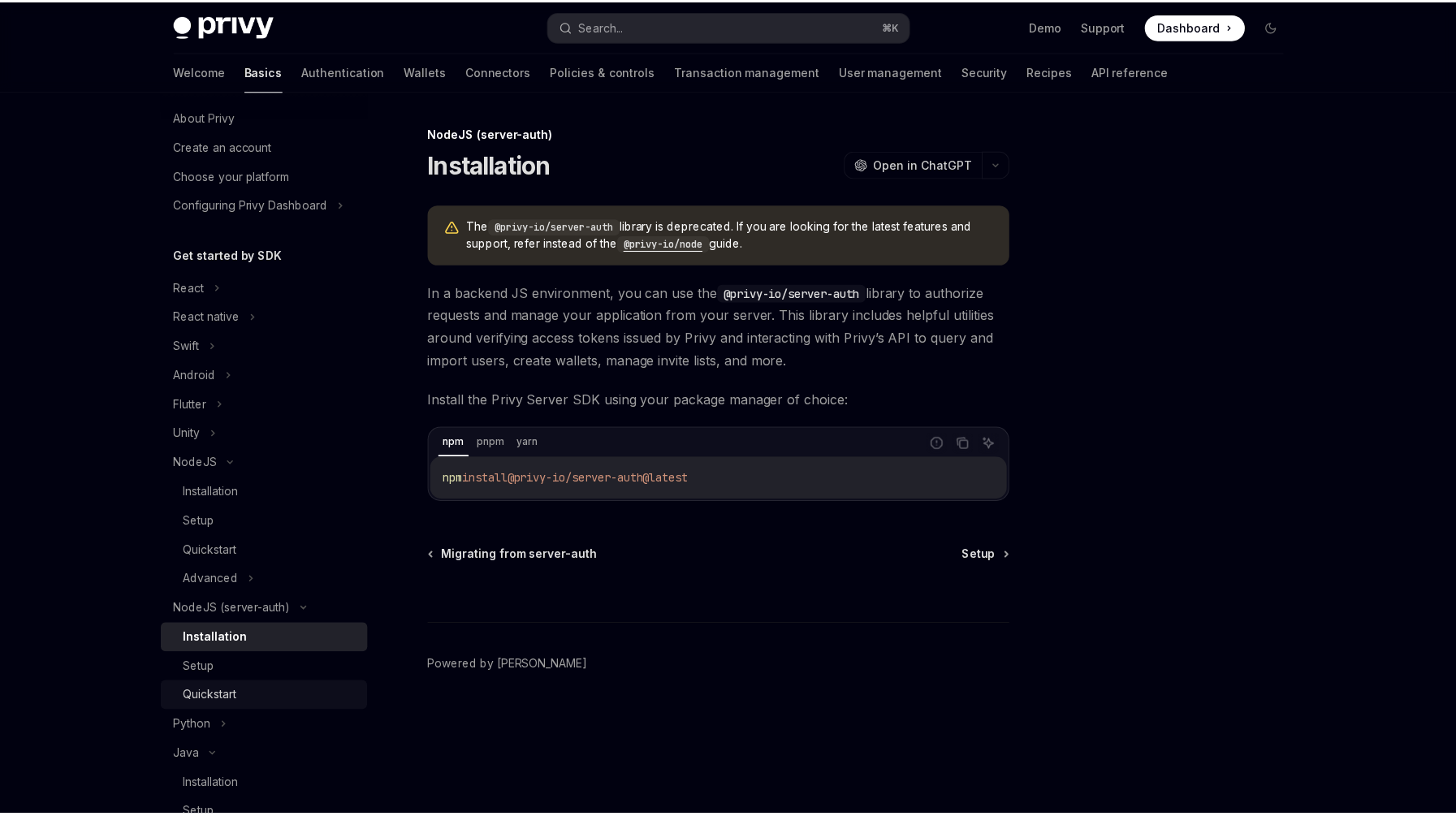
scroll to position [117, 0]
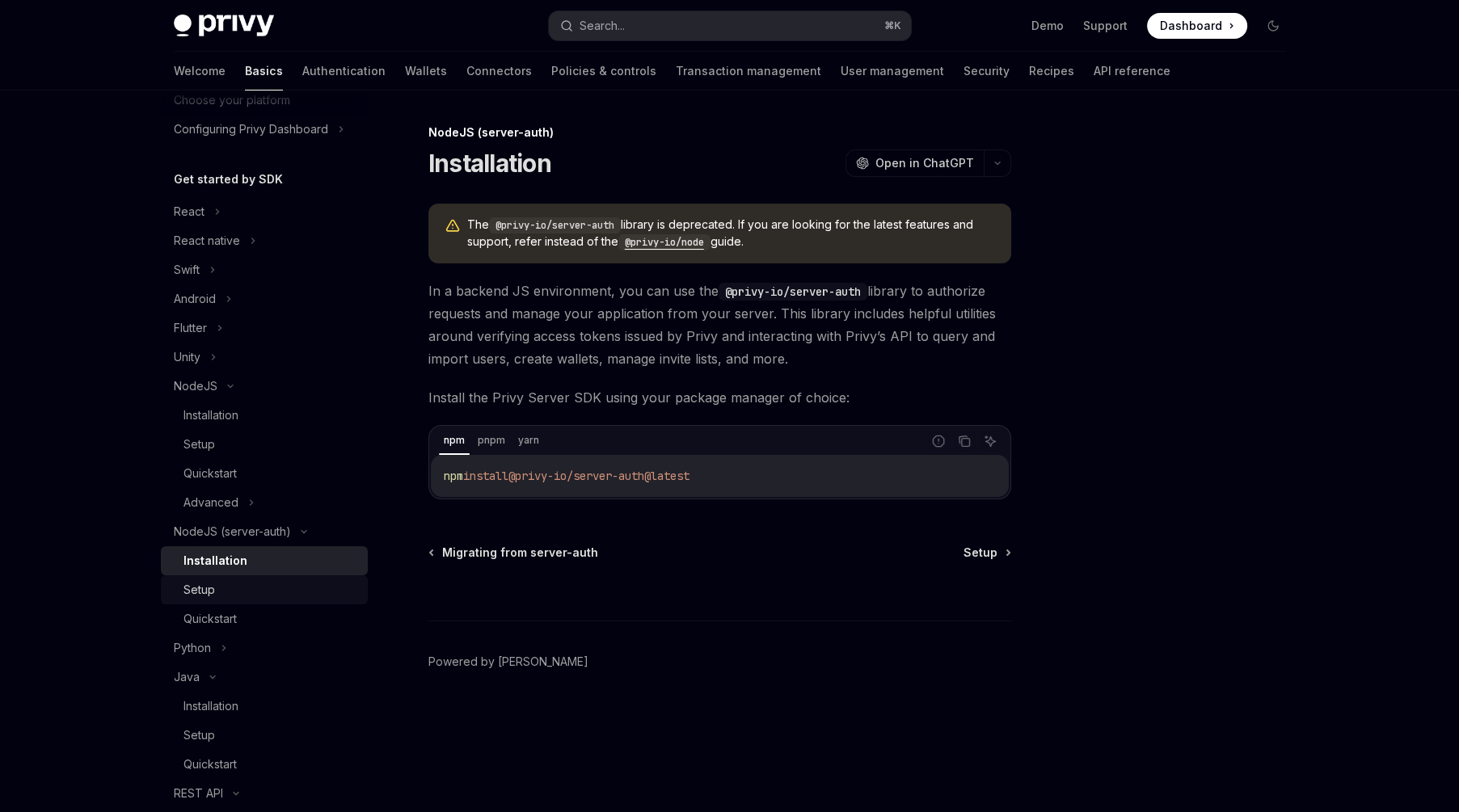
click at [250, 602] on link "Setup" at bounding box center [264, 590] width 207 height 29
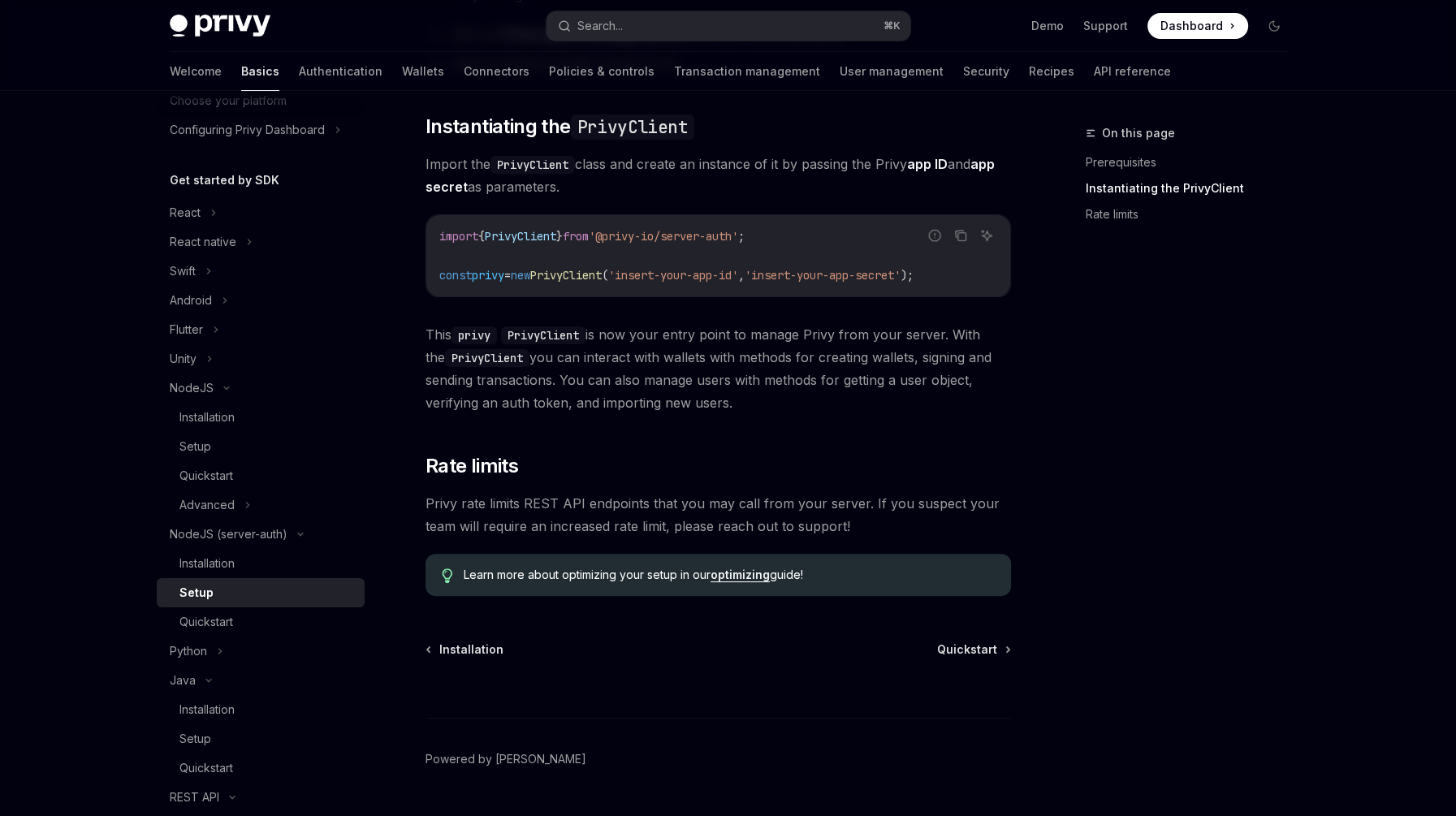
scroll to position [400, 0]
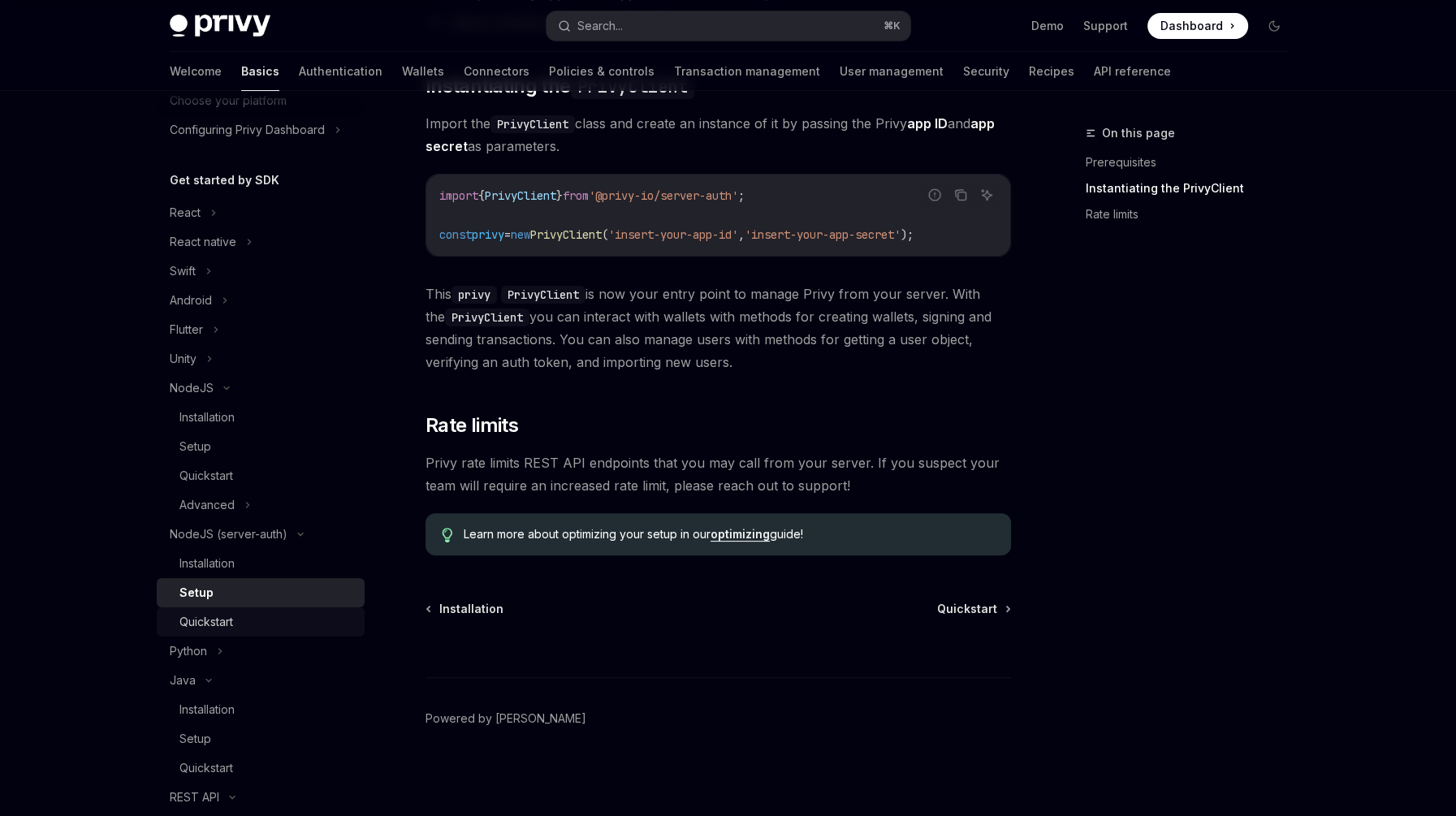
click at [270, 613] on div "Quickstart" at bounding box center [267, 622] width 176 height 20
type textarea "*"
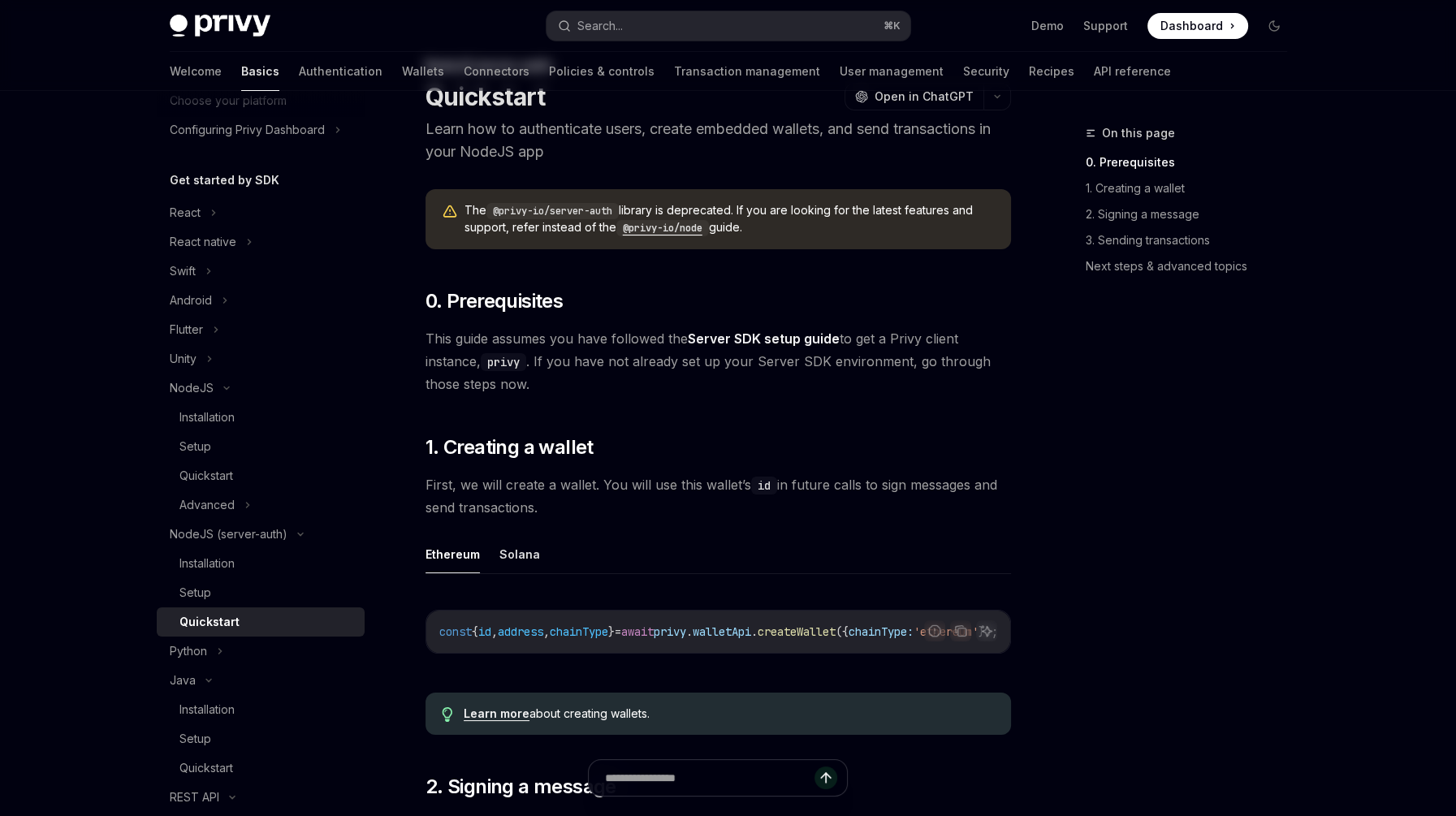
scroll to position [29, 0]
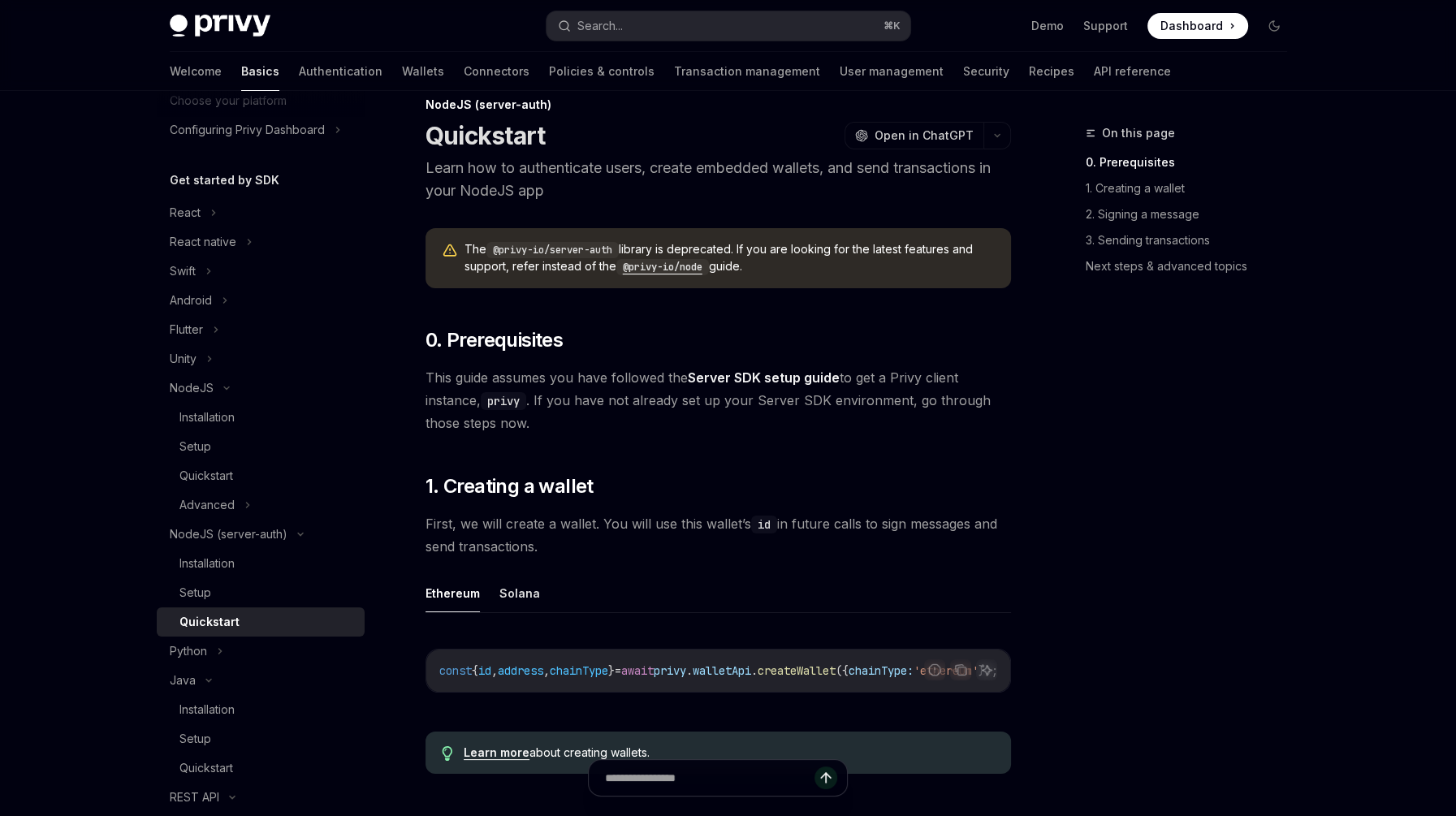
click at [692, 270] on code "@privy-io/node" at bounding box center [662, 267] width 93 height 16
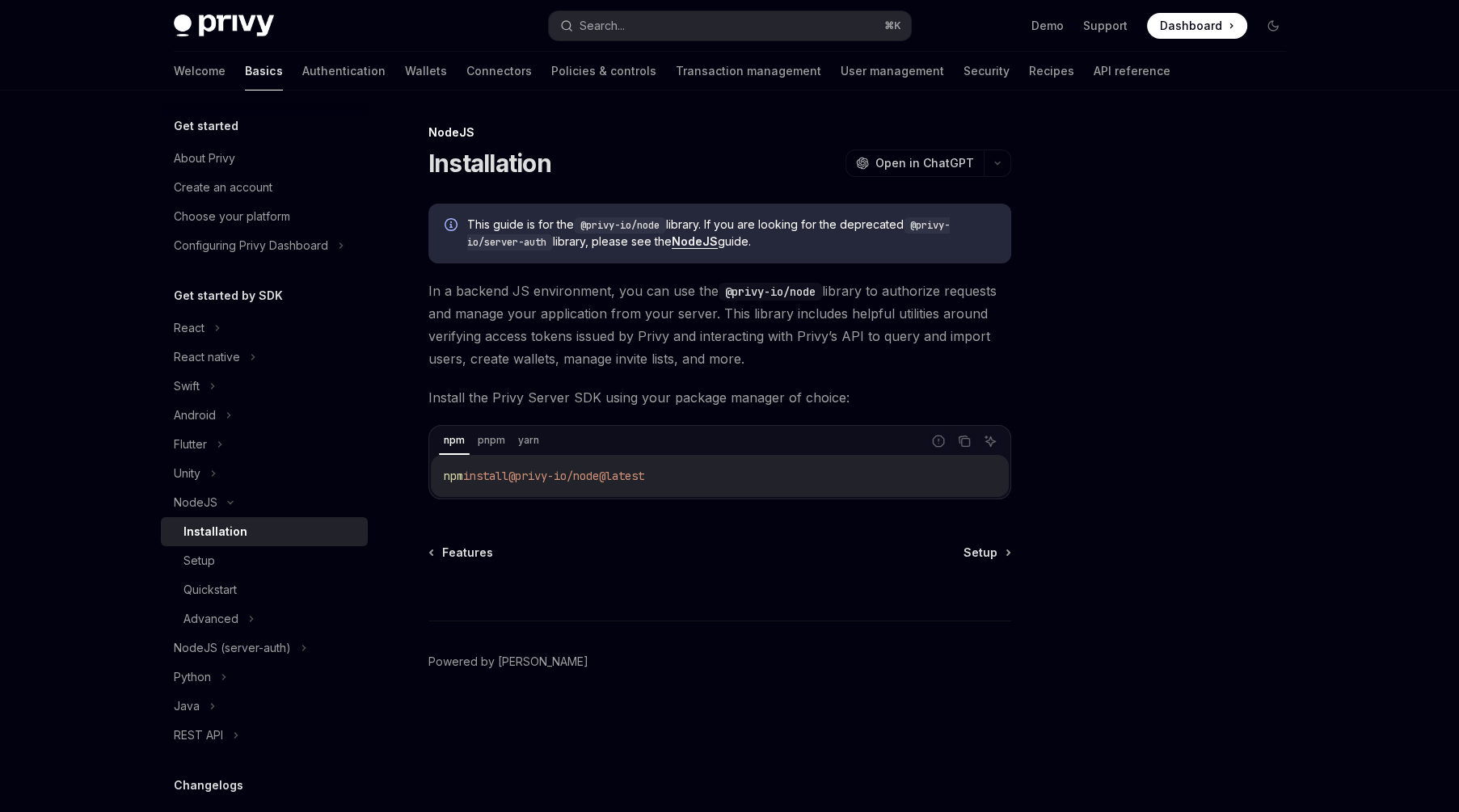
drag, startPoint x: 730, startPoint y: 476, endPoint x: 525, endPoint y: 473, distance: 205.0
click at [525, 473] on code "npm install @privy-io/node@latest" at bounding box center [719, 475] width 552 height 20
copy span "@privy-io/node@latest"
type textarea "*"
click at [678, 22] on button "Search... ⌘ K" at bounding box center [730, 26] width 362 height 29
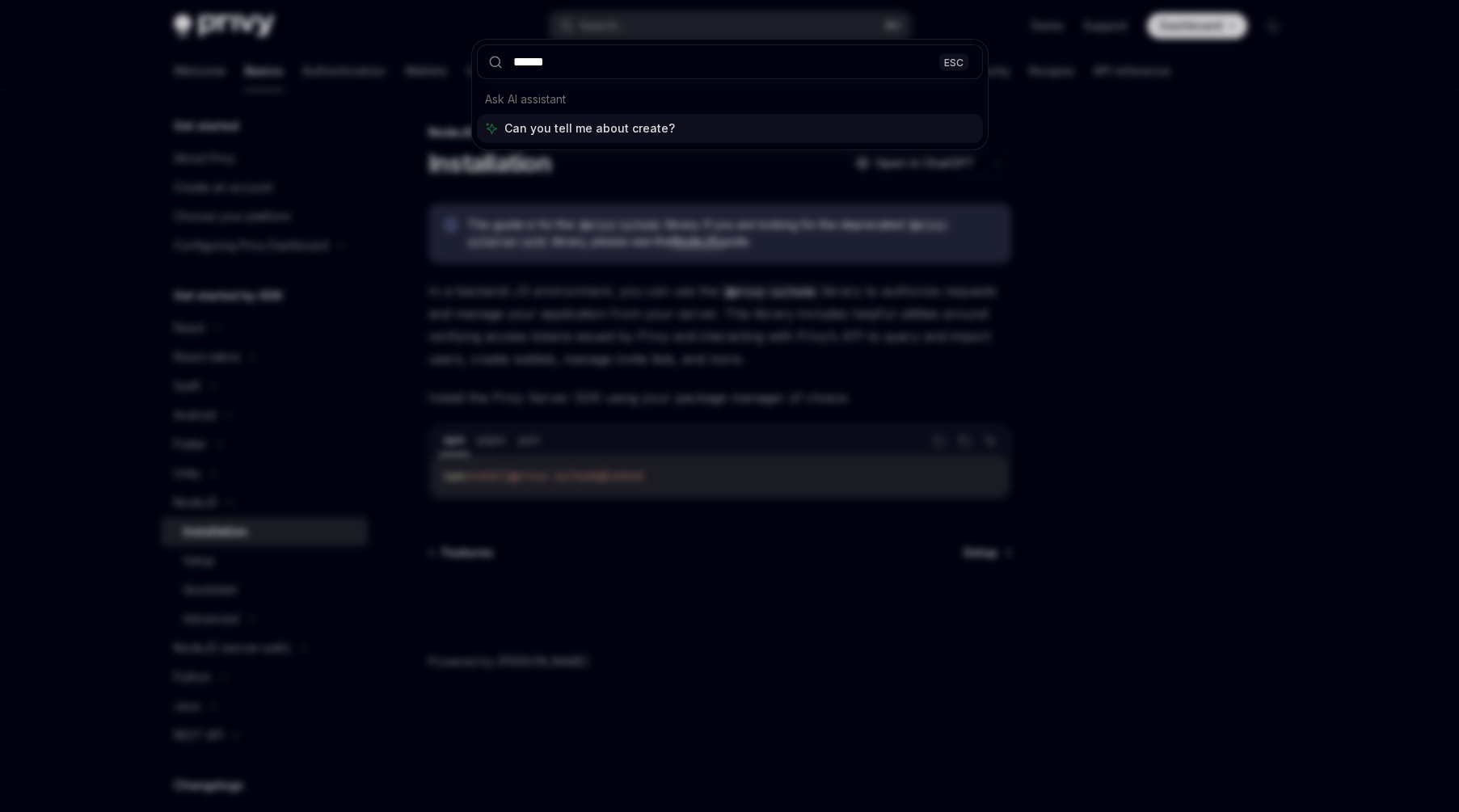
type input "******"
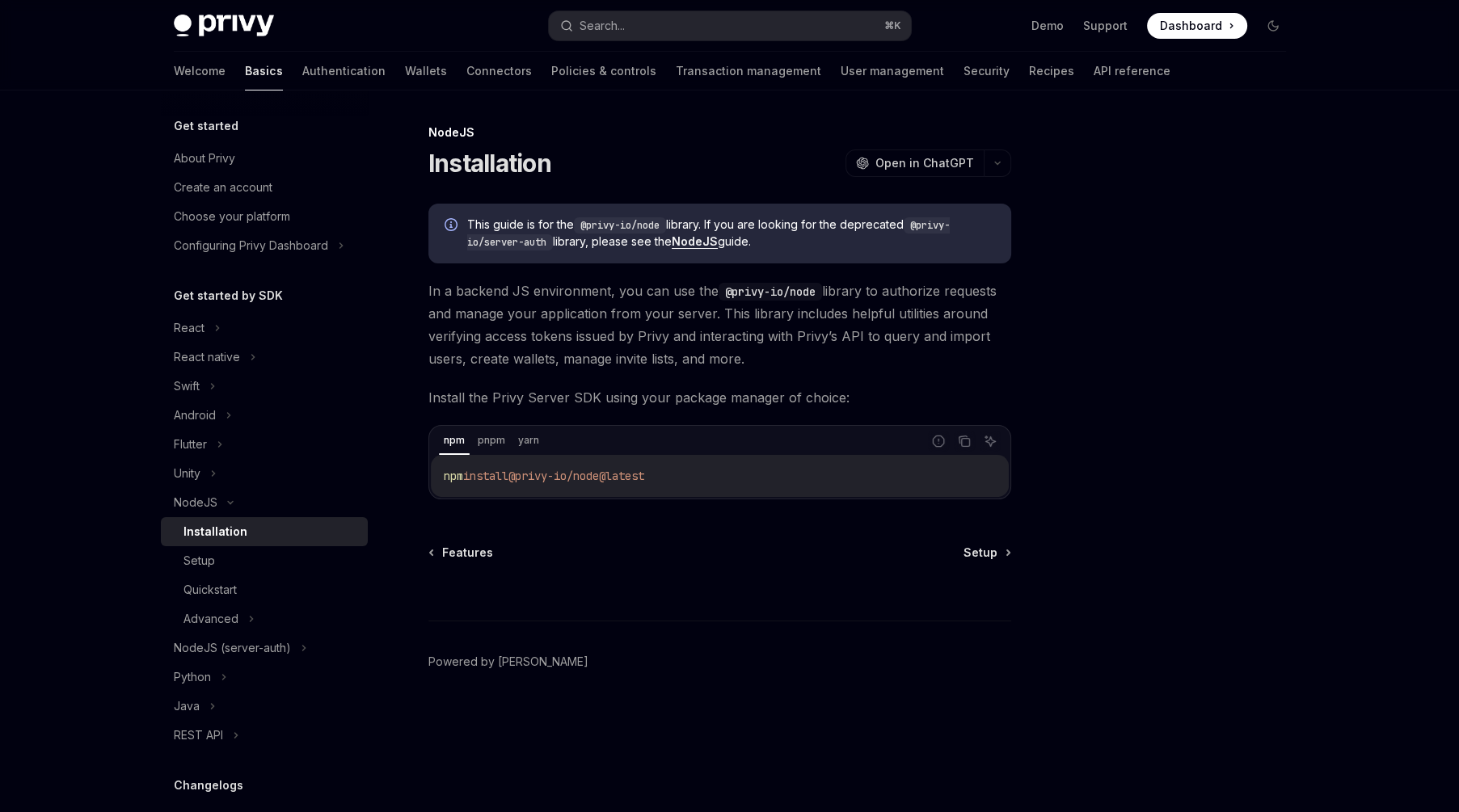
click at [557, 697] on footer "Powered by [PERSON_NAME]" at bounding box center [719, 691] width 583 height 139
click at [405, 73] on link "Wallets" at bounding box center [425, 71] width 42 height 39
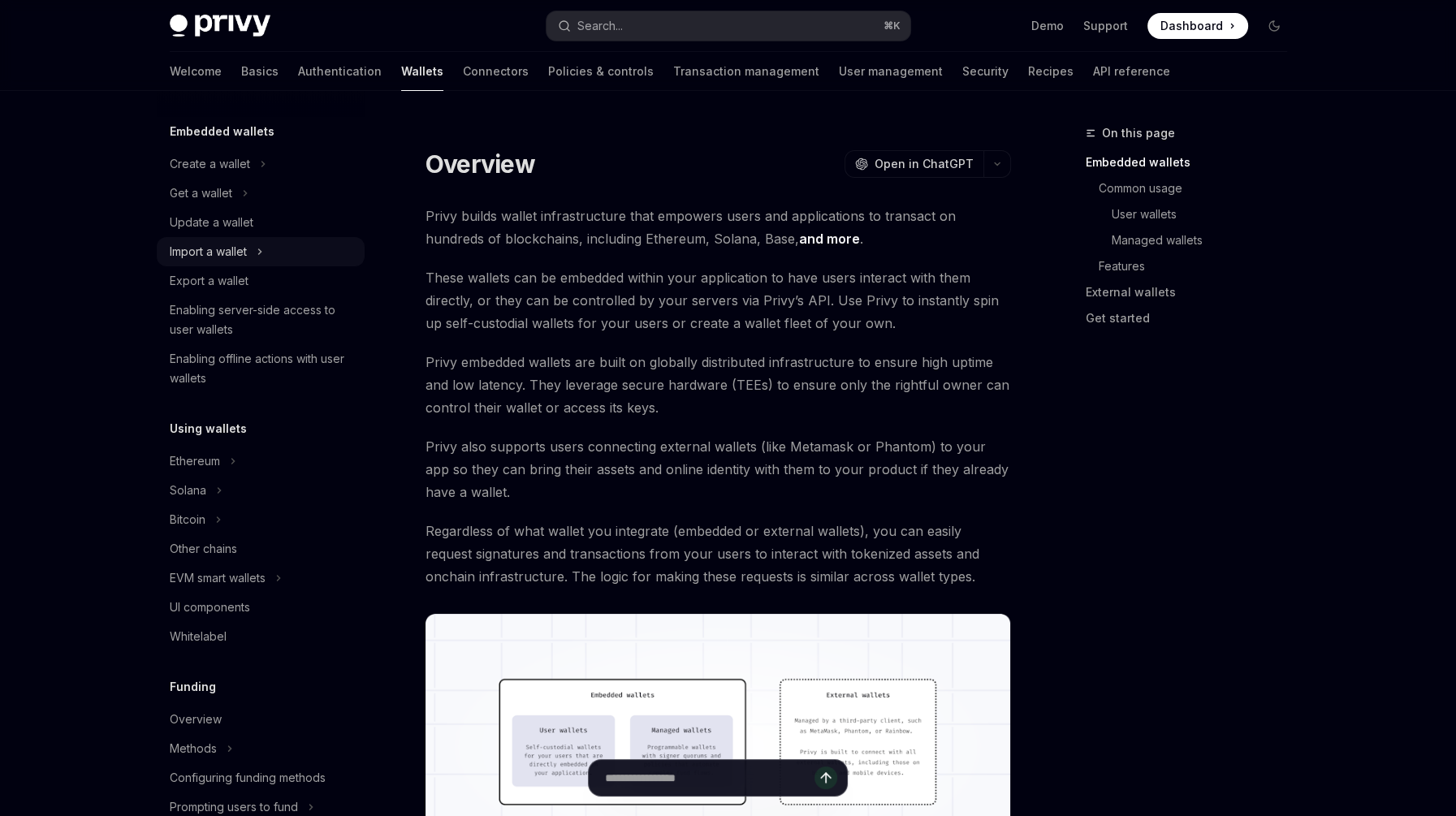
scroll to position [86, 0]
click at [226, 162] on div "Create a wallet" at bounding box center [209, 166] width 81 height 20
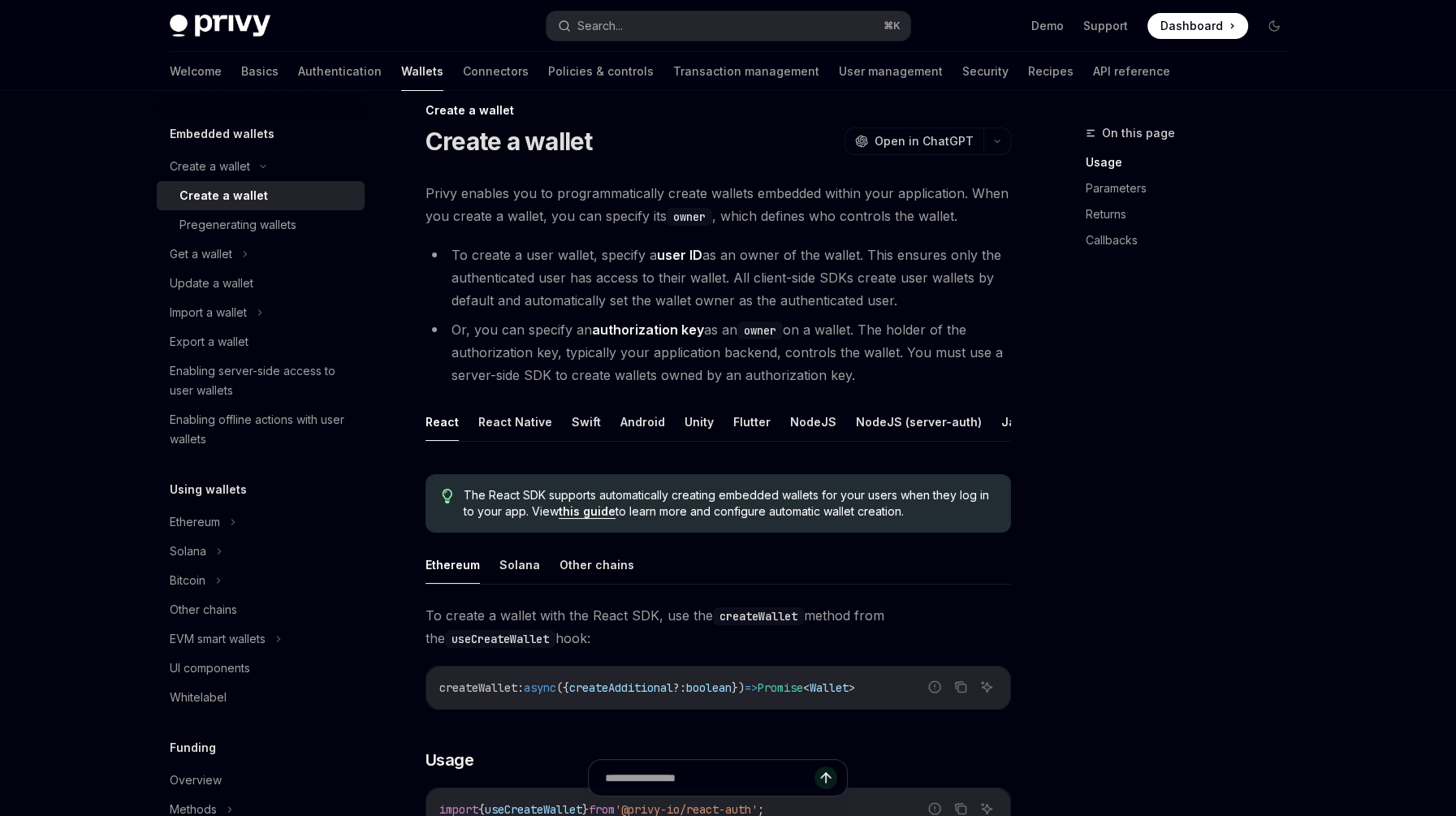
scroll to position [257, 0]
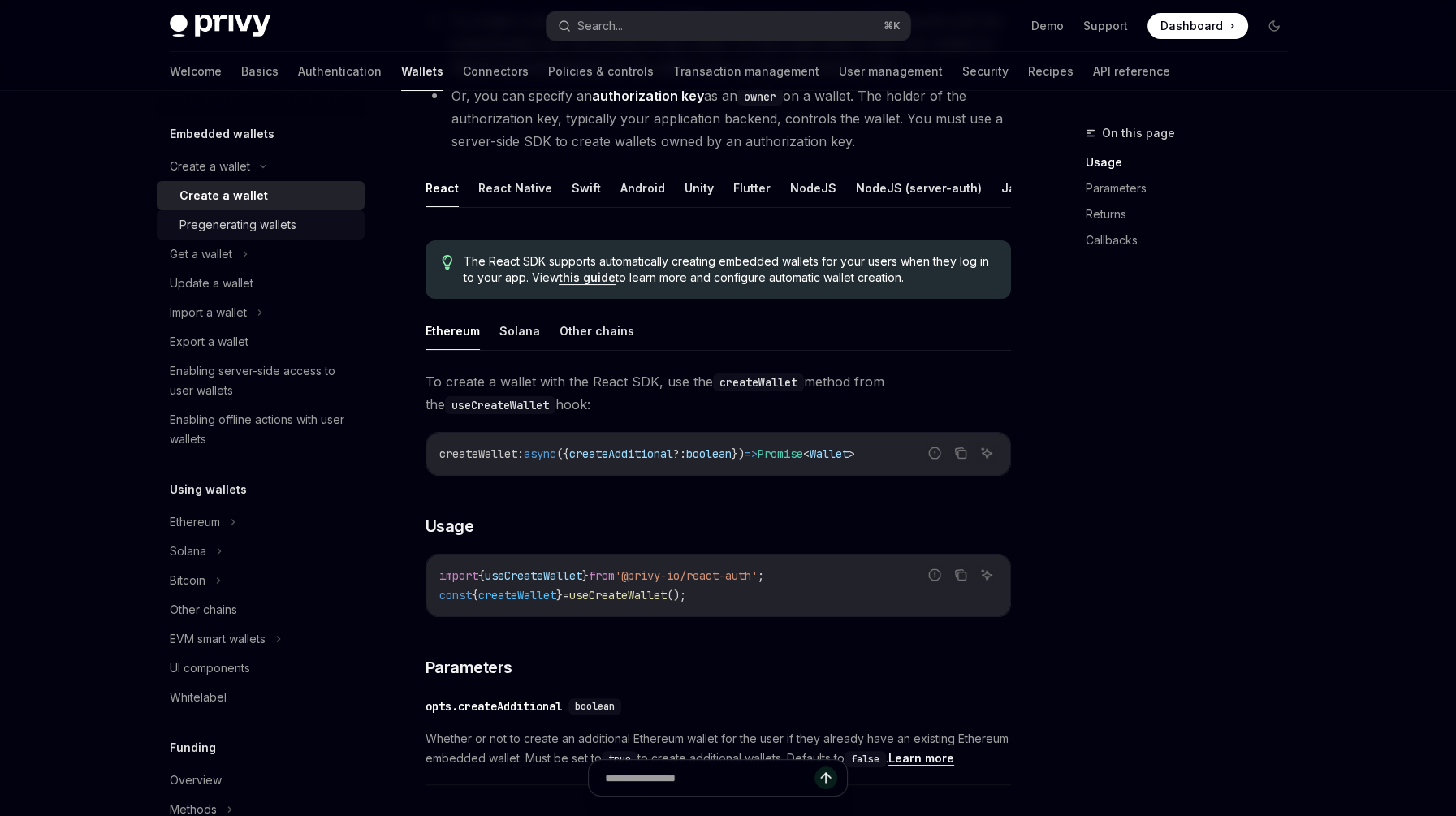
click at [285, 223] on div "Pregenerating wallets" at bounding box center [237, 225] width 117 height 20
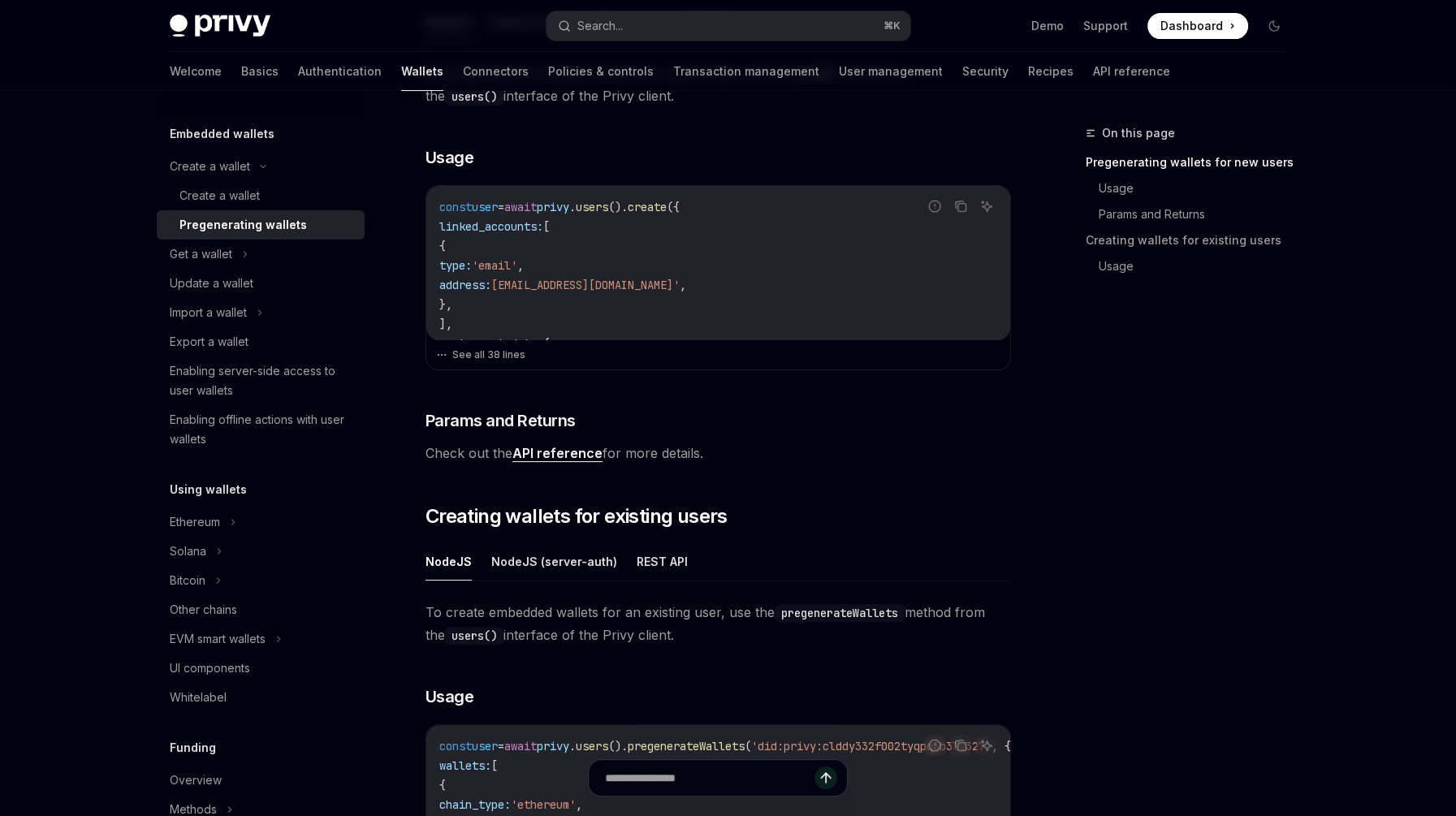
scroll to position [435, 0]
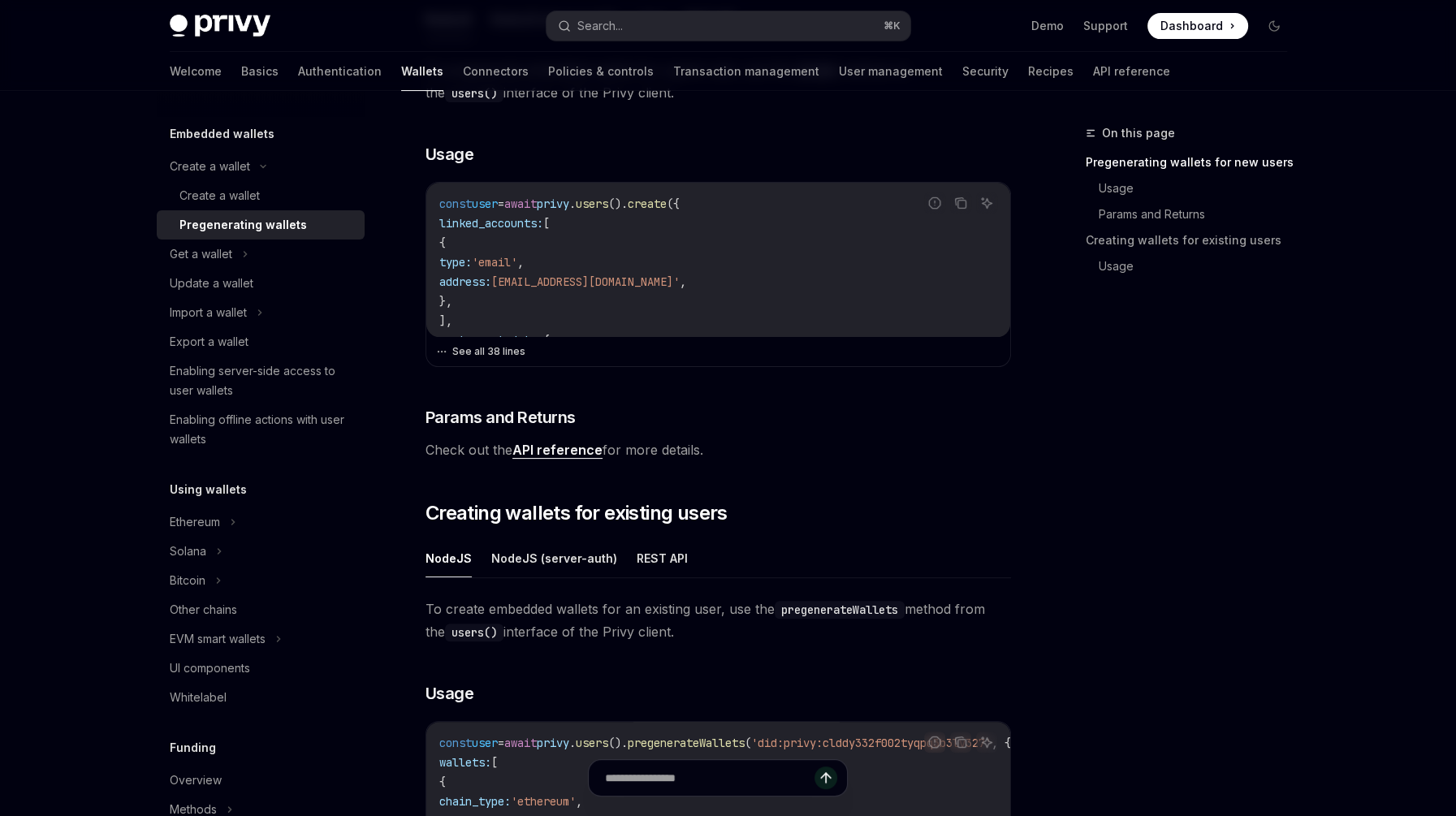
click at [461, 348] on button "See all 38 lines" at bounding box center [718, 351] width 564 height 22
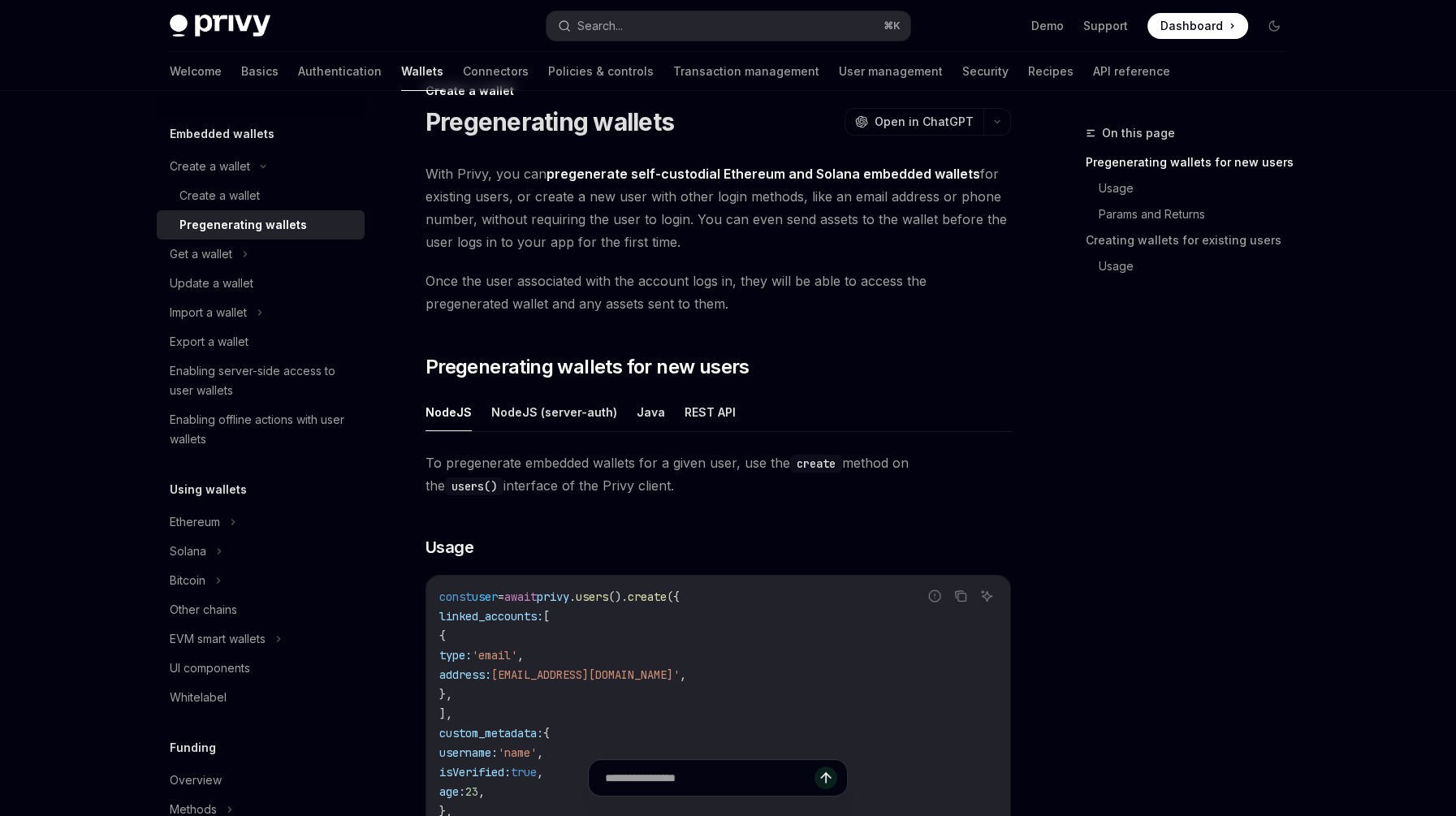
scroll to position [0, 0]
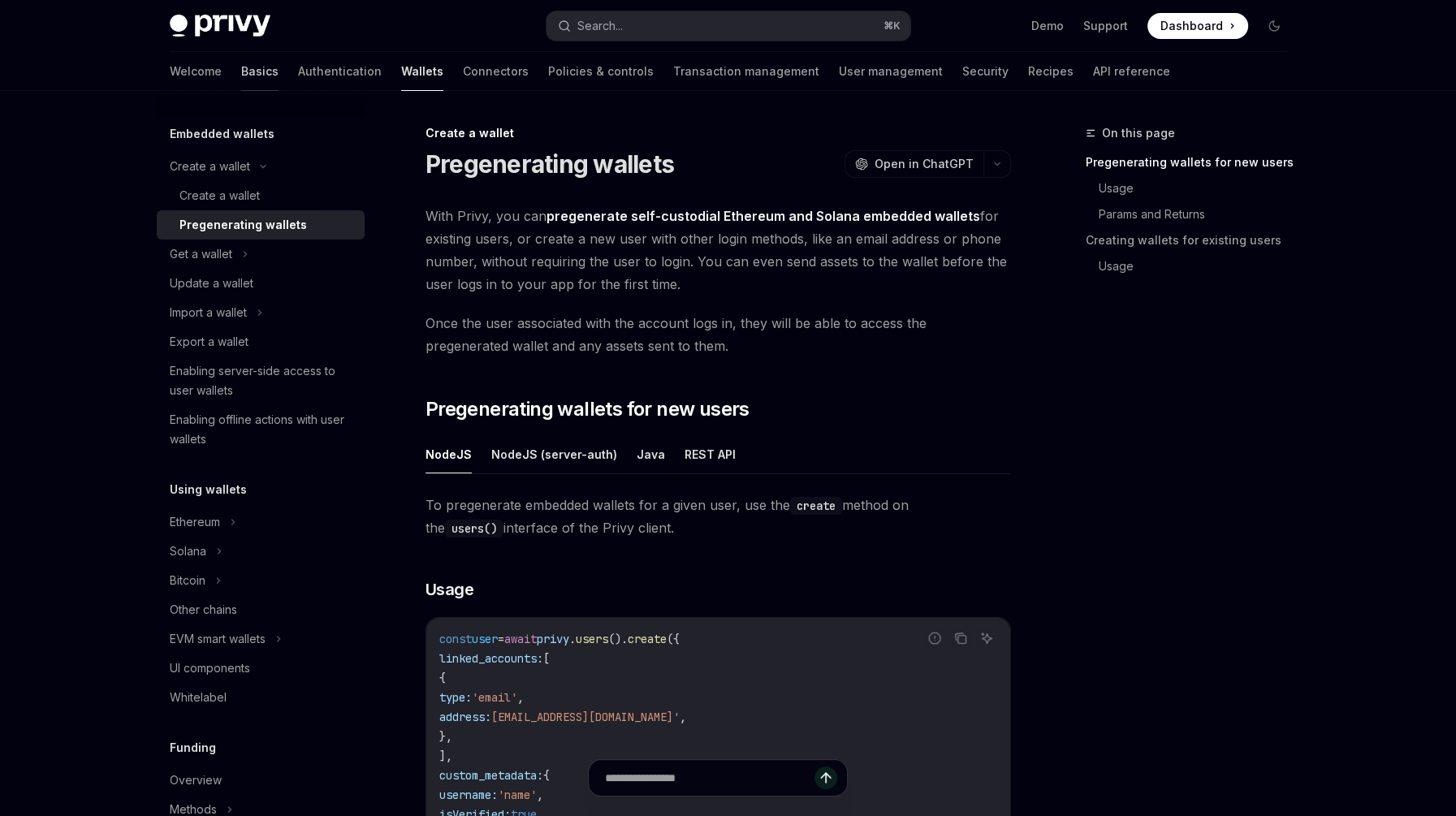
click at [242, 75] on link "Basics" at bounding box center [260, 71] width 37 height 39
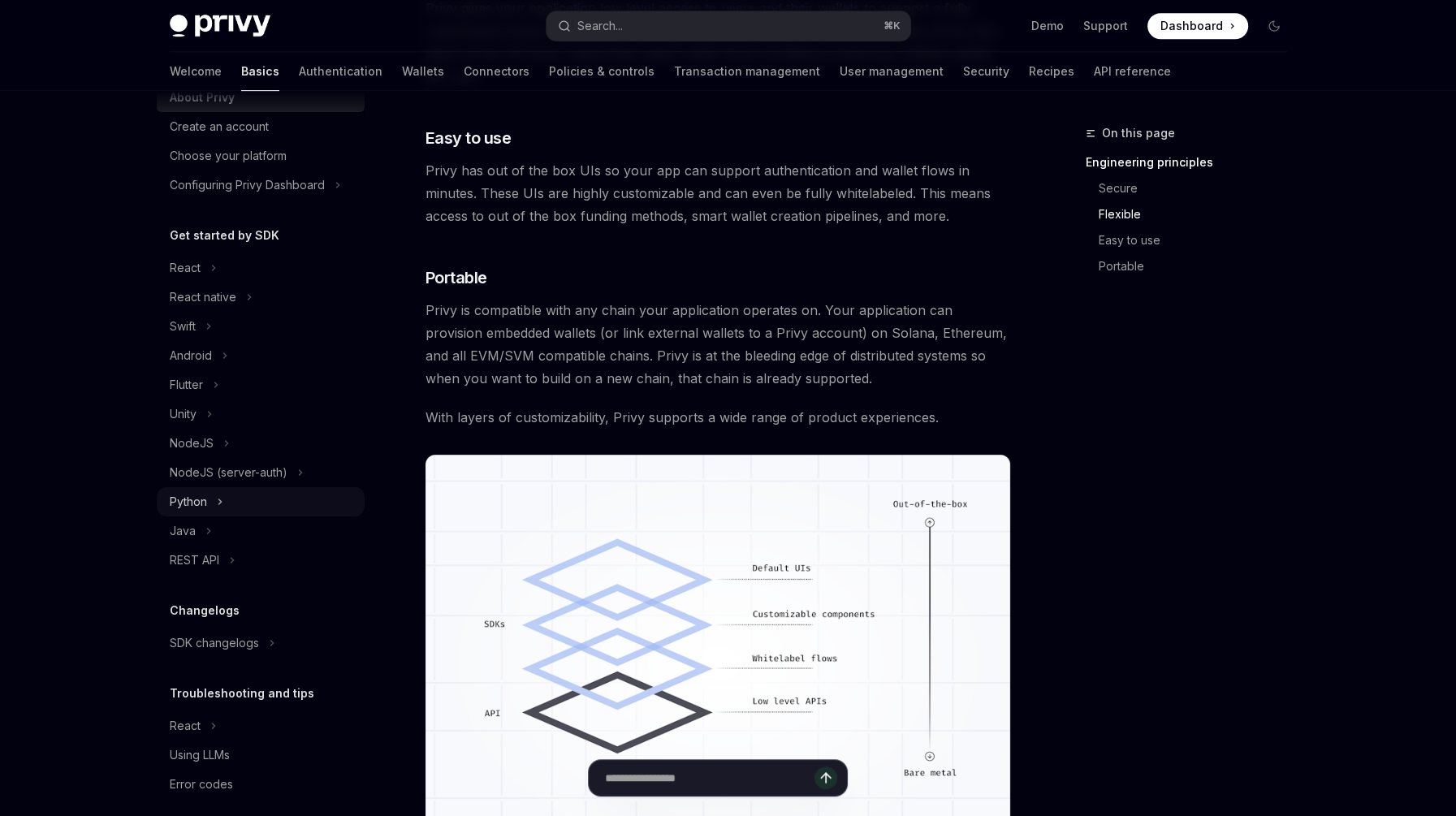
scroll to position [75, 0]
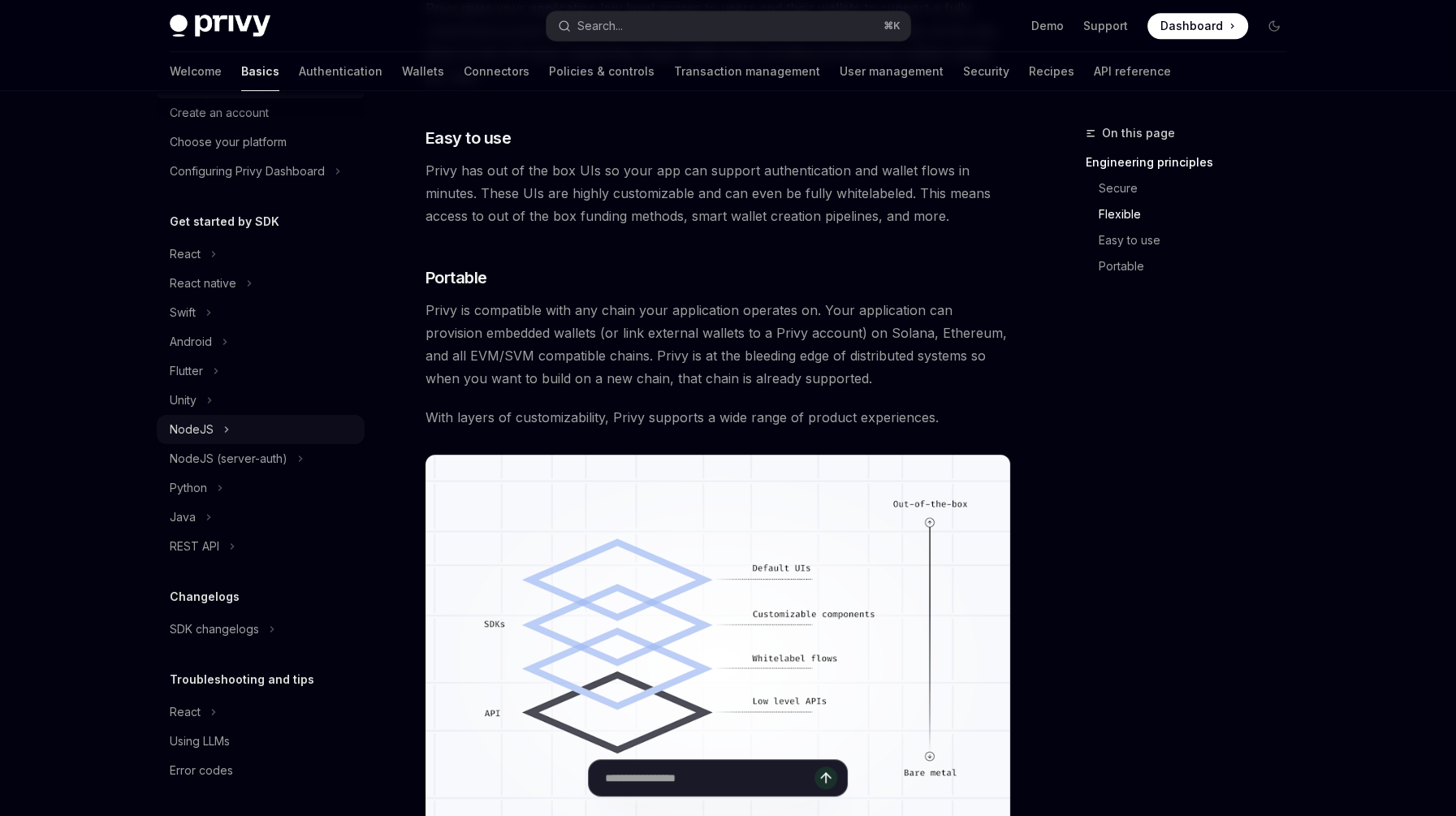
click at [198, 432] on div "NodeJS" at bounding box center [191, 429] width 44 height 20
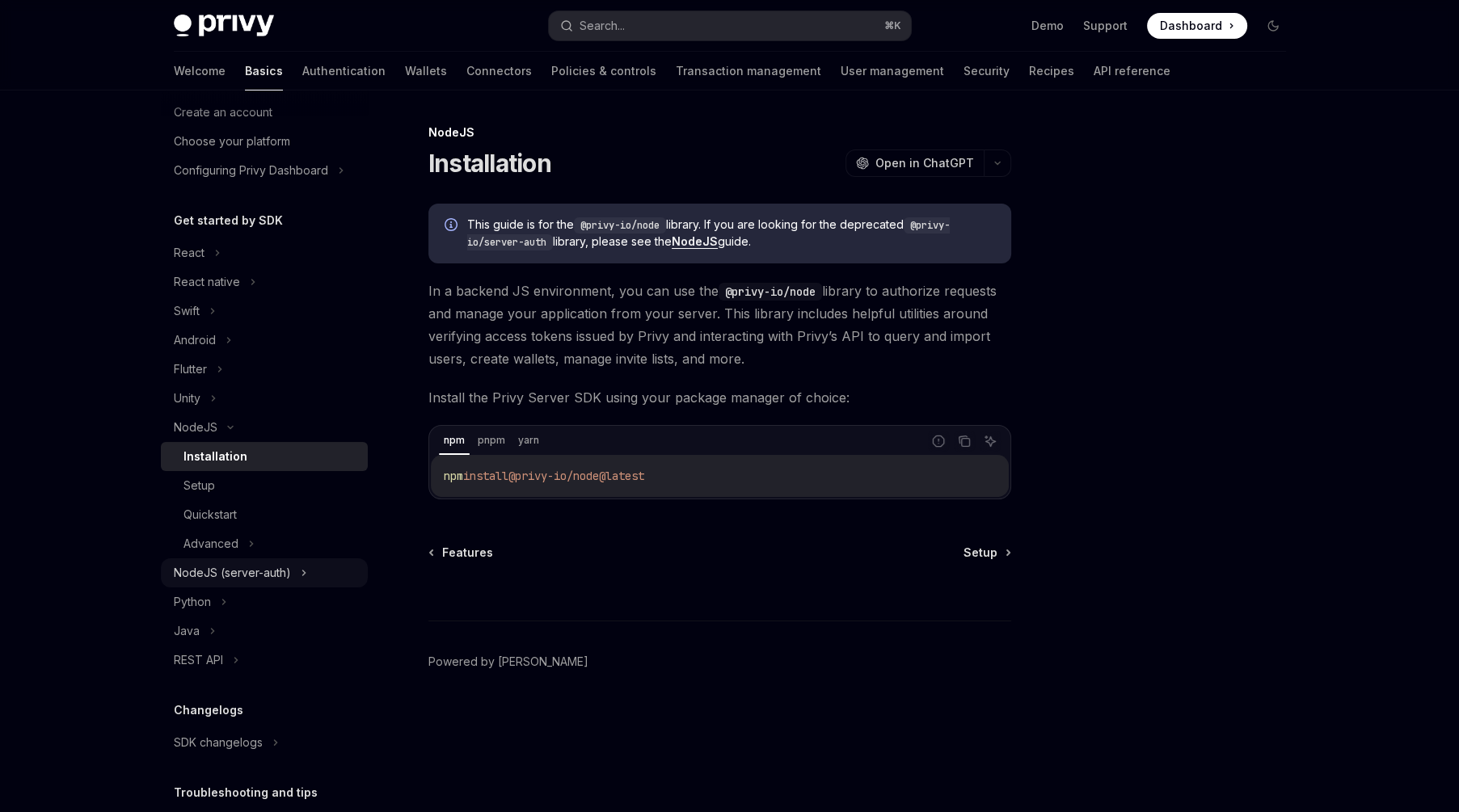
click at [245, 576] on div "NodeJS (server-auth)" at bounding box center [233, 573] width 117 height 20
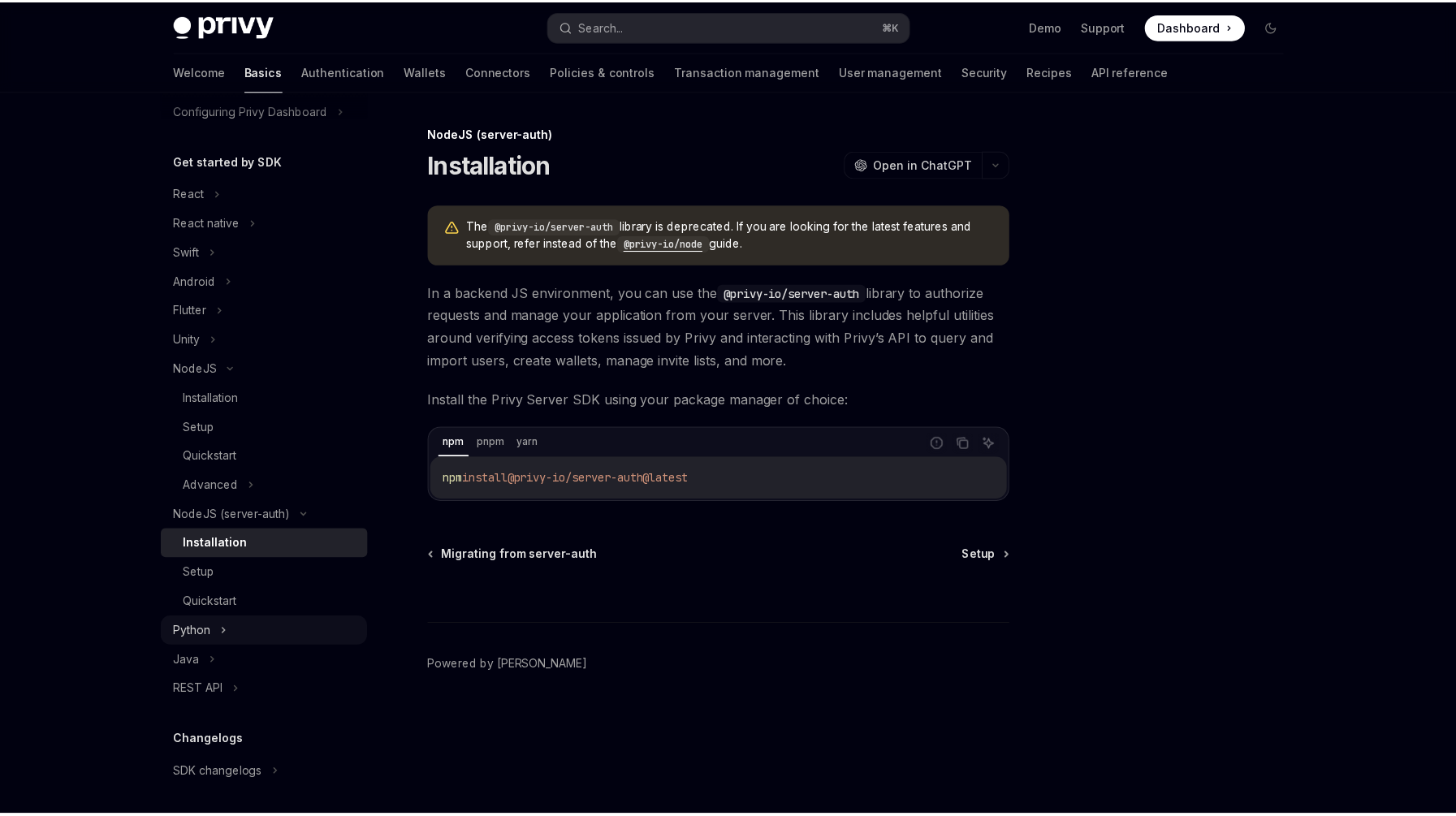
scroll to position [182, 0]
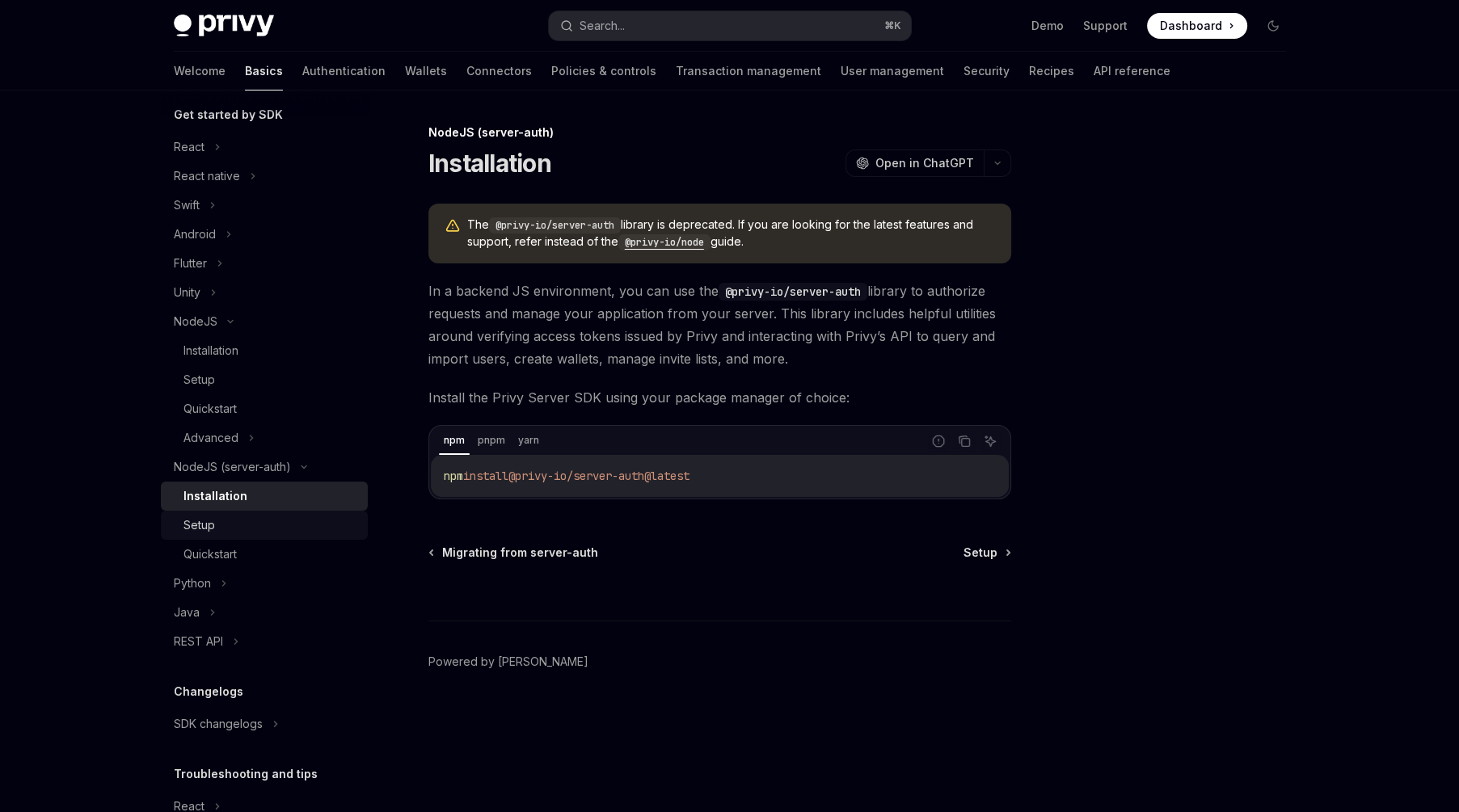
click at [204, 518] on div "Setup" at bounding box center [199, 525] width 32 height 20
type textarea "*"
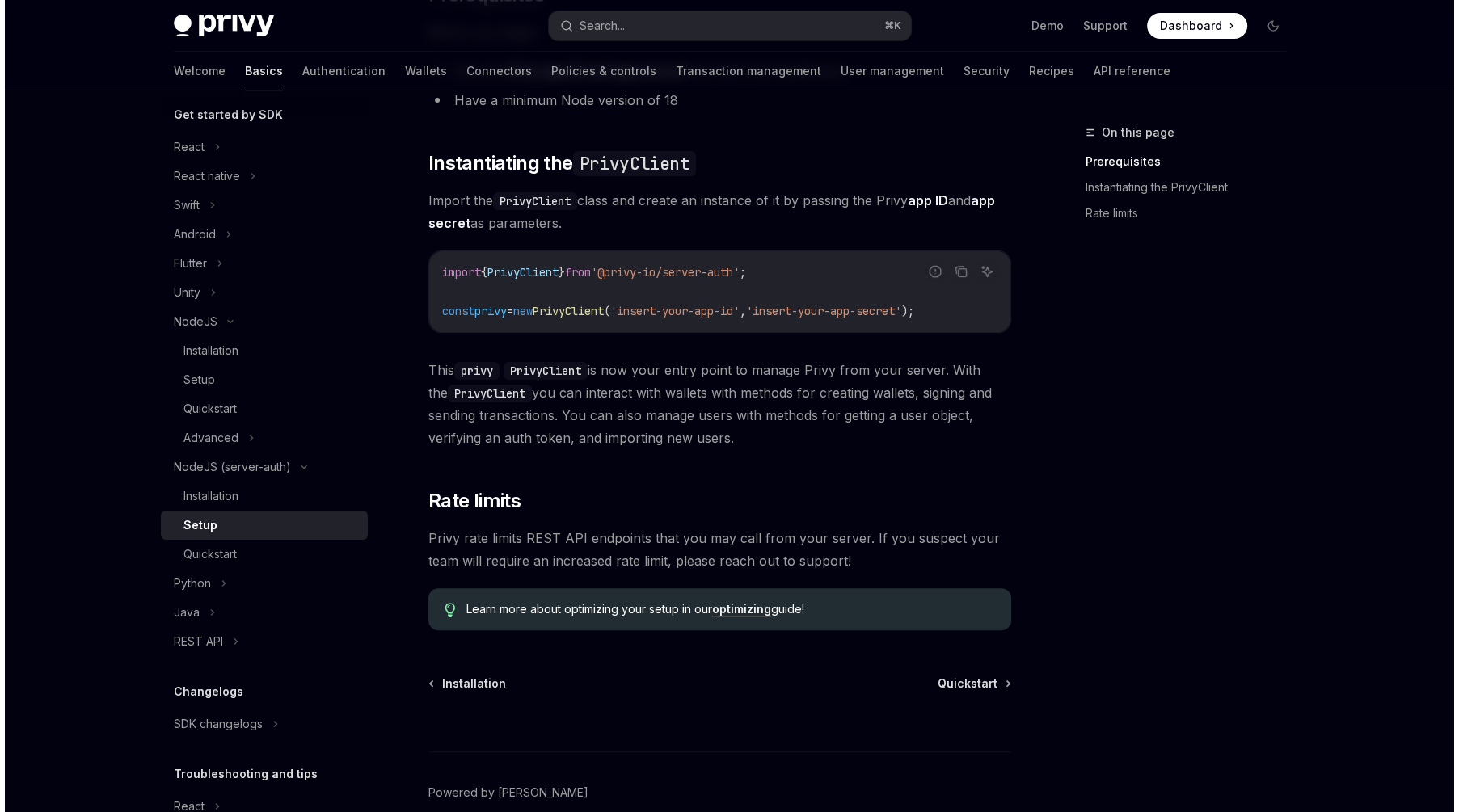
scroll to position [210, 0]
